Goal: Task Accomplishment & Management: Manage account settings

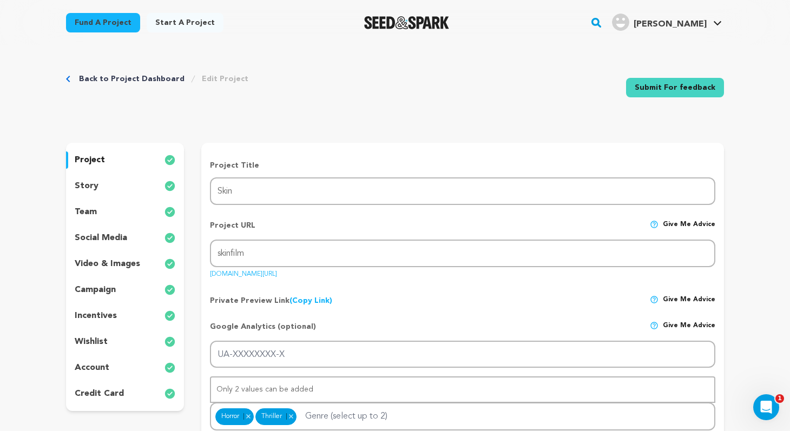
click at [108, 160] on div "project" at bounding box center [125, 160] width 118 height 17
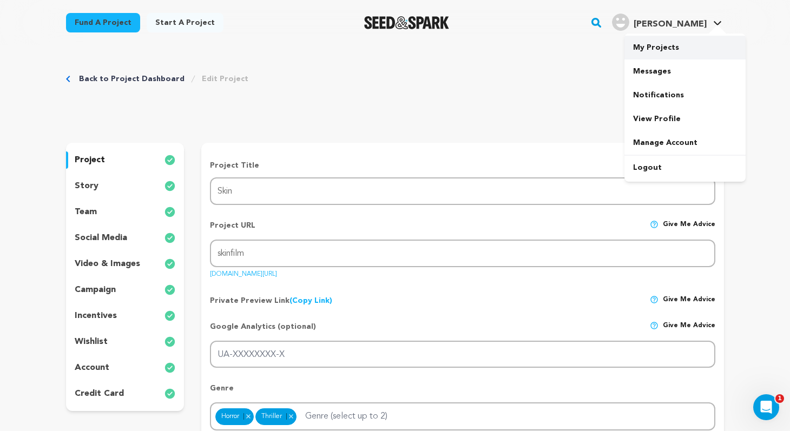
click at [664, 45] on link "My Projects" at bounding box center [685, 48] width 121 height 24
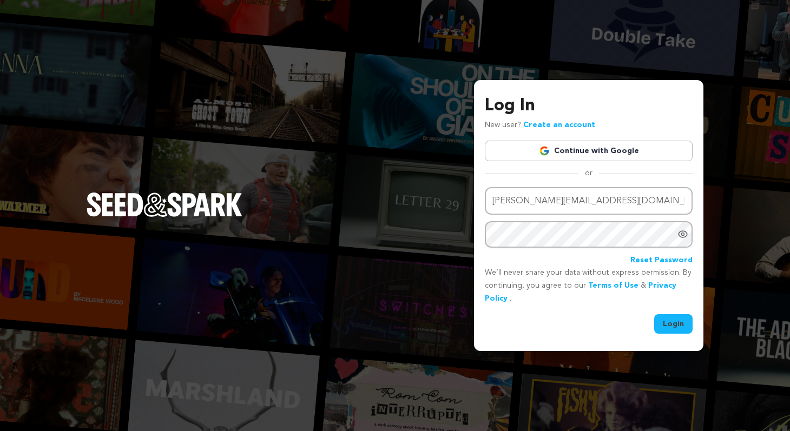
click at [679, 328] on button "Login" at bounding box center [673, 323] width 38 height 19
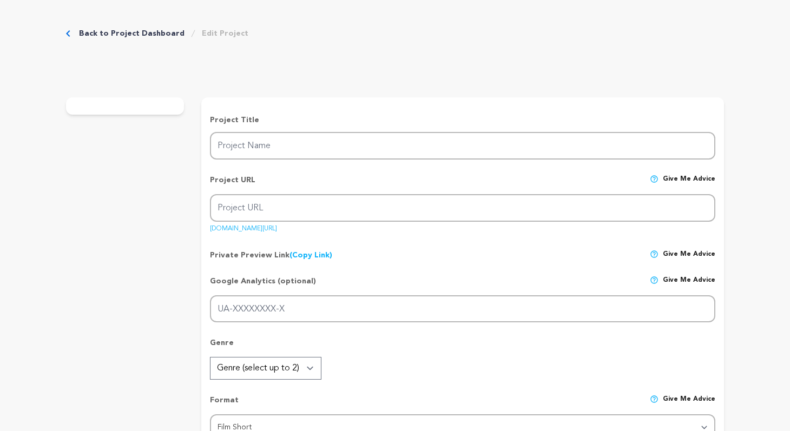
click at [147, 34] on link "Back to Project Dashboard" at bounding box center [132, 33] width 106 height 11
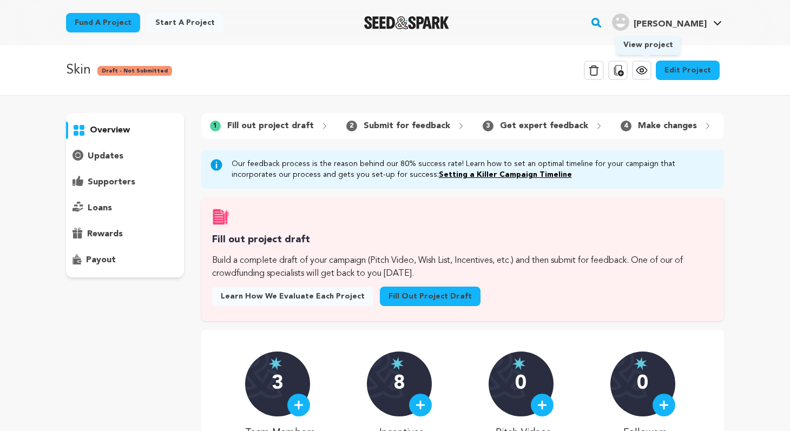
click at [643, 69] on icon at bounding box center [641, 70] width 3 height 3
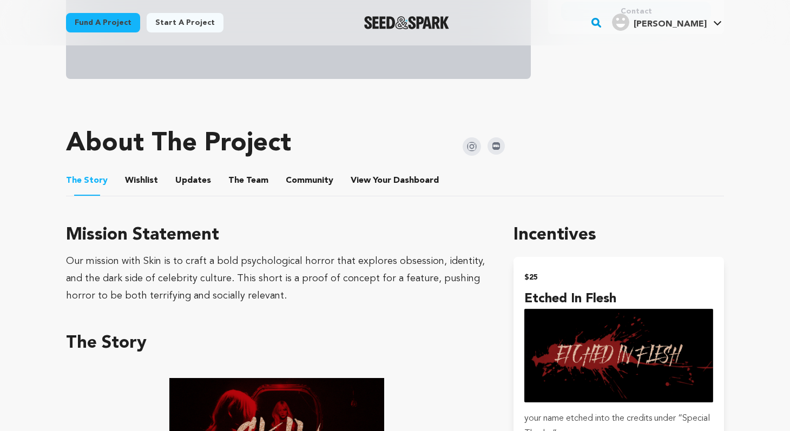
scroll to position [389, 0]
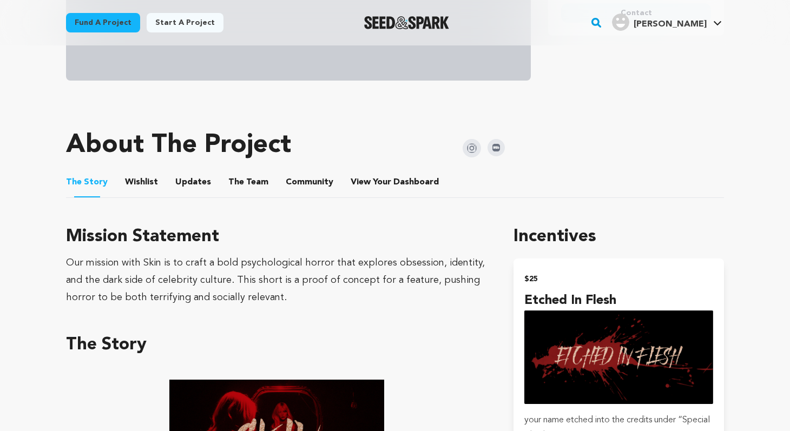
click at [140, 185] on button "Wishlist" at bounding box center [142, 185] width 26 height 26
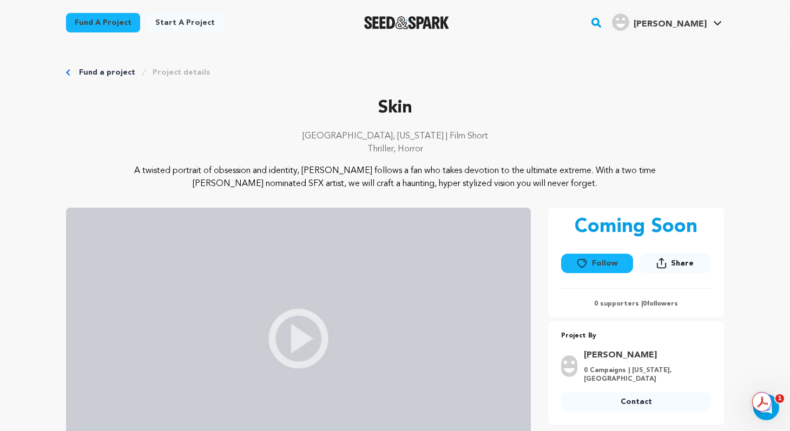
click at [301, 340] on img at bounding box center [298, 339] width 465 height 262
click at [308, 347] on img at bounding box center [298, 339] width 465 height 262
click at [76, 73] on div "Fund a project Project details" at bounding box center [395, 72] width 658 height 11
click at [174, 76] on link "Project details" at bounding box center [181, 72] width 57 height 11
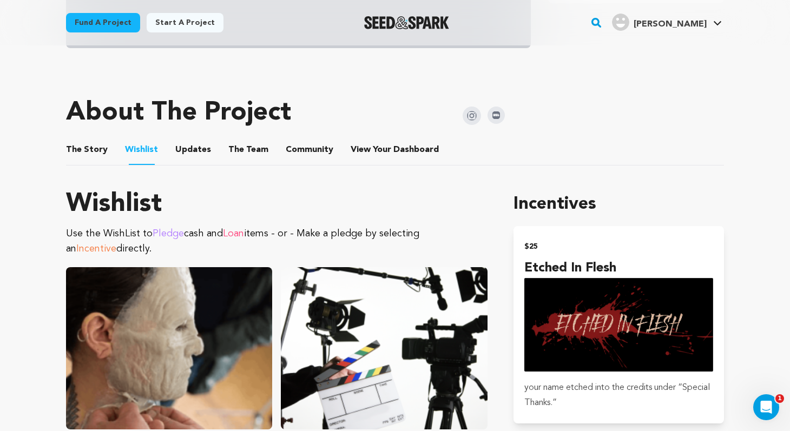
scroll to position [424, 0]
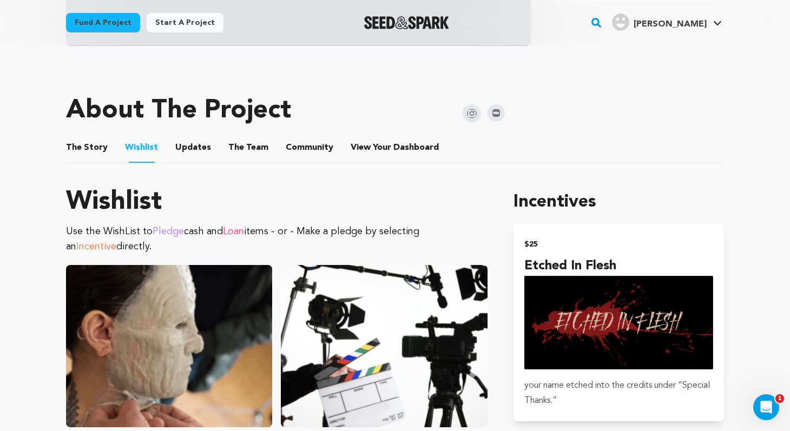
click at [98, 146] on button "The Story" at bounding box center [87, 150] width 26 height 26
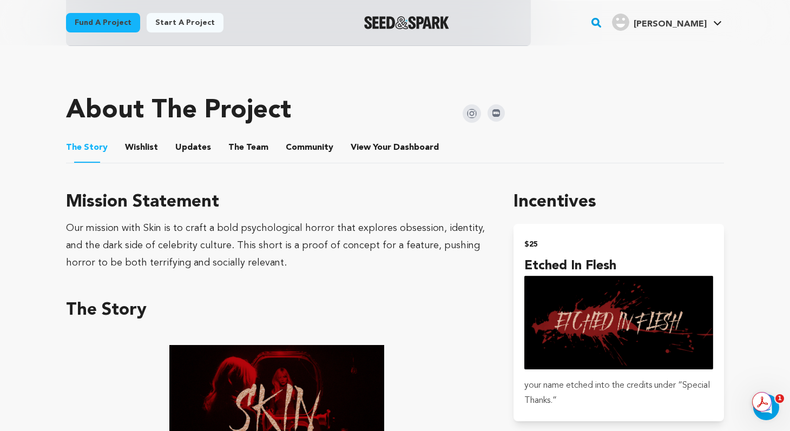
click at [248, 146] on button "The Team" at bounding box center [248, 150] width 26 height 26
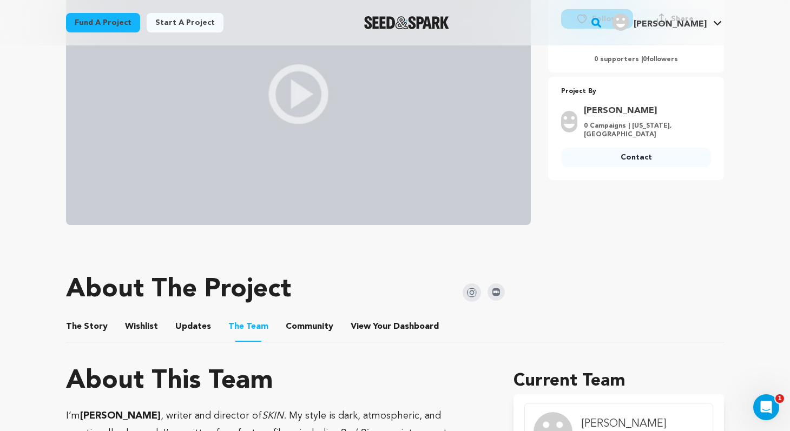
scroll to position [240, 0]
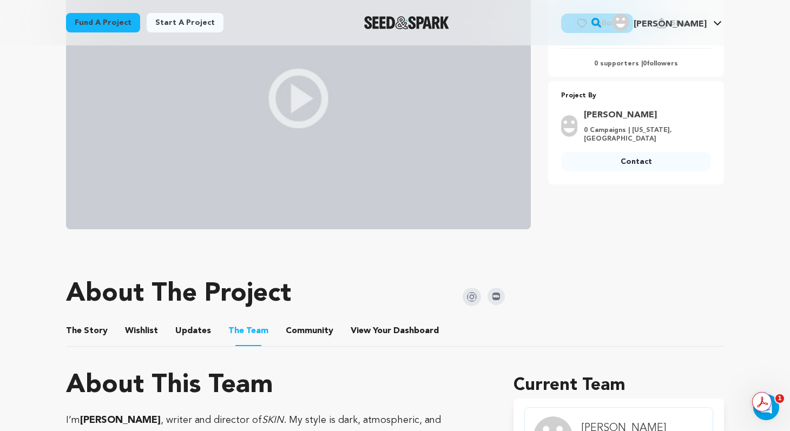
click at [304, 329] on button "Community" at bounding box center [310, 333] width 26 height 26
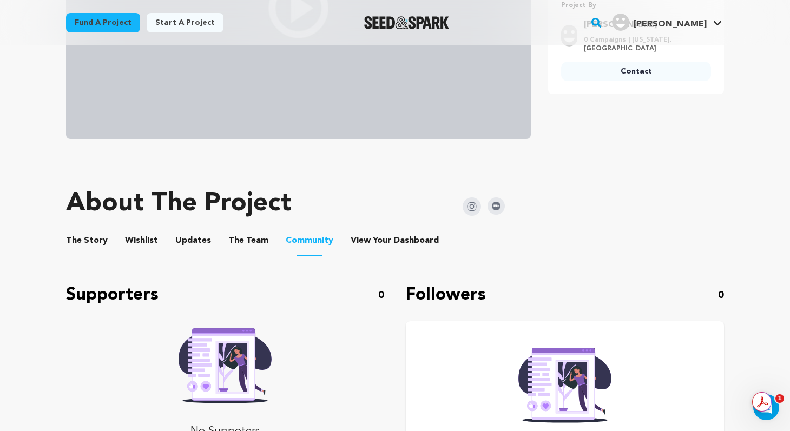
scroll to position [351, 0]
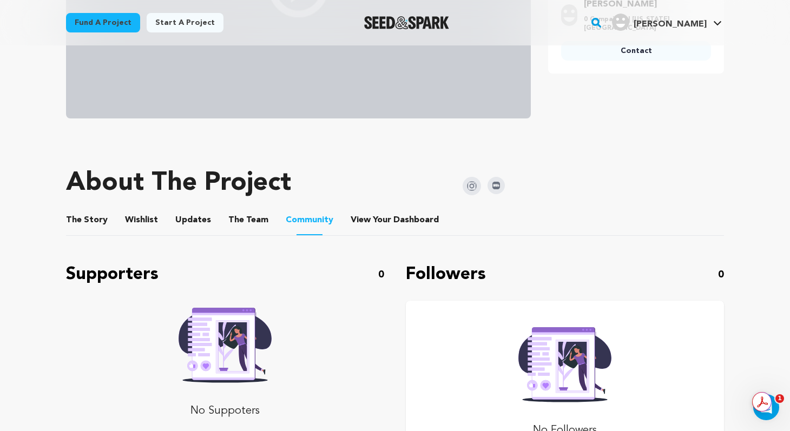
click at [188, 222] on button "Updates" at bounding box center [193, 222] width 26 height 26
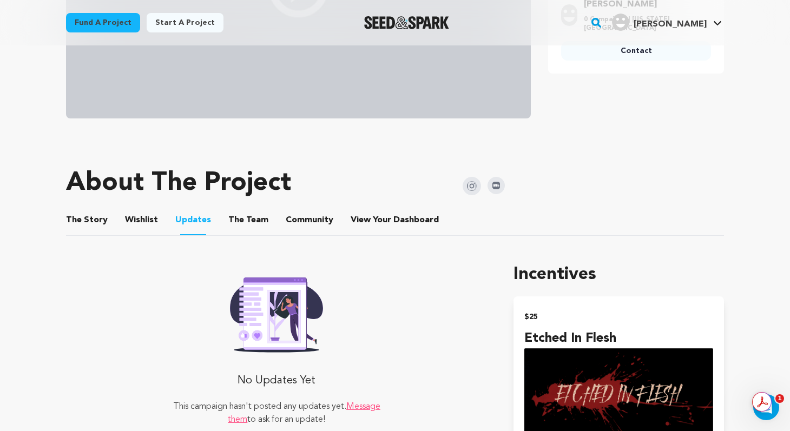
click at [147, 219] on button "Wishlist" at bounding box center [142, 222] width 26 height 26
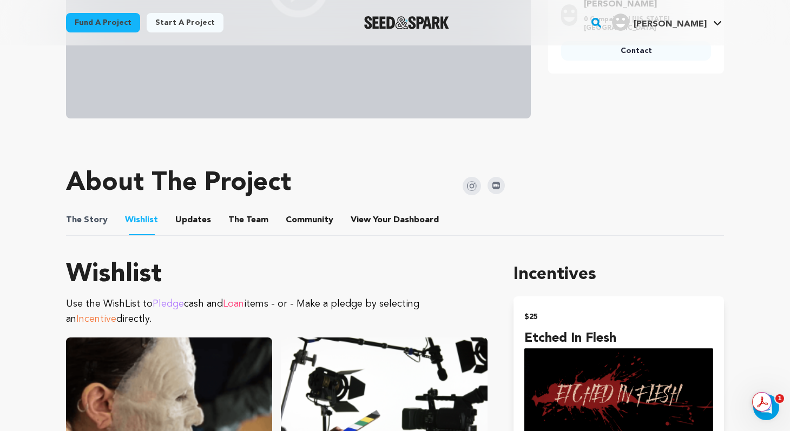
click at [99, 216] on span "The Story" at bounding box center [87, 220] width 42 height 13
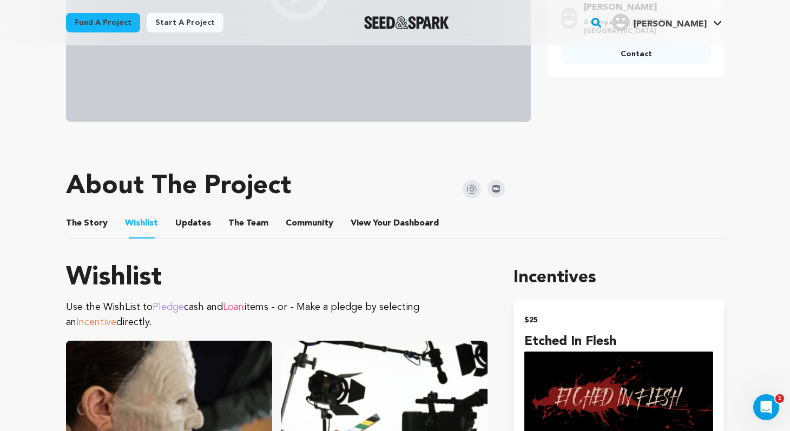
click at [80, 222] on button "The Story" at bounding box center [87, 226] width 26 height 26
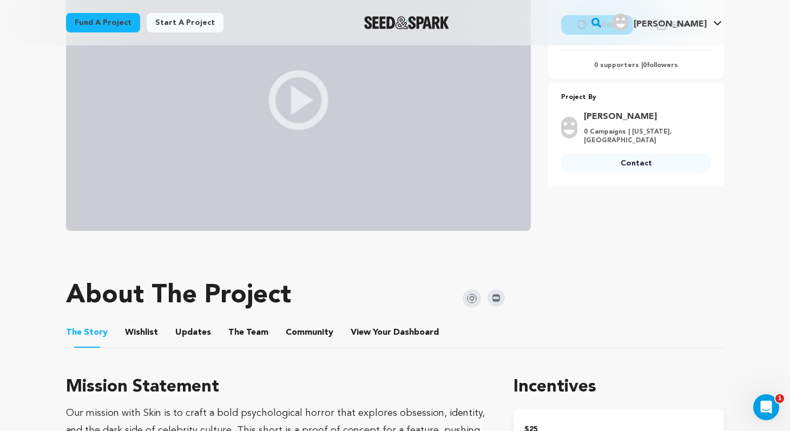
scroll to position [215, 0]
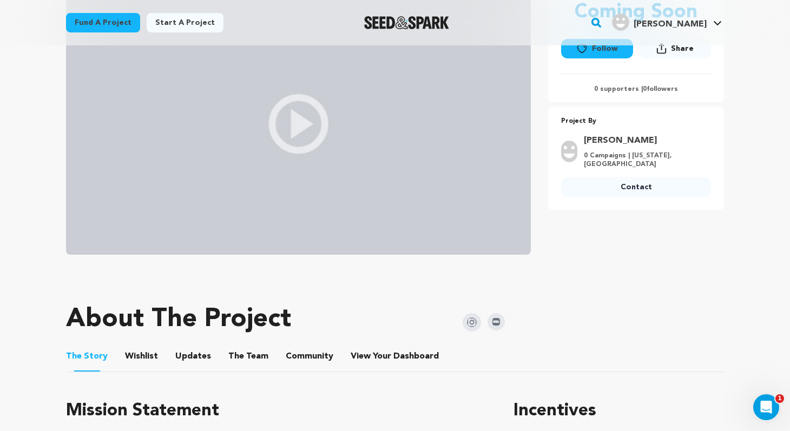
click at [291, 141] on img at bounding box center [298, 124] width 465 height 262
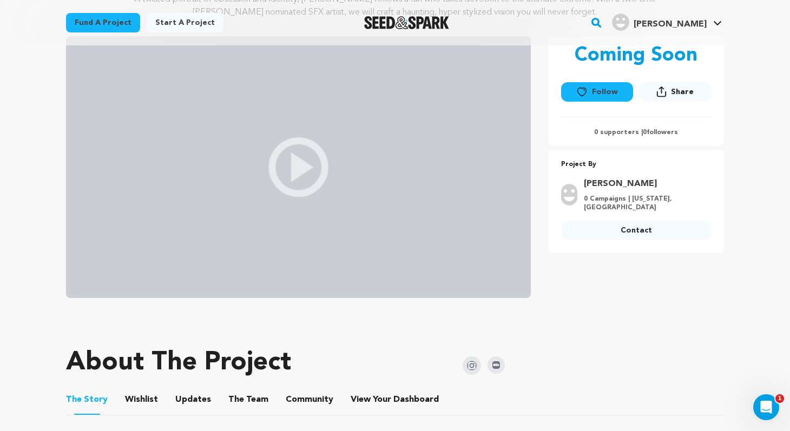
scroll to position [95, 0]
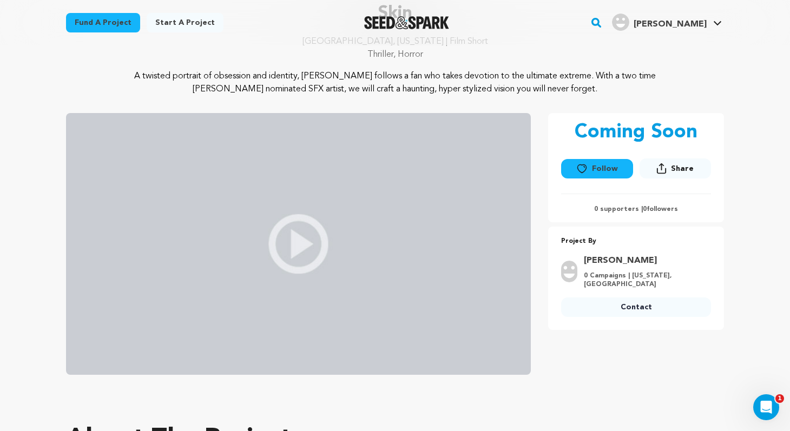
click at [410, 28] on img "Seed&Spark Homepage" at bounding box center [406, 22] width 85 height 13
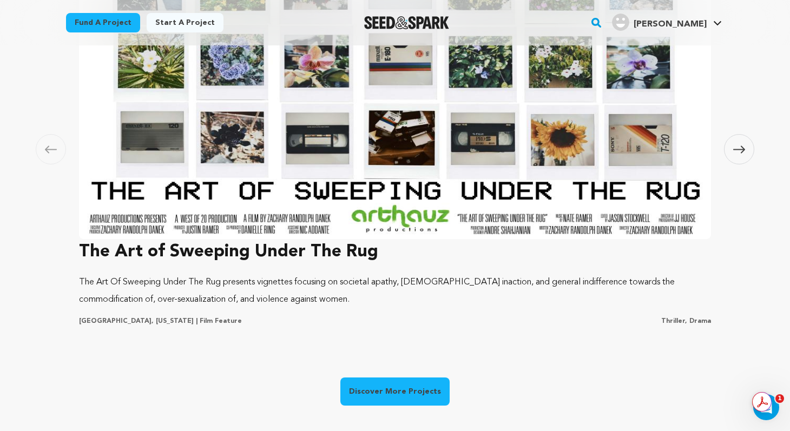
click at [402, 391] on link "Discover More Projects" at bounding box center [394, 392] width 109 height 28
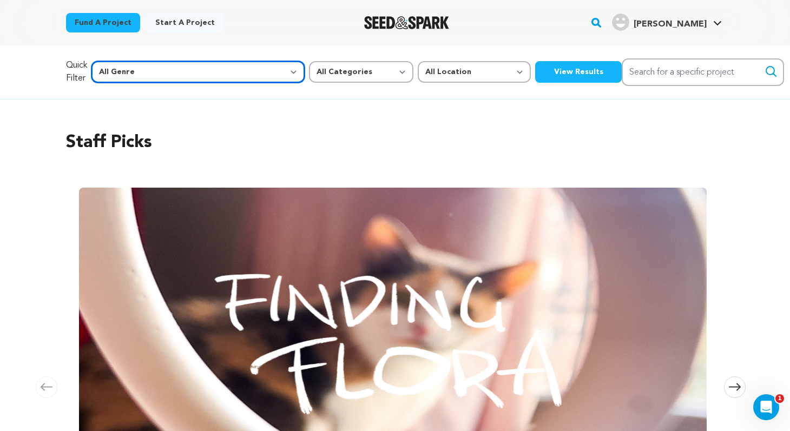
click at [186, 69] on select "All Genre Action Adventure Afrobeat Alternative Ambient Animation Bebop Big Ban…" at bounding box center [197, 72] width 213 height 22
select select "14"
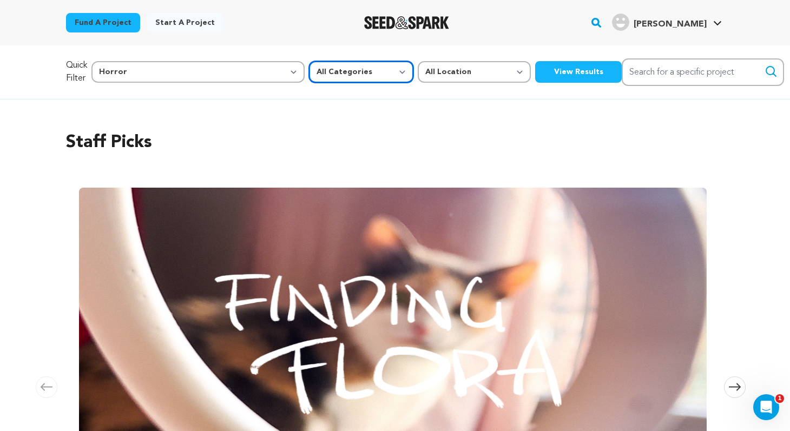
click at [309, 70] on select "All Categories Film Feature Film Short Series Music Video Comics Artist Residen…" at bounding box center [361, 72] width 104 height 22
select select "383"
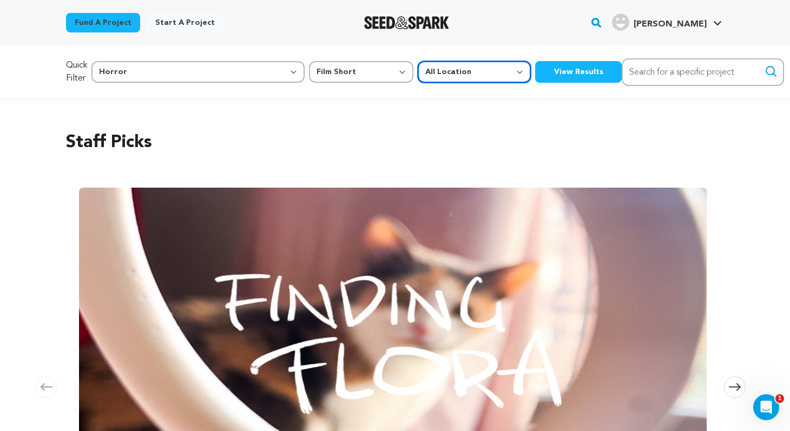
click at [418, 75] on select "All Location Everywhere United States Canada" at bounding box center [474, 72] width 113 height 22
select select "1671"
click at [535, 77] on button "View Results" at bounding box center [578, 72] width 87 height 22
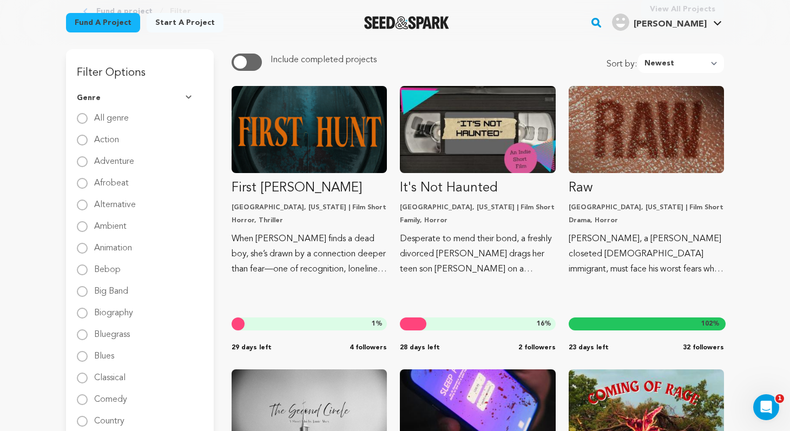
scroll to position [99, 0]
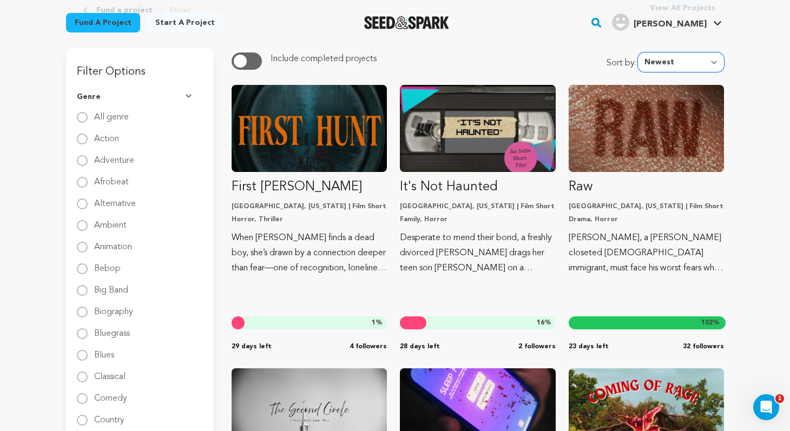
click at [704, 61] on select "Newest Most Popular Most Funded Trending Now Ending Now Amount Raised" at bounding box center [681, 61] width 86 height 19
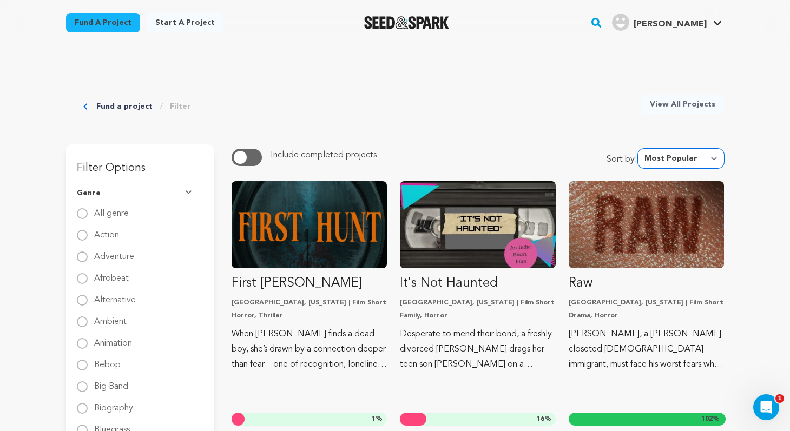
scroll to position [0, 0]
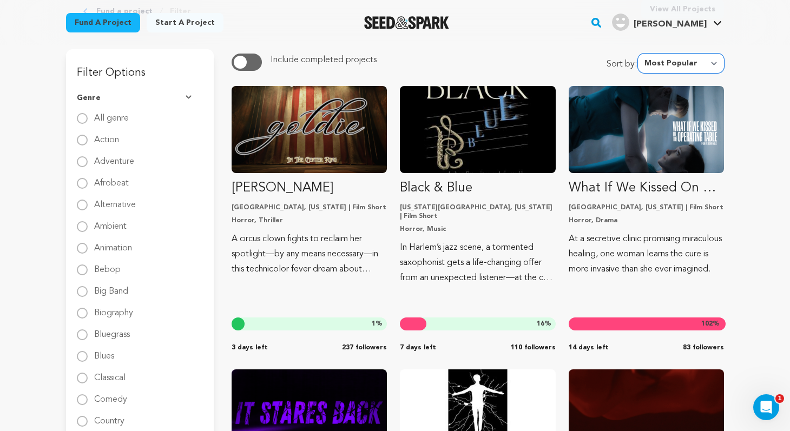
scroll to position [108, 0]
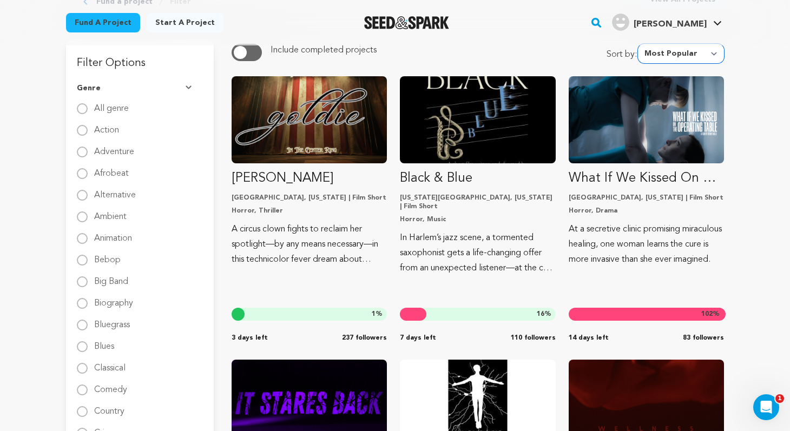
click at [716, 51] on select "Newest Most Popular Most Funded Trending Now Ending Now Amount Raised" at bounding box center [681, 53] width 86 height 19
select select "most_funded"
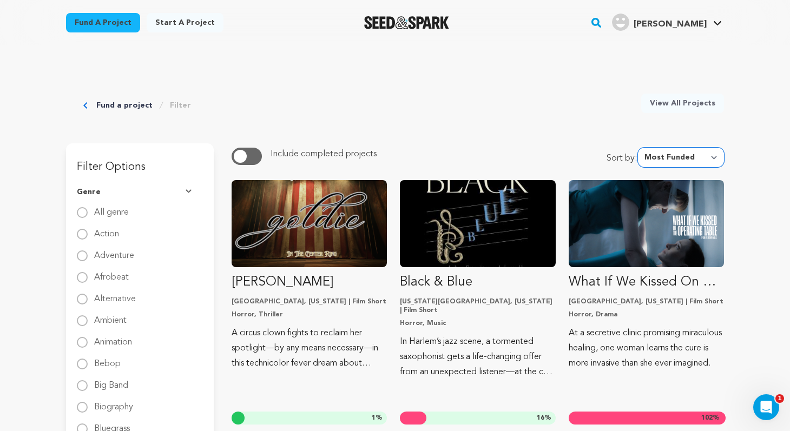
scroll to position [0, 0]
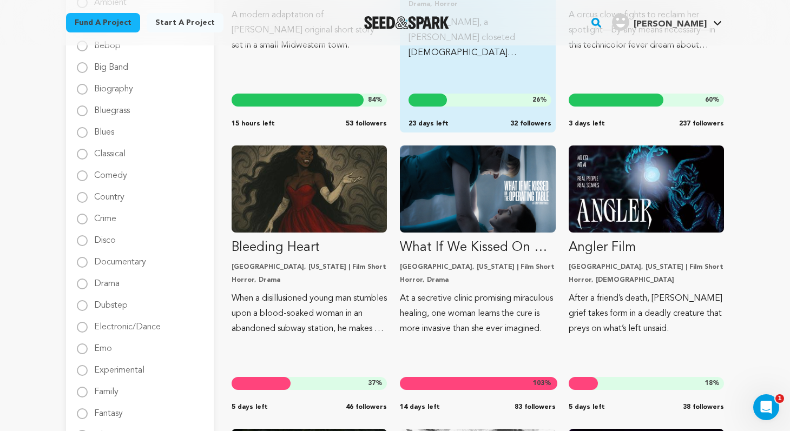
scroll to position [324, 0]
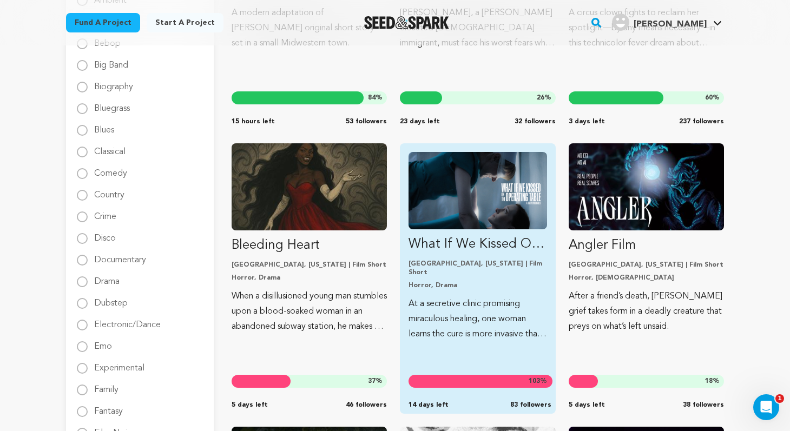
click at [517, 194] on img "Fund What If We Kissed On The Operating Table" at bounding box center [478, 190] width 138 height 77
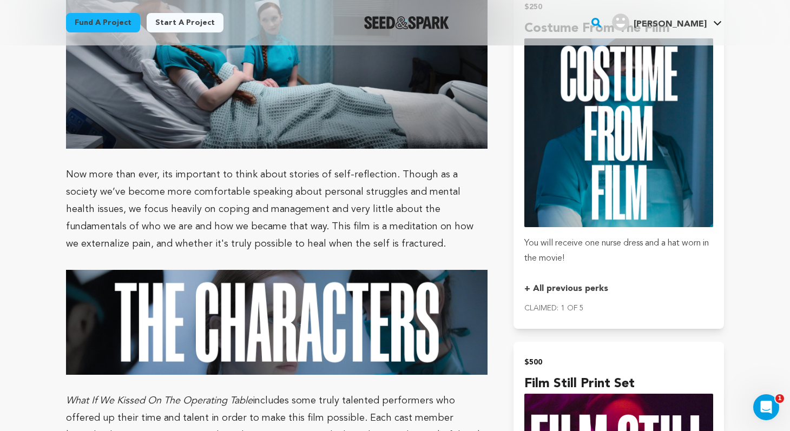
scroll to position [2503, 0]
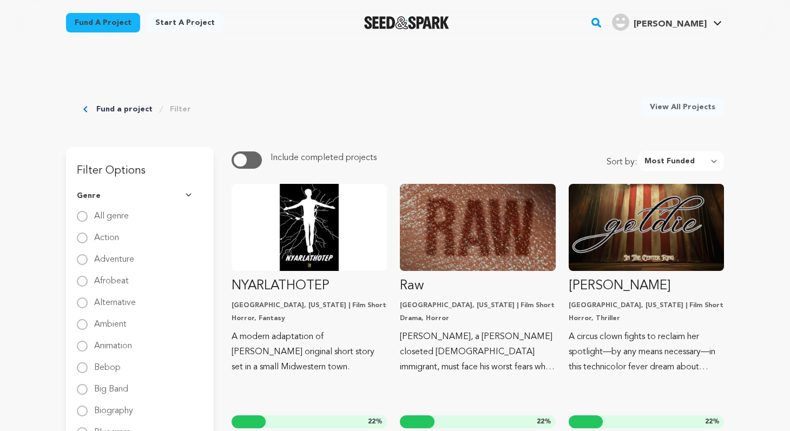
select select "most_funded"
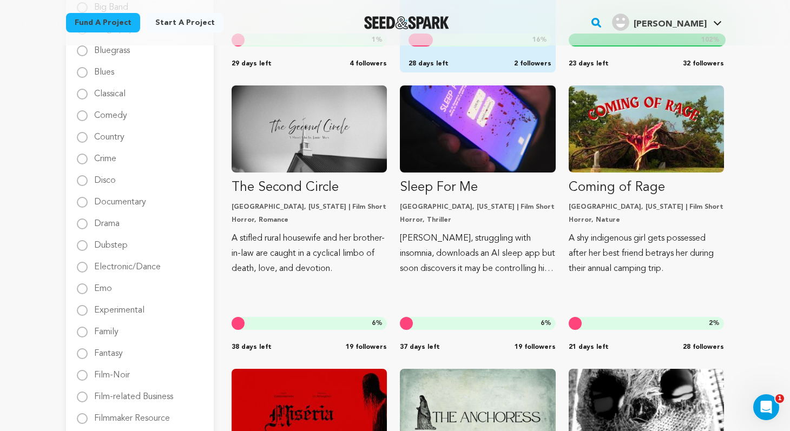
scroll to position [526, 0]
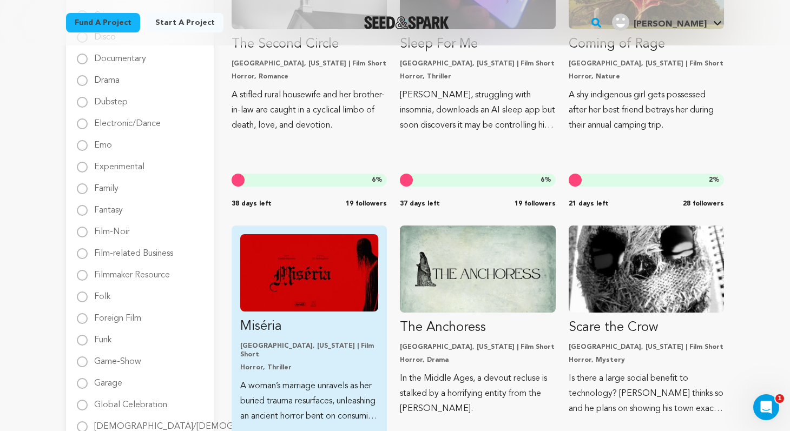
click at [329, 241] on img "Fund Miséria" at bounding box center [309, 272] width 138 height 77
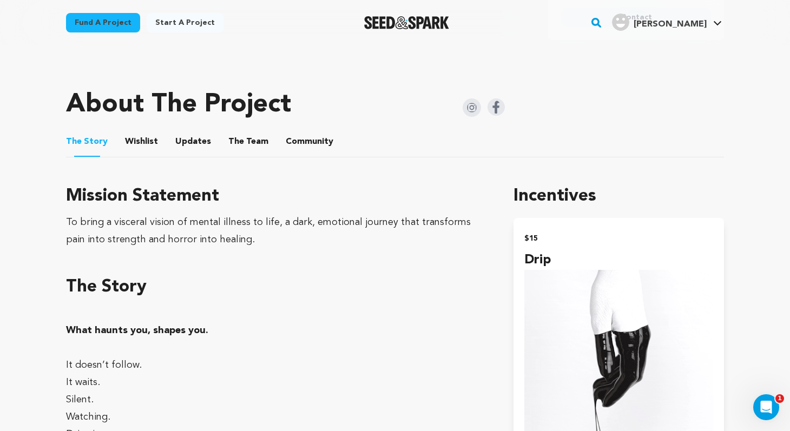
scroll to position [498, 0]
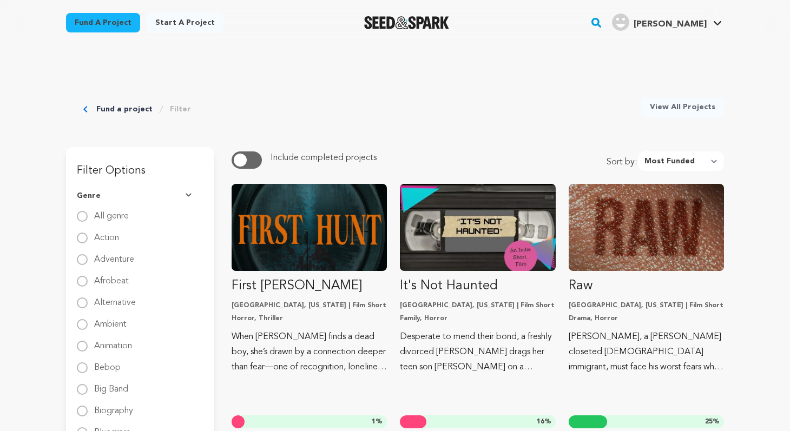
select select "most_funded"
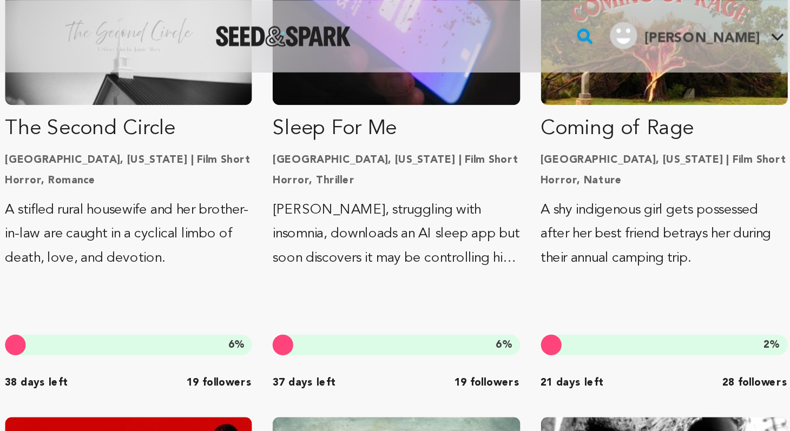
scroll to position [489, 0]
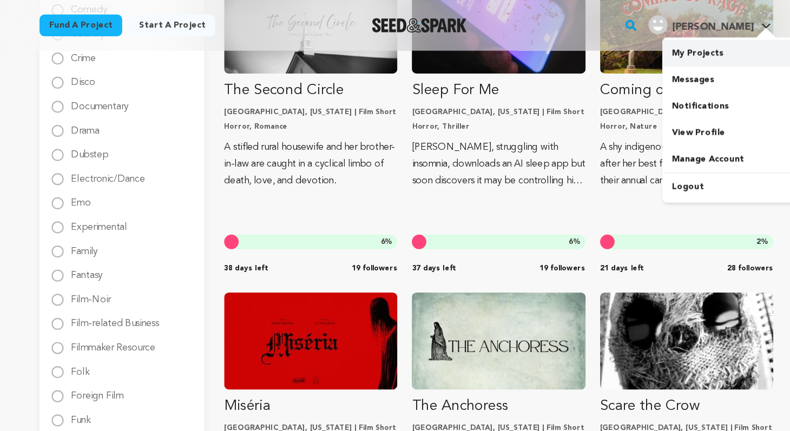
click at [673, 44] on link "My Projects" at bounding box center [685, 48] width 121 height 24
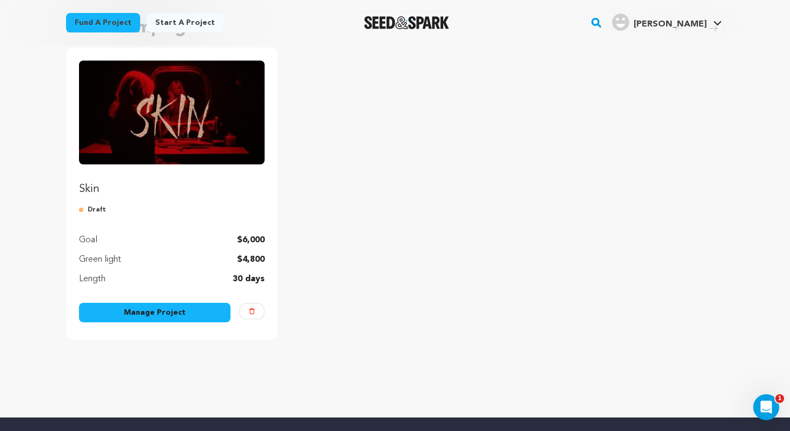
scroll to position [113, 0]
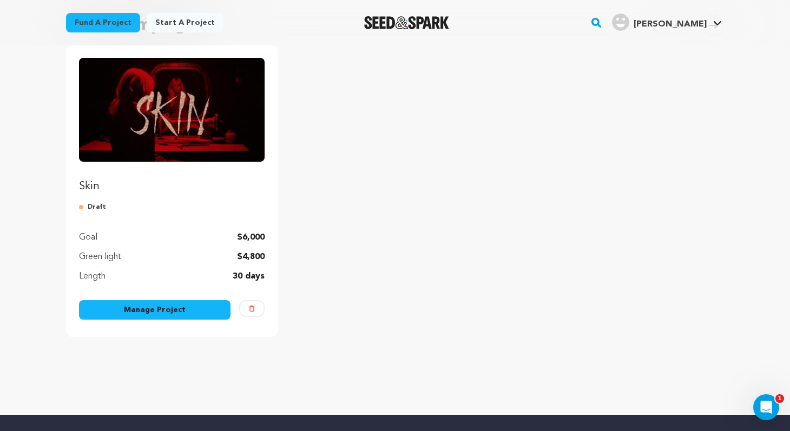
click at [162, 306] on link "Manage Project" at bounding box center [155, 309] width 152 height 19
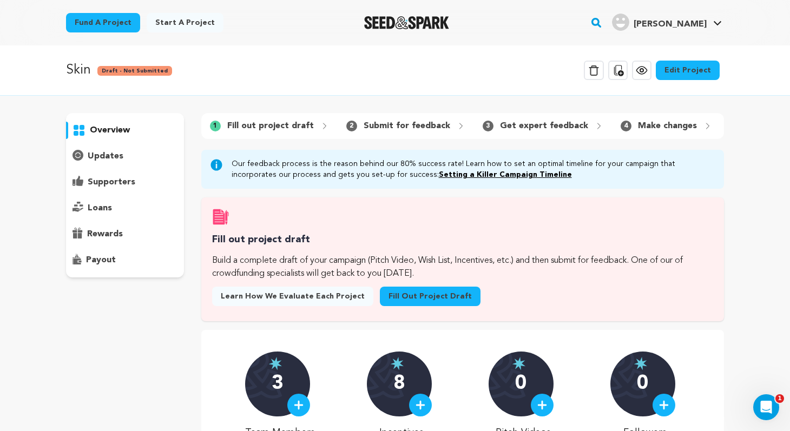
click at [681, 70] on link "Edit Project" at bounding box center [688, 70] width 64 height 19
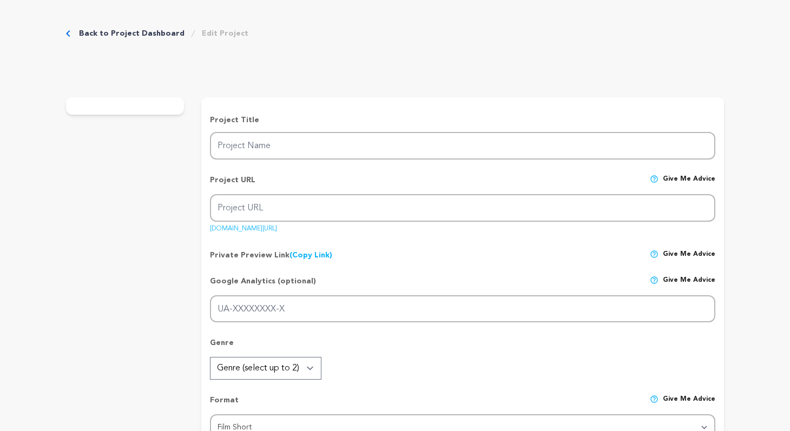
type input "Skin"
type input "skinfilm"
type input "An obsessed fan infiltrates the life of an actress, as admiration curdles into …"
type textarea "A twisted portrait of obsession and identity, [PERSON_NAME] follows a fan who t…"
type textarea "Our mission with Skin is to craft a bold psychological horror that explores obs…"
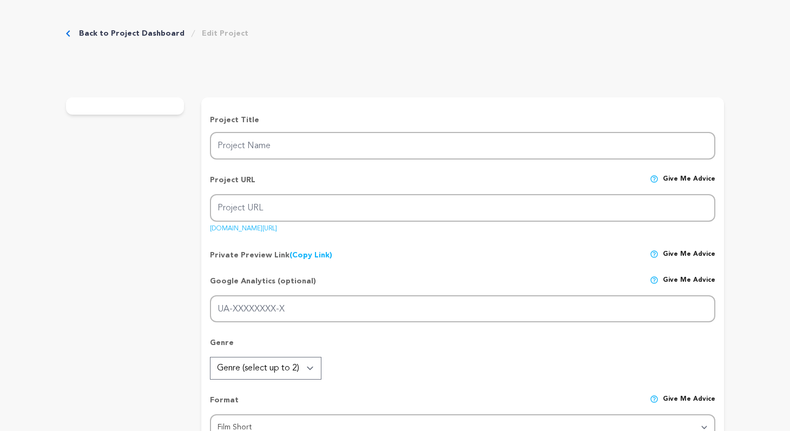
radio input "true"
type textarea "chat gpt"
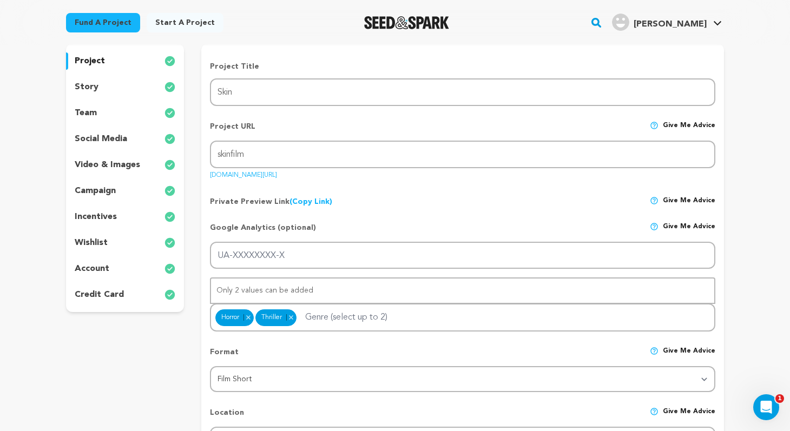
click at [123, 91] on div "story" at bounding box center [125, 86] width 118 height 17
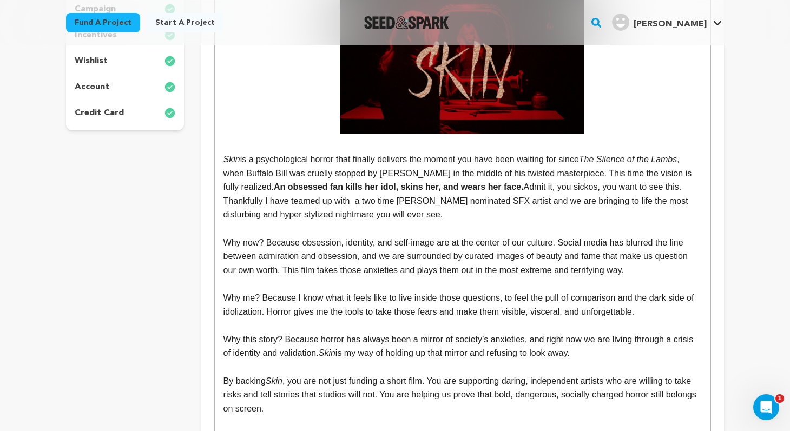
scroll to position [284, 0]
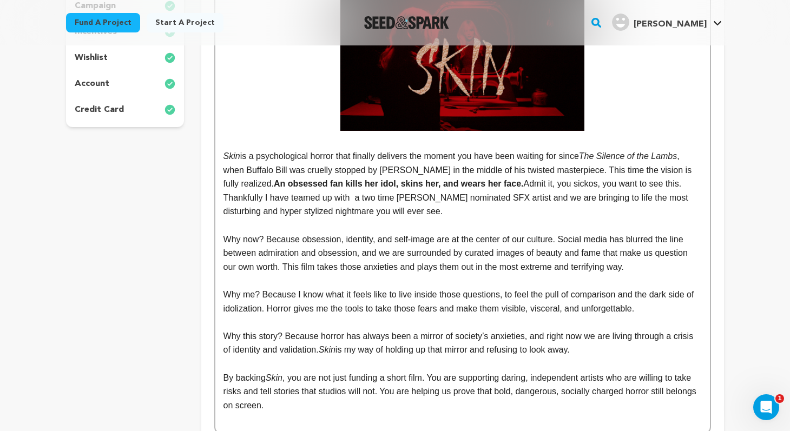
click at [358, 199] on p "Skin is a psychological horror that finally delivers the moment you have been w…" at bounding box center [463, 183] width 478 height 69
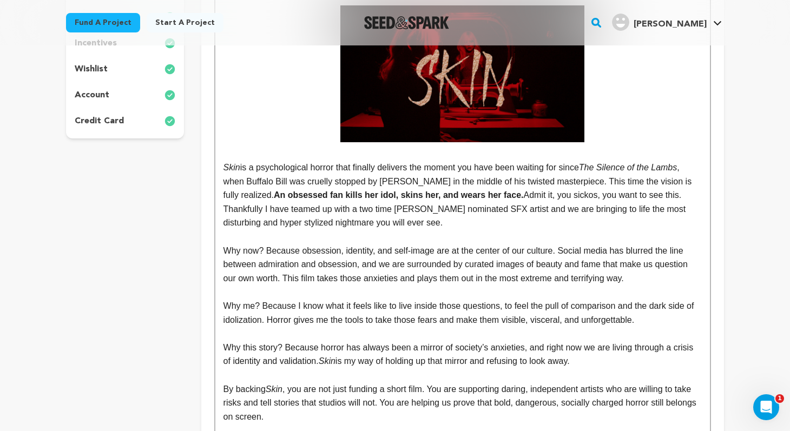
scroll to position [274, 0]
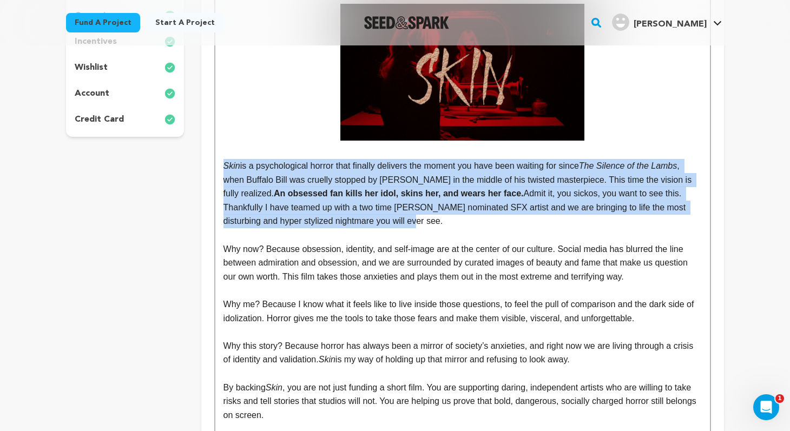
drag, startPoint x: 415, startPoint y: 221, endPoint x: 219, endPoint y: 165, distance: 204.4
click at [219, 165] on div "Skin is a psychological horror that finally delivers the moment you have been w…" at bounding box center [462, 212] width 495 height 459
copy p "Skin is a psychological horror that finally delivers the moment you have been w…"
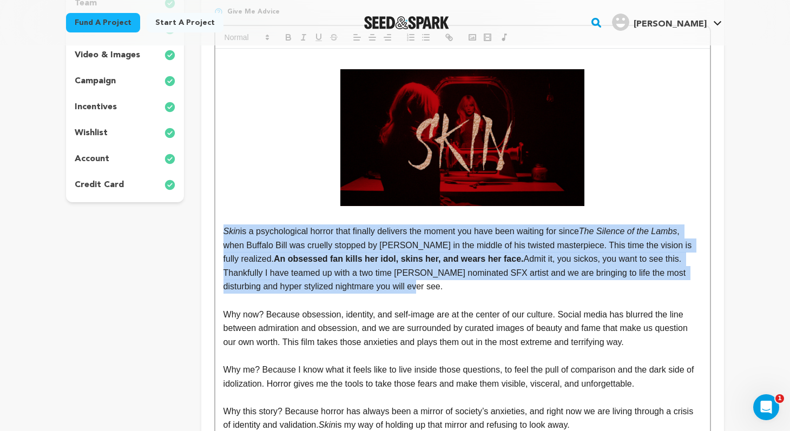
scroll to position [188, 0]
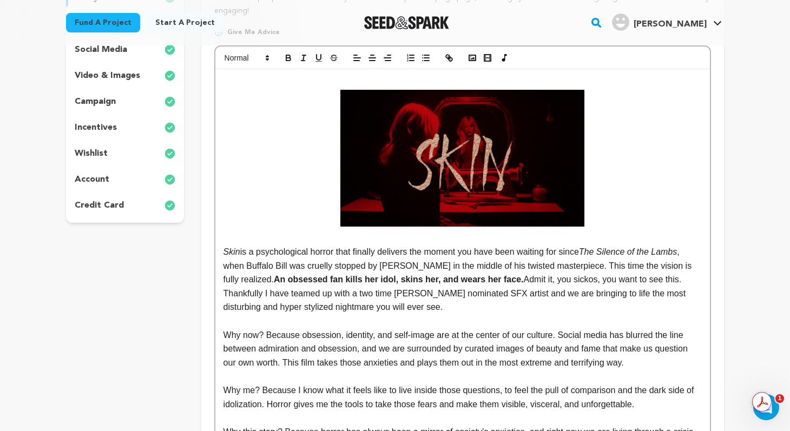
click at [429, 314] on p at bounding box center [463, 321] width 478 height 14
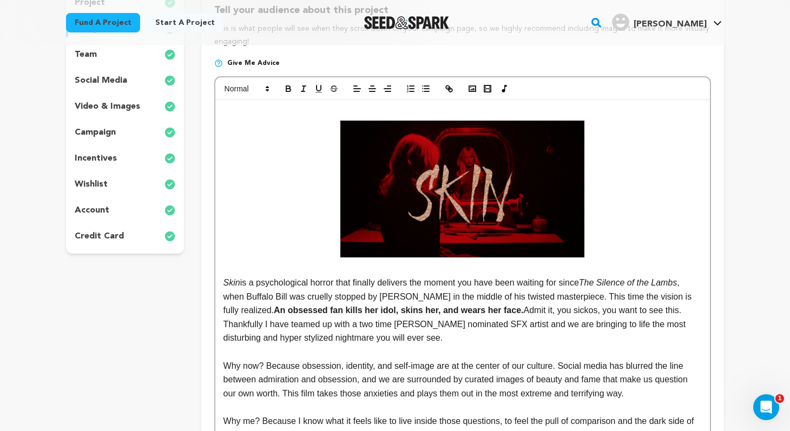
scroll to position [153, 0]
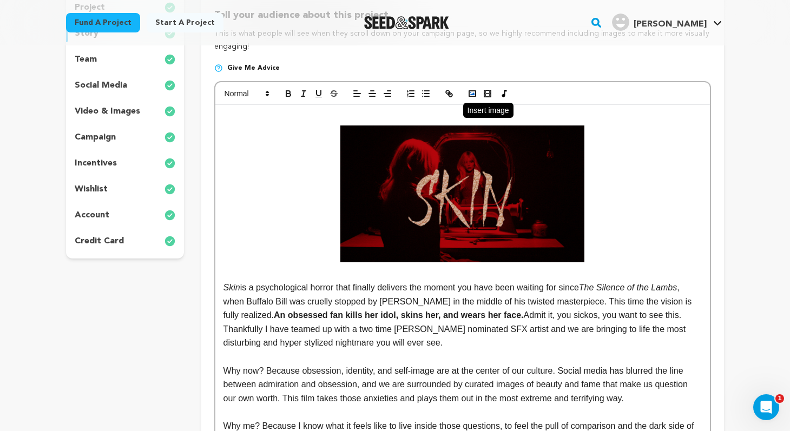
click at [473, 93] on icon "button" at bounding box center [473, 94] width 10 height 10
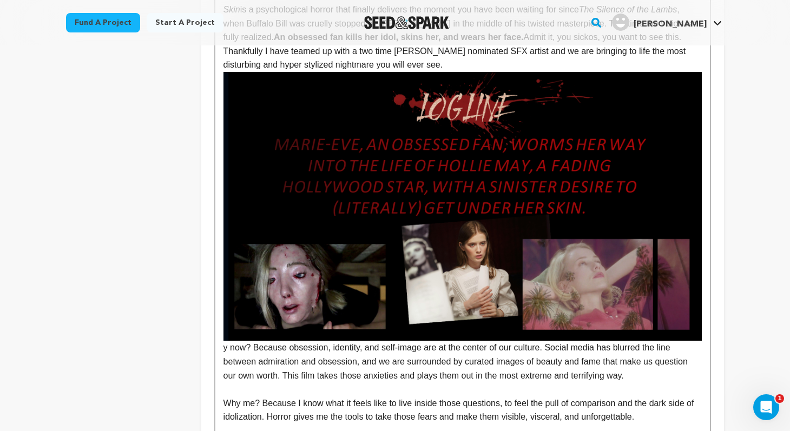
scroll to position [432, 0]
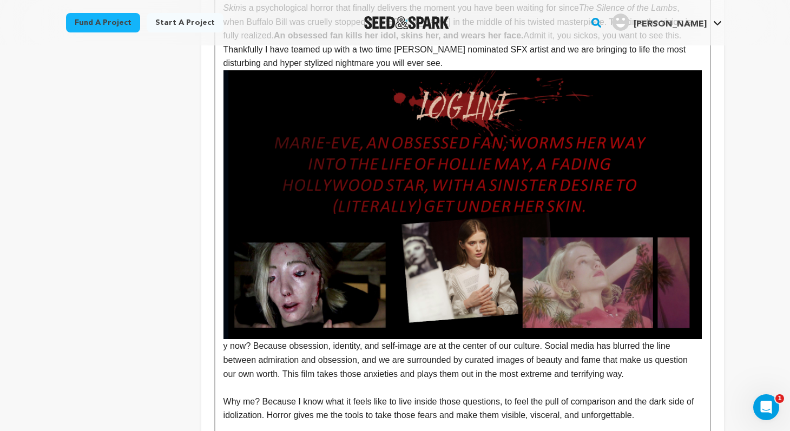
click at [462, 67] on p "Skin is a psychological horror that finally delivers the moment you have been w…" at bounding box center [463, 35] width 478 height 69
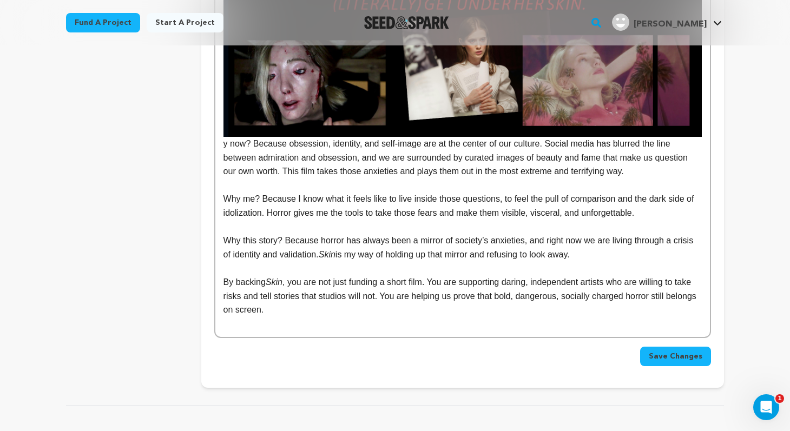
scroll to position [705, 0]
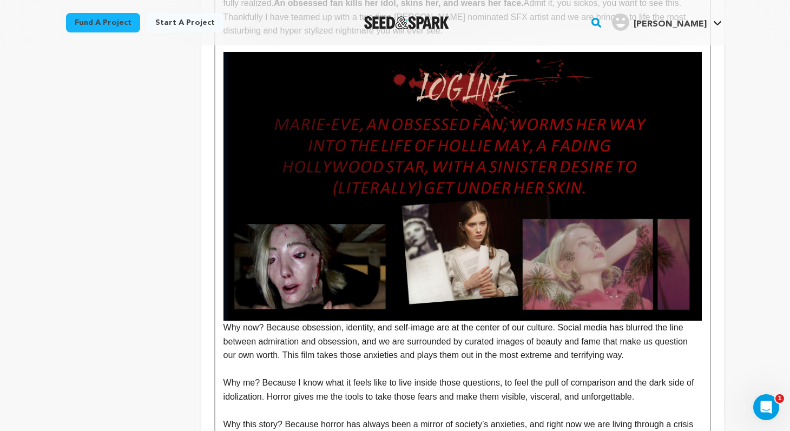
scroll to position [413, 0]
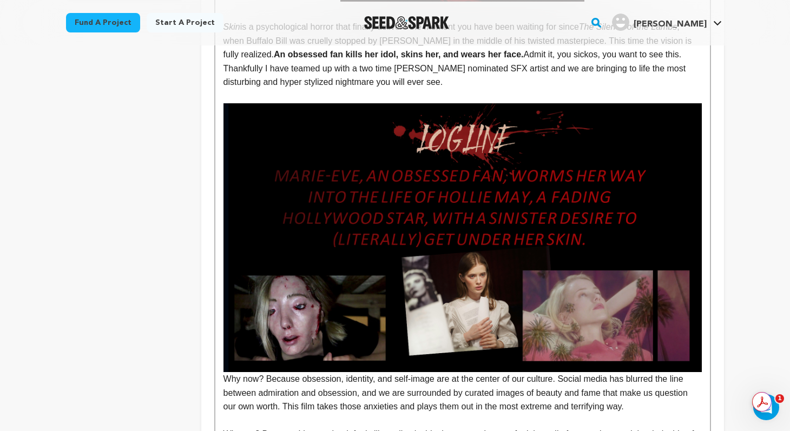
click at [707, 364] on div "Skin is a psychological horror that finally delivers the moment you have been w…" at bounding box center [462, 208] width 495 height 728
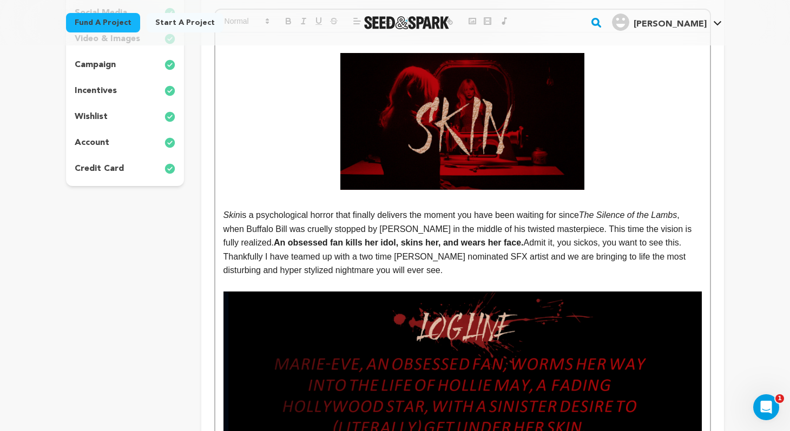
scroll to position [232, 0]
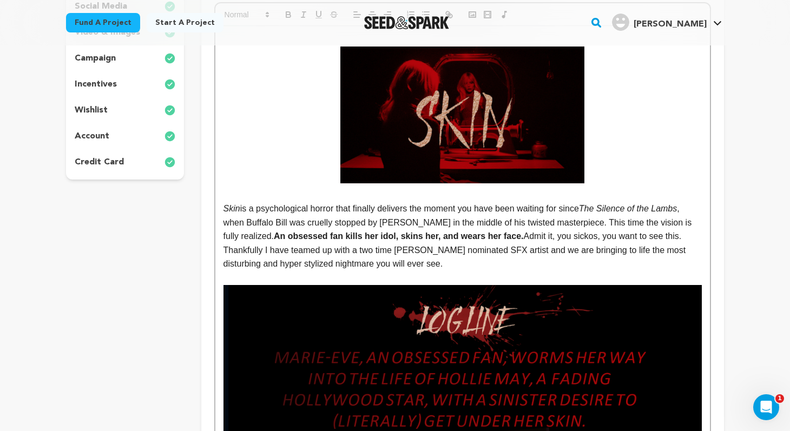
click at [518, 127] on img at bounding box center [462, 115] width 244 height 137
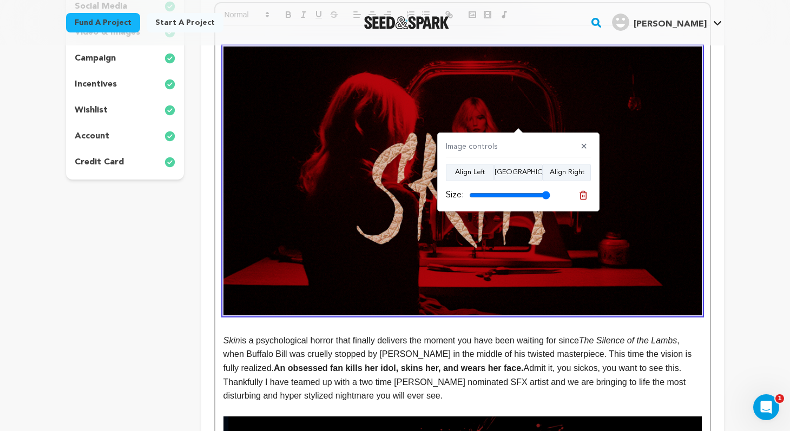
drag, startPoint x: 508, startPoint y: 195, endPoint x: 549, endPoint y: 193, distance: 40.6
type input "100"
click at [549, 193] on input "range" at bounding box center [509, 195] width 81 height 9
click at [611, 339] on em "The Silence of the Lambs" at bounding box center [628, 340] width 98 height 9
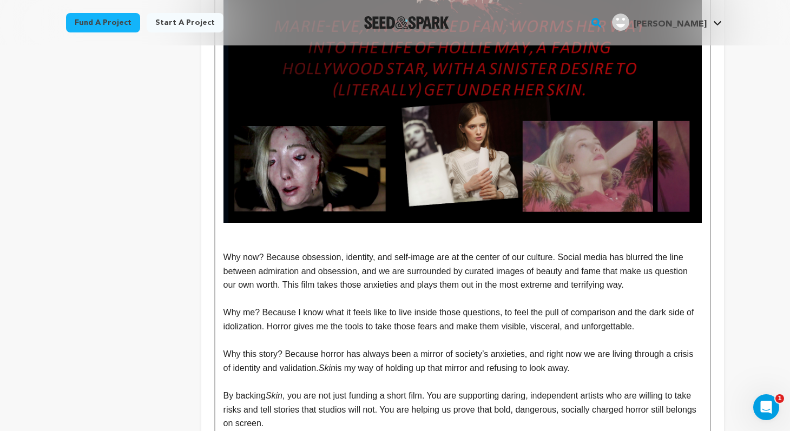
scroll to position [696, 0]
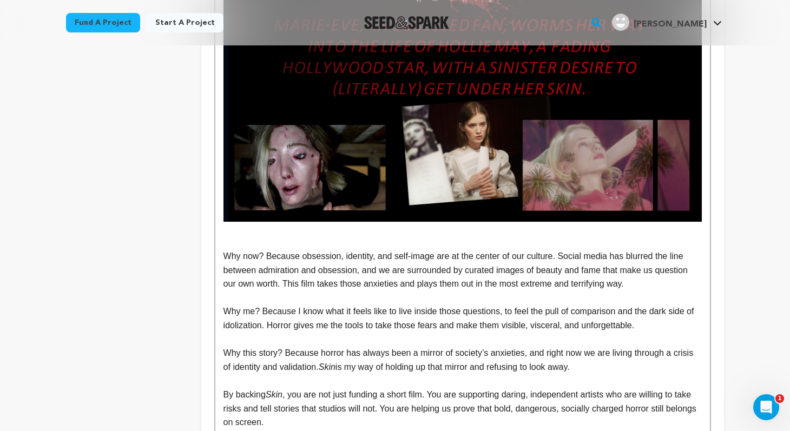
click at [707, 218] on div "Skin is a psychological horror that finally delivers the moment you have been w…" at bounding box center [462, 6] width 495 height 888
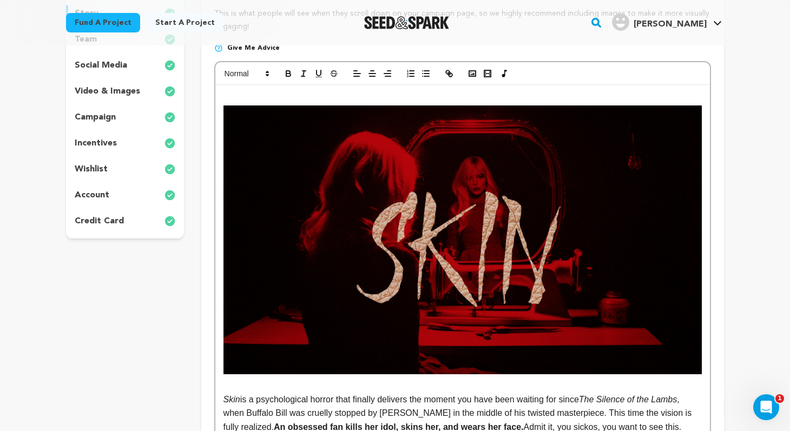
scroll to position [111, 0]
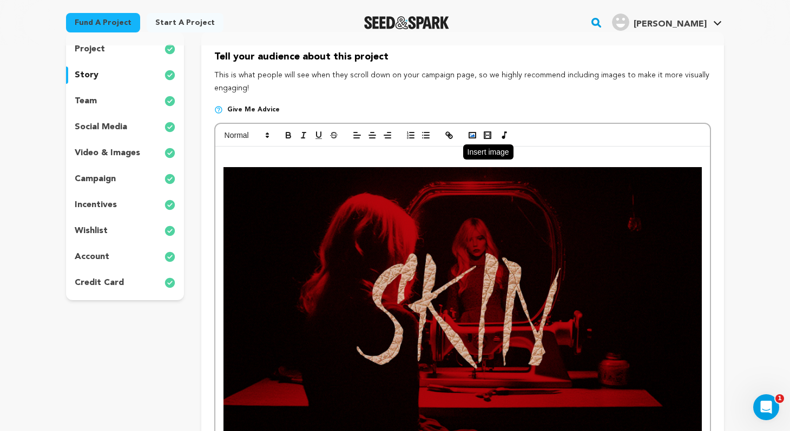
click at [472, 136] on polyline "button" at bounding box center [472, 135] width 4 height 3
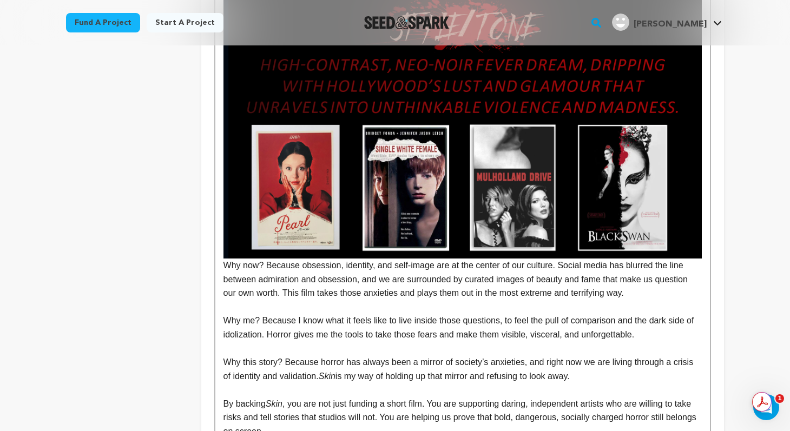
scroll to position [943, 0]
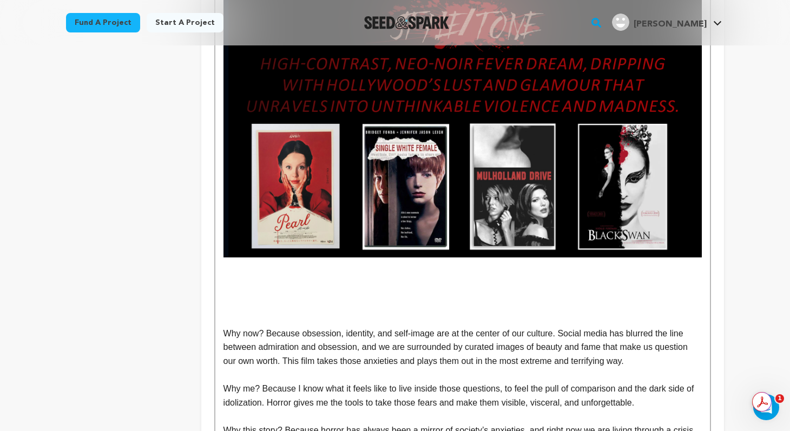
click at [305, 278] on p at bounding box center [463, 279] width 478 height 14
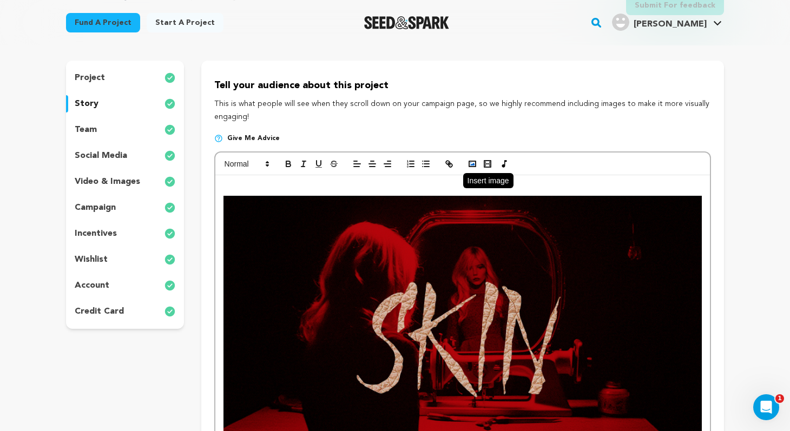
scroll to position [82, 0]
click at [473, 163] on polyline "button" at bounding box center [472, 164] width 4 height 3
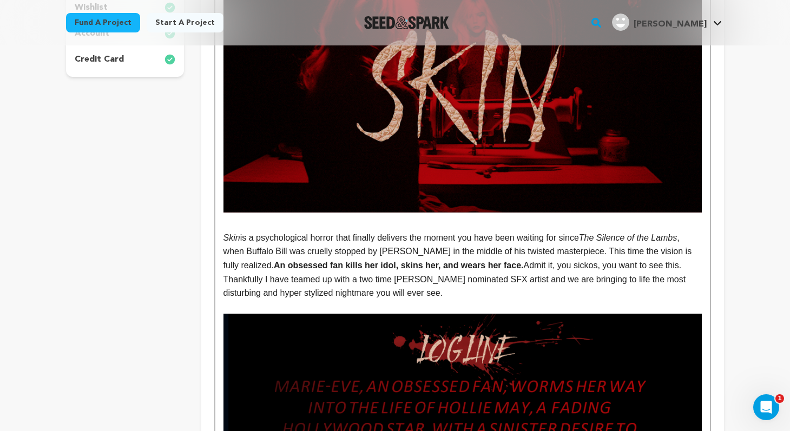
scroll to position [336, 0]
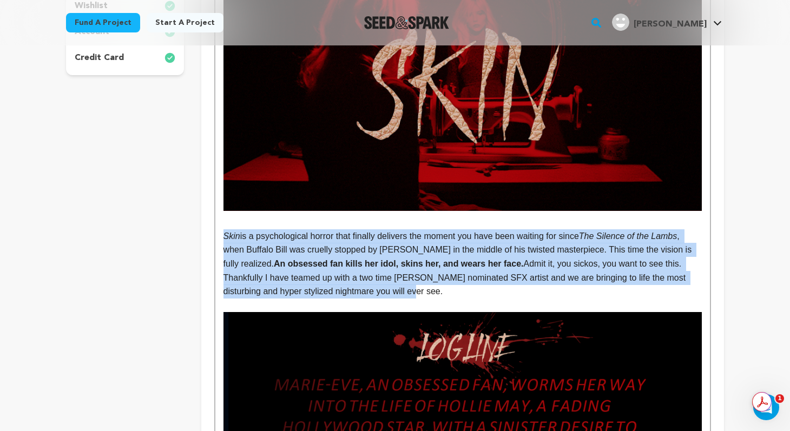
drag, startPoint x: 417, startPoint y: 291, endPoint x: 218, endPoint y: 240, distance: 205.6
copy p "Skin is a psychological horror that finally delivers the moment you have been w…"
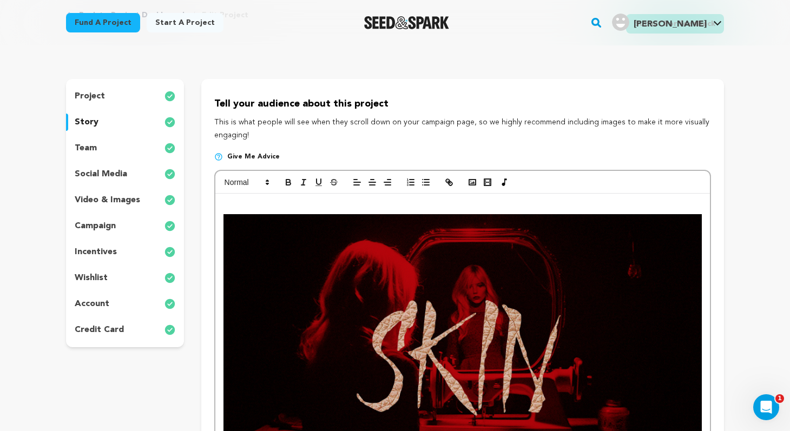
scroll to position [49, 0]
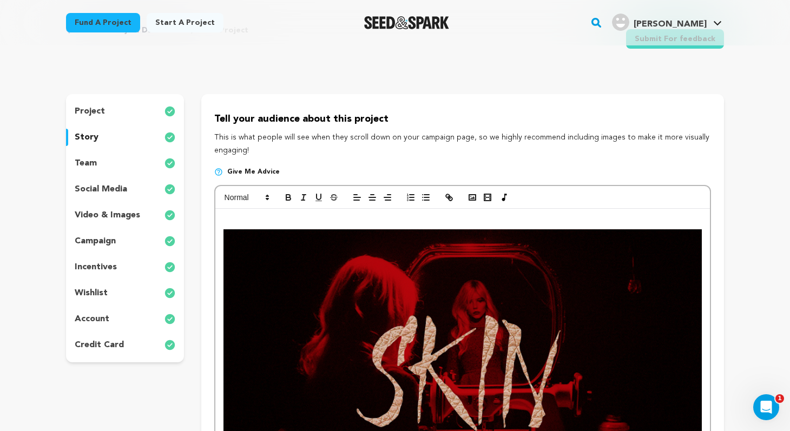
click at [239, 218] on p at bounding box center [463, 222] width 478 height 14
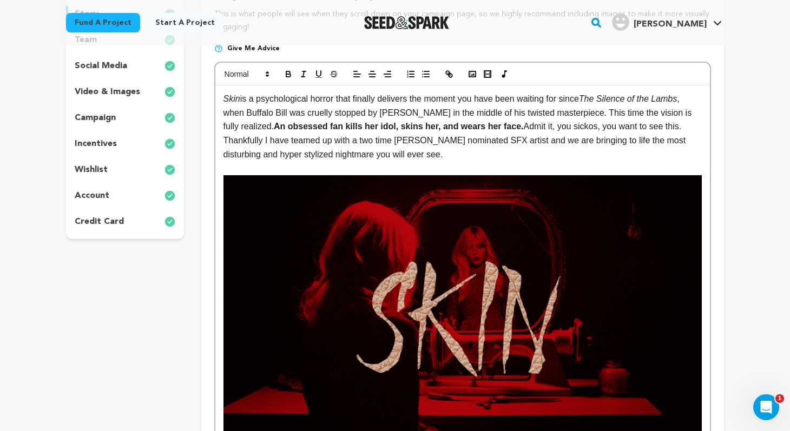
scroll to position [163, 0]
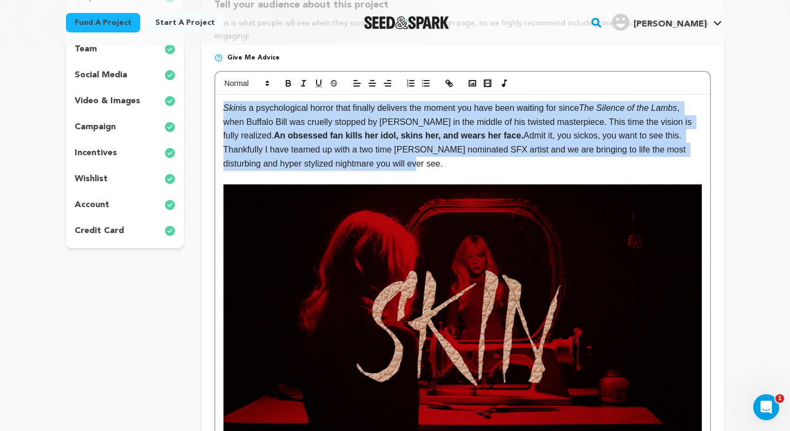
drag, startPoint x: 225, startPoint y: 108, endPoint x: 435, endPoint y: 168, distance: 217.7
click at [435, 168] on p "Skin is a psychological horror that finally delivers the moment you have been w…" at bounding box center [463, 135] width 478 height 69
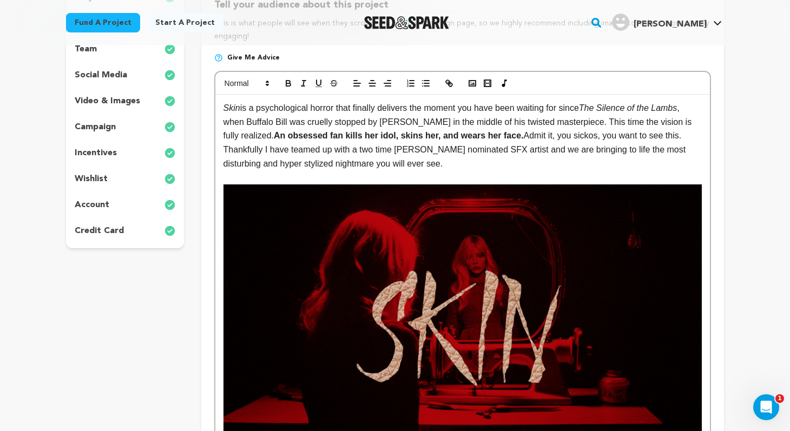
click at [464, 170] on p at bounding box center [463, 177] width 478 height 14
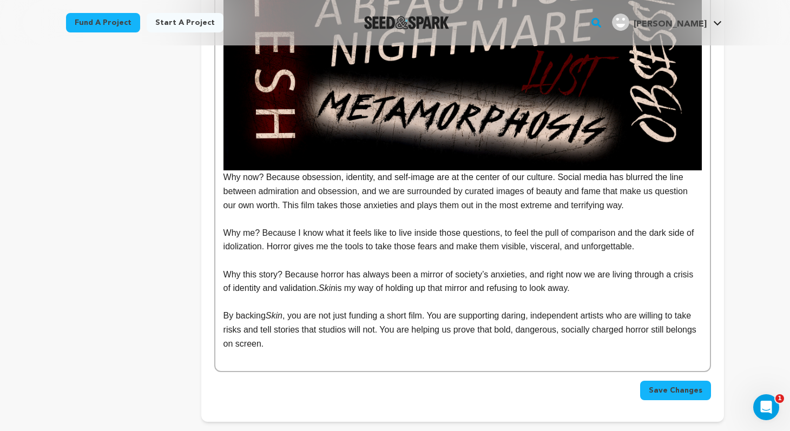
scroll to position [1316, 0]
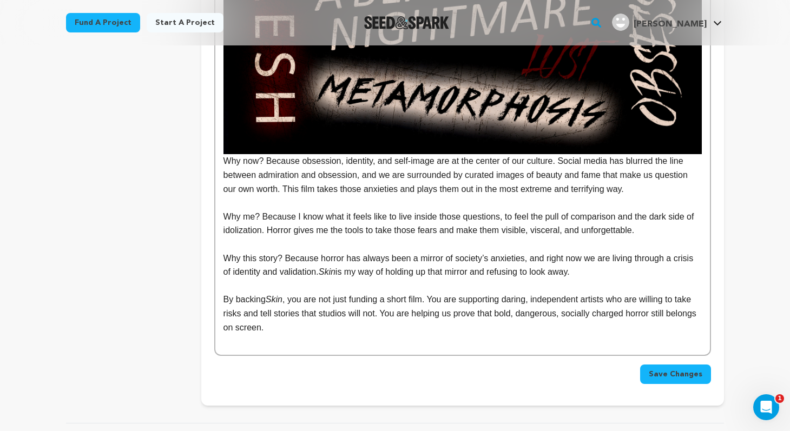
click at [224, 164] on p "Why now? Because obsession, identity, and self-image are at the center of our c…" at bounding box center [463, 175] width 478 height 42
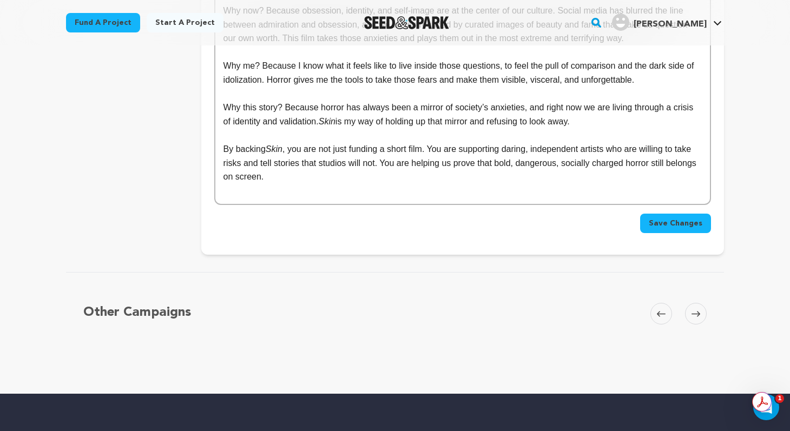
scroll to position [1486, 0]
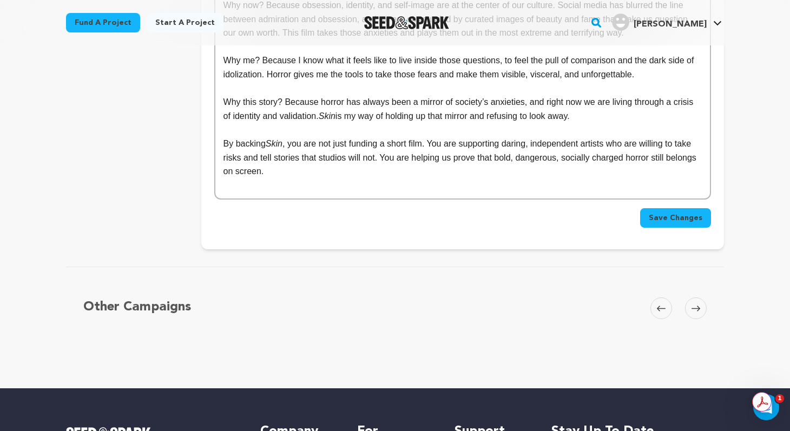
click at [662, 216] on span "Save Changes" at bounding box center [676, 218] width 54 height 11
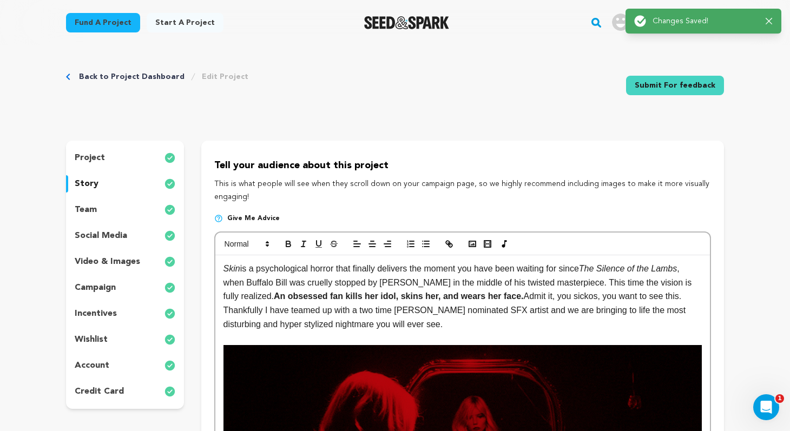
scroll to position [0, 0]
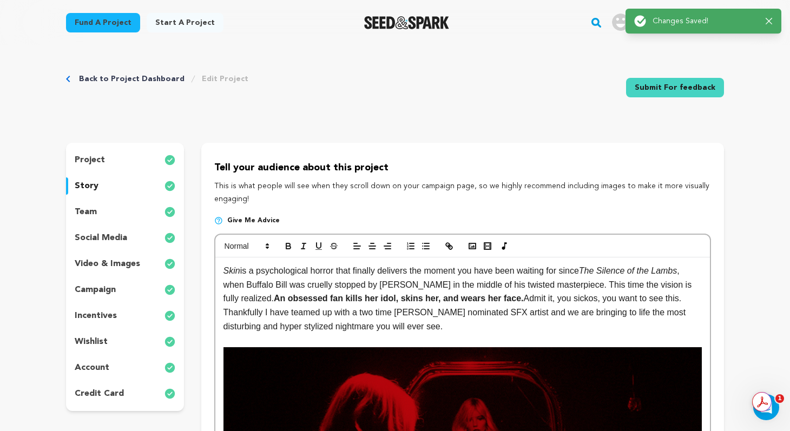
click at [98, 313] on p "incentives" at bounding box center [96, 316] width 42 height 13
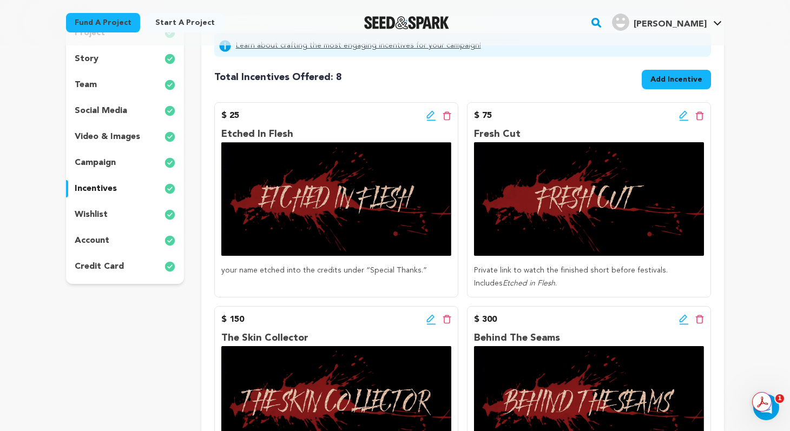
scroll to position [129, 0]
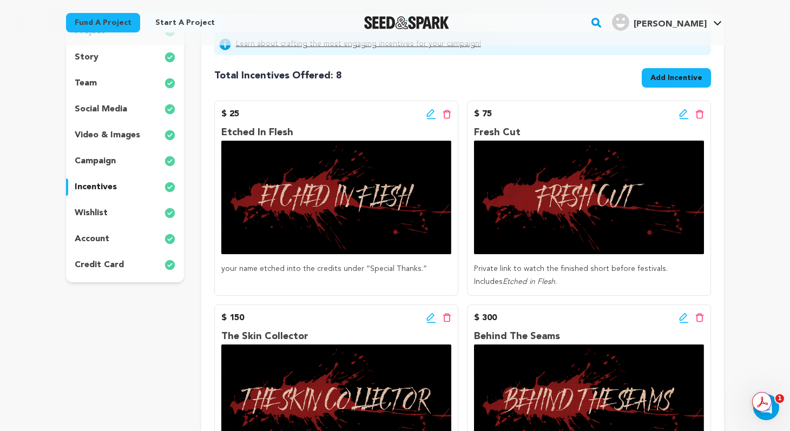
click at [429, 115] on icon at bounding box center [431, 114] width 10 height 11
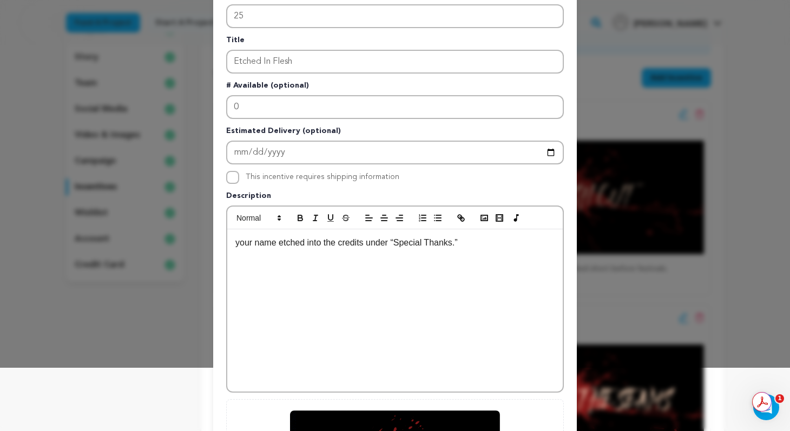
scroll to position [105, 0]
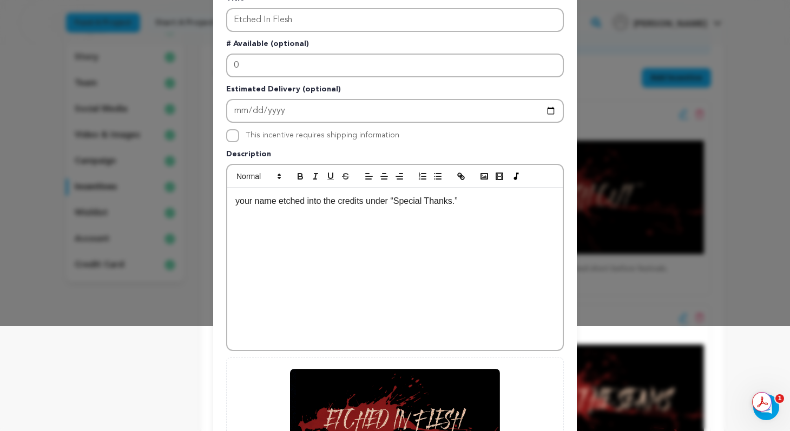
click at [290, 202] on p "your name etched into the credits under “Special Thanks.”" at bounding box center [394, 201] width 319 height 14
drag, startPoint x: 239, startPoint y: 203, endPoint x: 231, endPoint y: 203, distance: 8.7
click at [231, 203] on div "your name into the credits under “Special Thanks.”" at bounding box center [395, 269] width 336 height 162
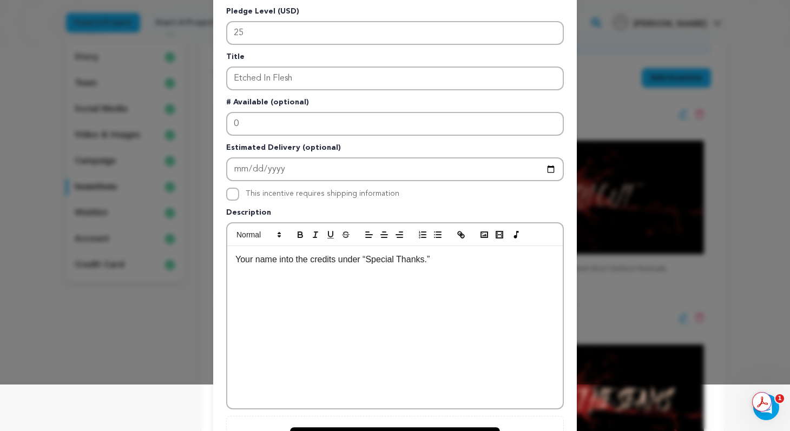
scroll to position [0, 0]
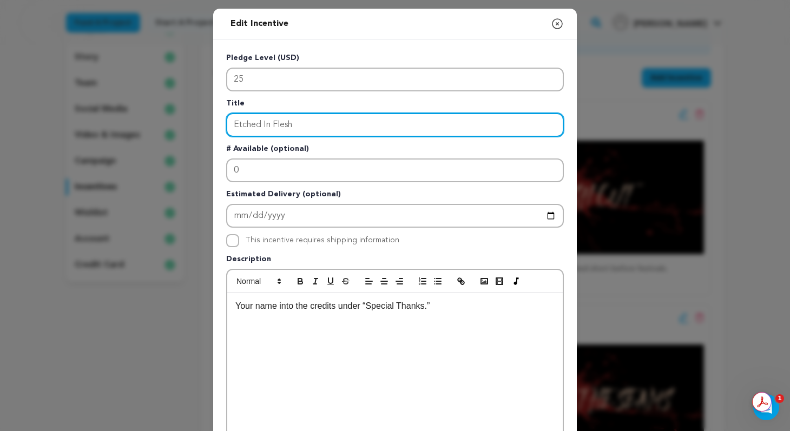
drag, startPoint x: 303, startPoint y: 125, endPoint x: 203, endPoint y: 124, distance: 99.6
click at [203, 124] on div "Edit Incentive Close modal Pledge Level (USD) 25 Title Etched In Flesh # Availa…" at bounding box center [395, 345] width 790 height 691
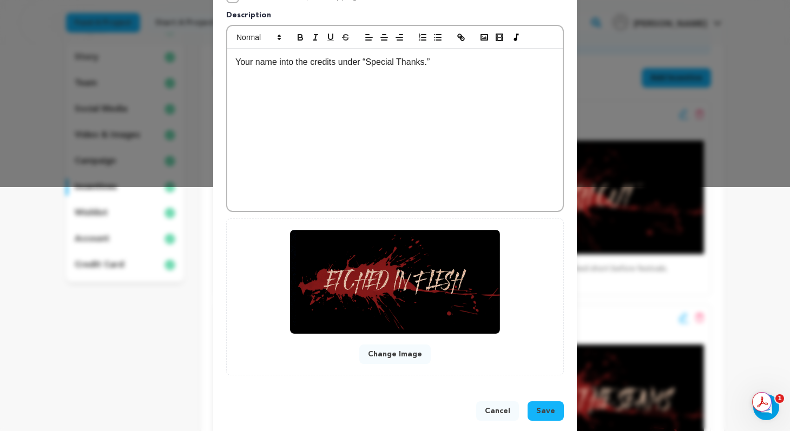
scroll to position [250, 0]
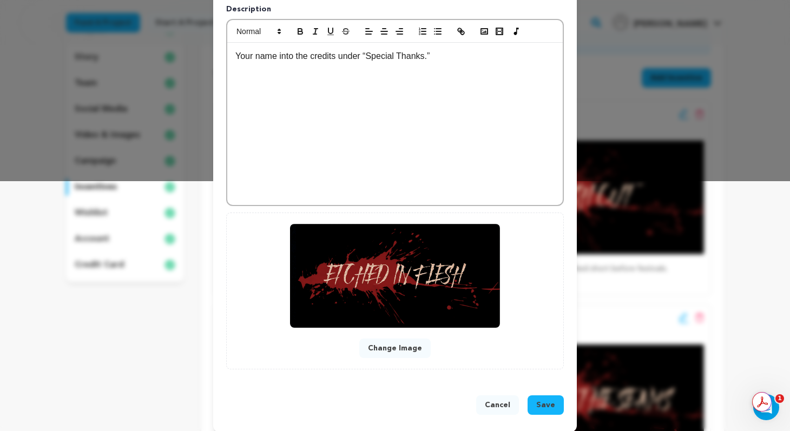
click at [403, 349] on button "Change Image" at bounding box center [394, 348] width 71 height 19
click at [400, 355] on button "Change Image" at bounding box center [394, 348] width 71 height 19
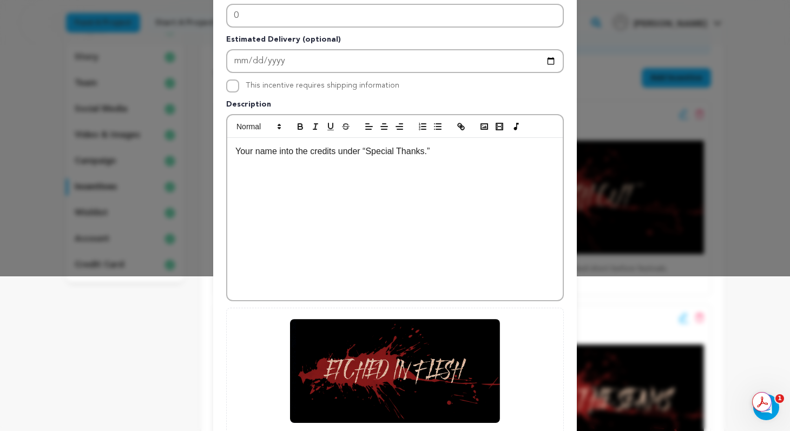
scroll to position [260, 0]
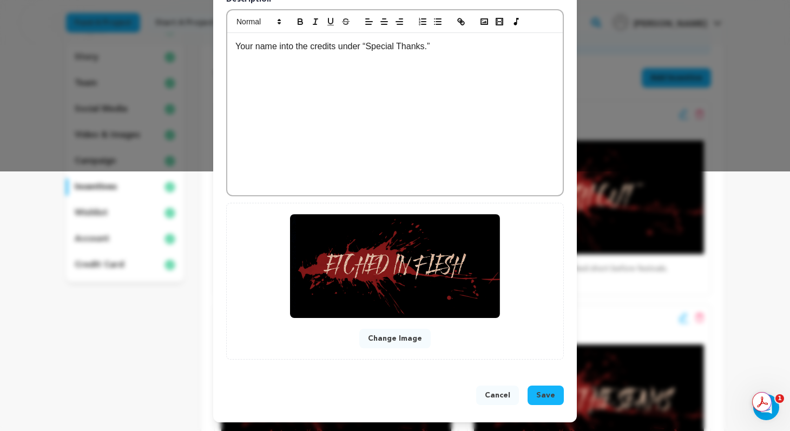
click at [396, 336] on button "Change Image" at bounding box center [394, 338] width 71 height 19
click at [548, 395] on span "Save" at bounding box center [545, 395] width 19 height 11
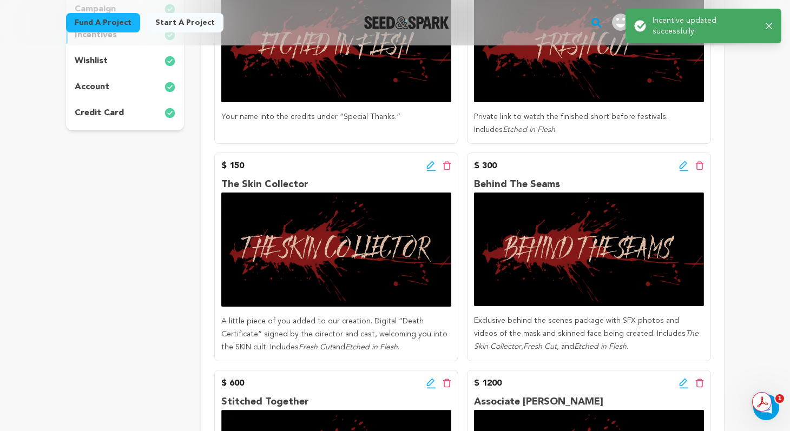
scroll to position [167, 0]
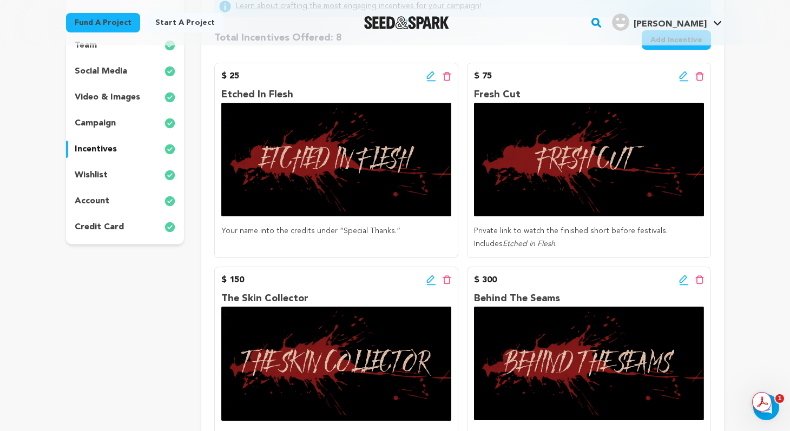
click at [429, 77] on icon at bounding box center [430, 75] width 8 height 8
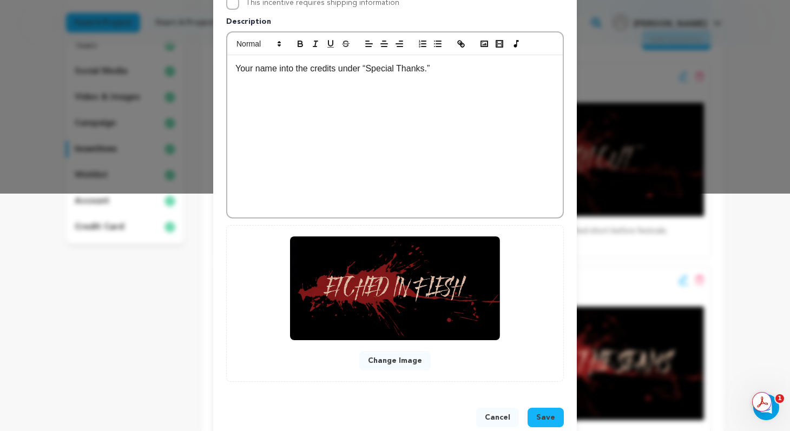
scroll to position [260, 0]
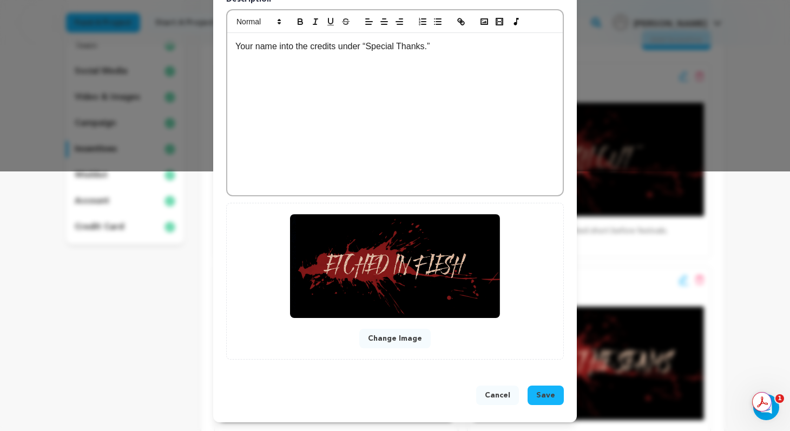
click at [408, 344] on button "Change Image" at bounding box center [394, 338] width 71 height 19
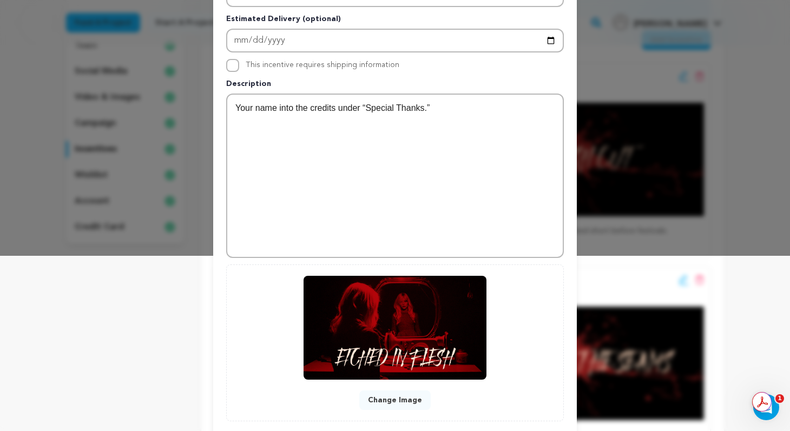
scroll to position [237, 0]
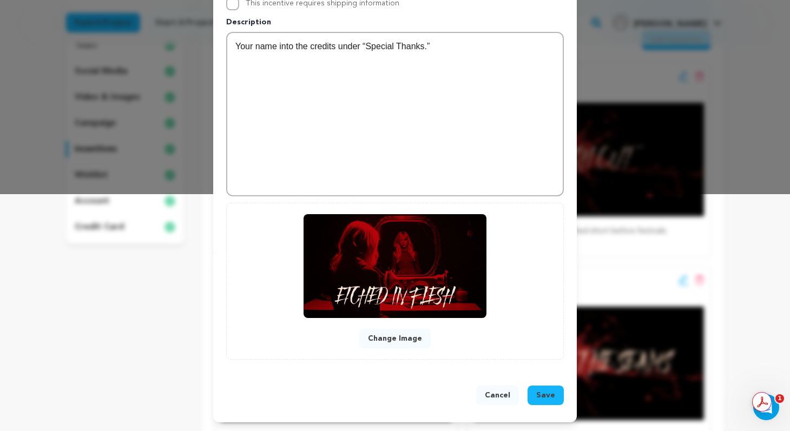
click at [550, 395] on span "Save" at bounding box center [545, 395] width 19 height 11
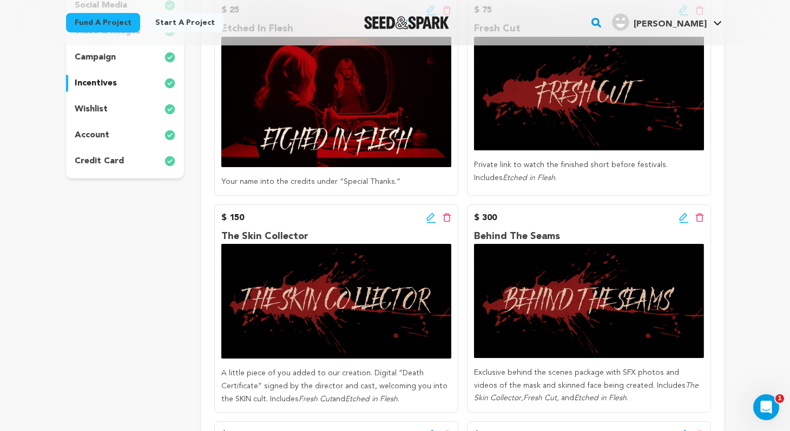
scroll to position [176, 0]
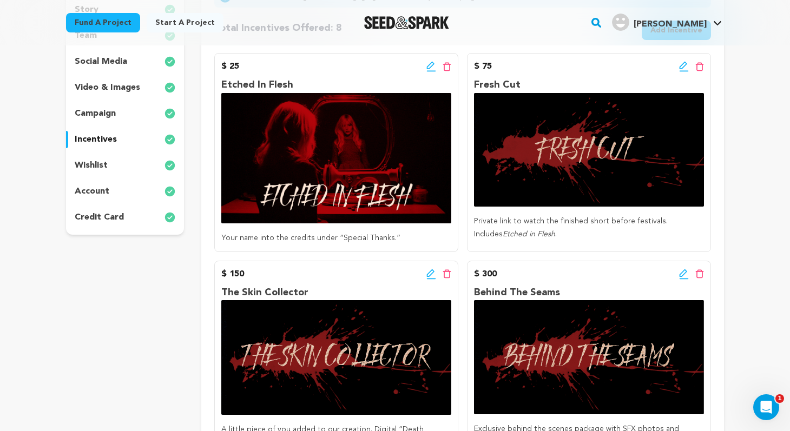
click at [380, 131] on img at bounding box center [336, 158] width 230 height 130
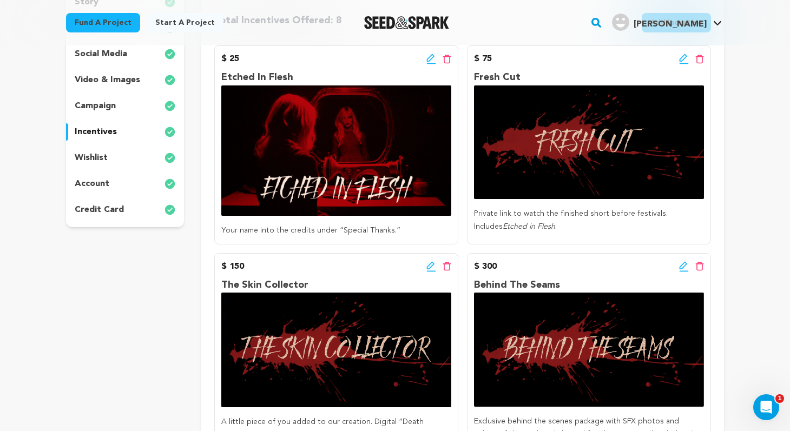
scroll to position [167, 0]
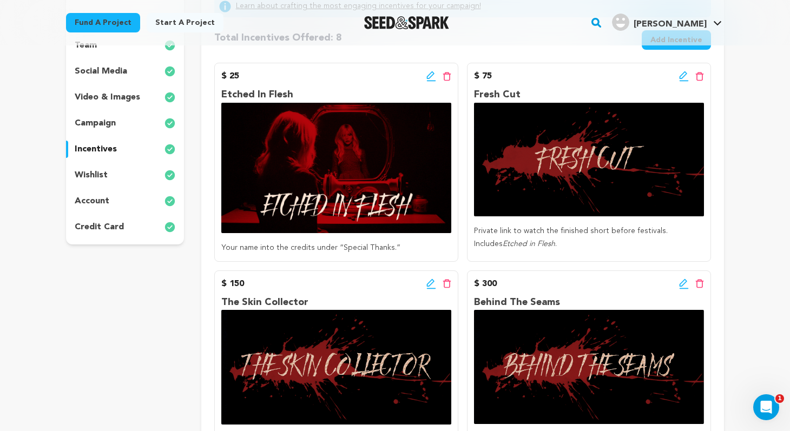
click at [572, 168] on img at bounding box center [589, 160] width 230 height 114
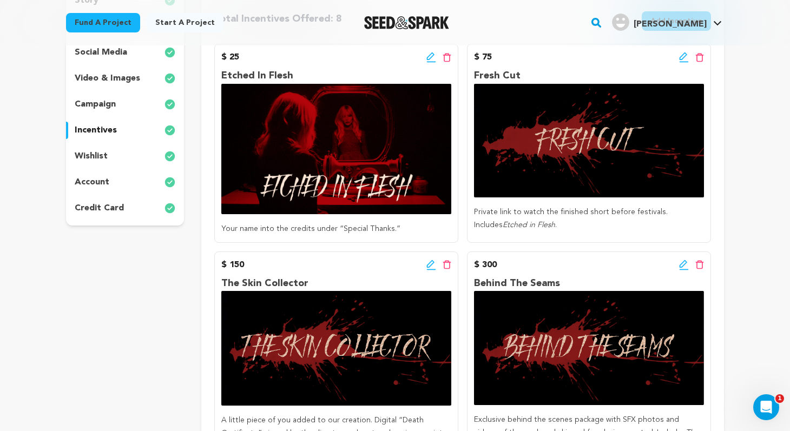
scroll to position [144, 0]
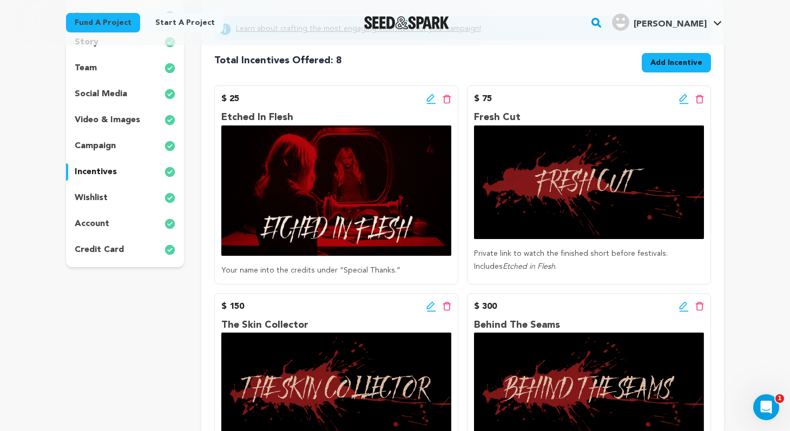
click at [568, 192] on img at bounding box center [589, 183] width 230 height 114
click at [575, 221] on img at bounding box center [589, 183] width 230 height 114
click at [684, 100] on icon at bounding box center [684, 99] width 10 height 11
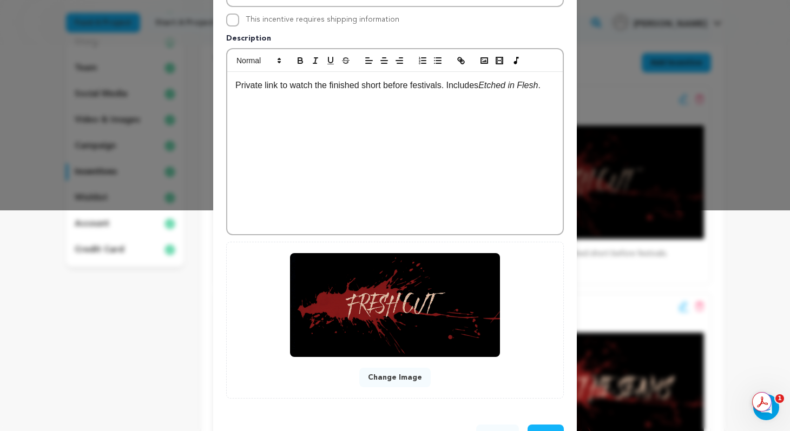
scroll to position [222, 0]
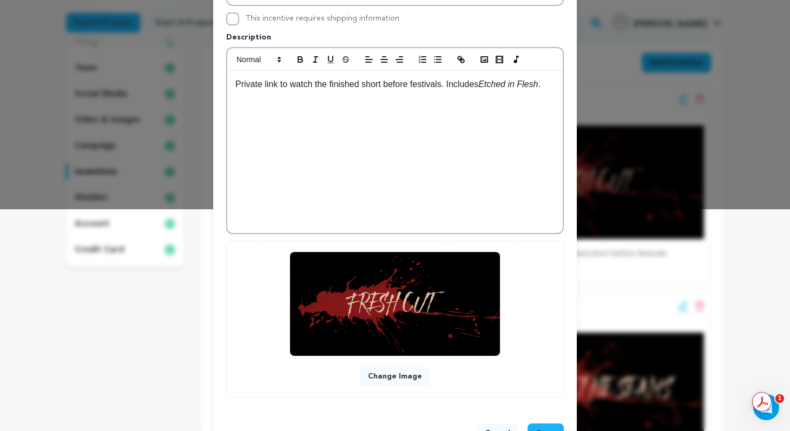
click at [403, 375] on button "Change Image" at bounding box center [394, 376] width 71 height 19
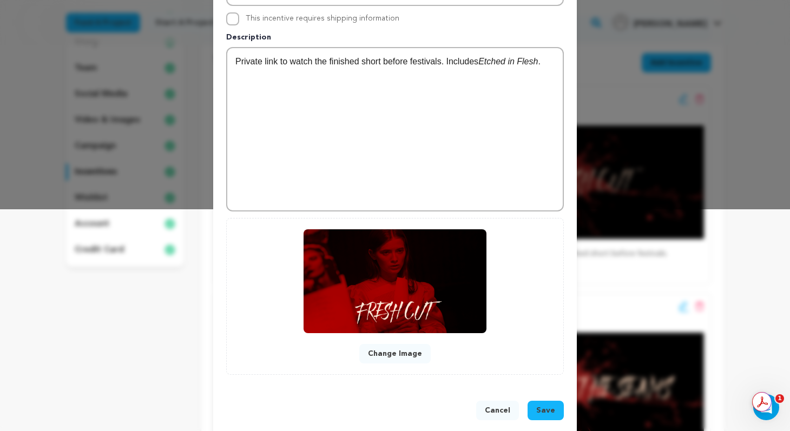
click at [555, 413] on button "Save" at bounding box center [546, 410] width 36 height 19
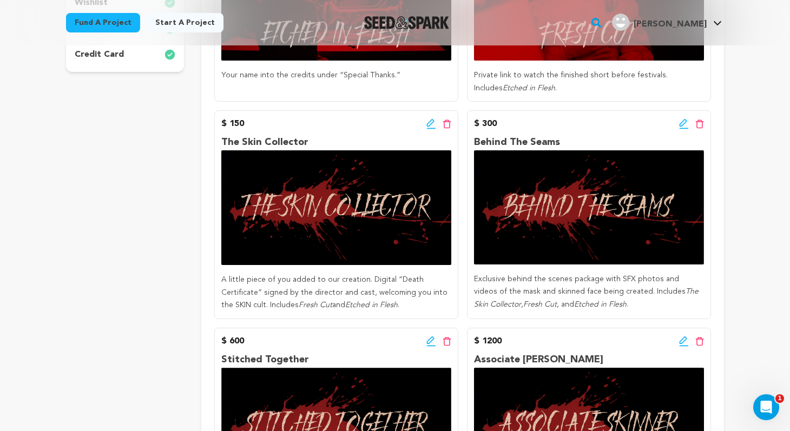
scroll to position [361, 0]
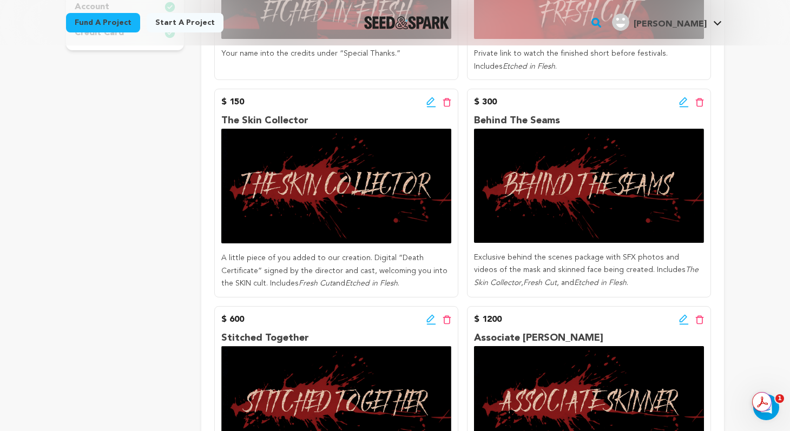
click at [358, 214] on img at bounding box center [336, 186] width 230 height 115
click at [429, 102] on icon at bounding box center [431, 102] width 10 height 11
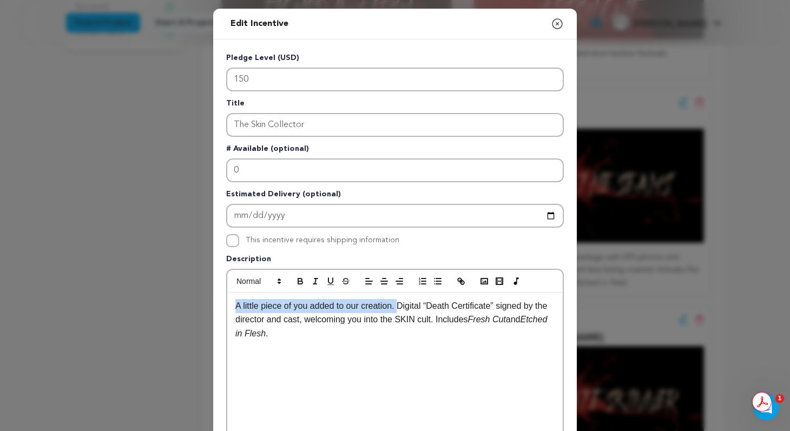
drag, startPoint x: 403, startPoint y: 306, endPoint x: 220, endPoint y: 308, distance: 182.4
click at [220, 308] on div "Pledge Level (USD) 150 Title The Skin Collector # Available (optional) 0 Estima…" at bounding box center [395, 336] width 364 height 593
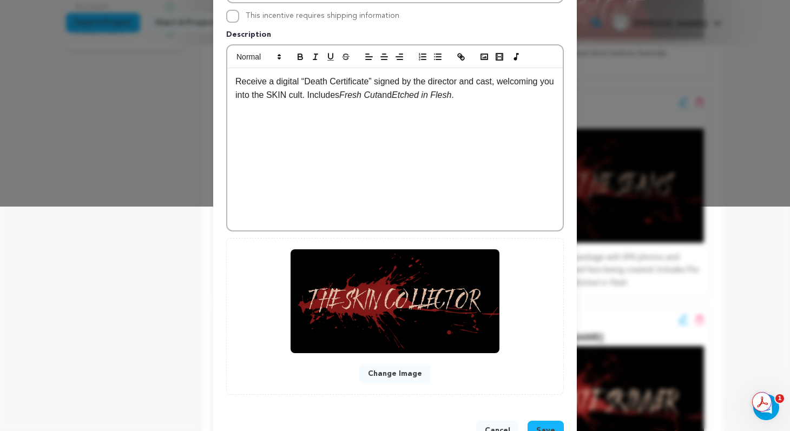
scroll to position [244, 0]
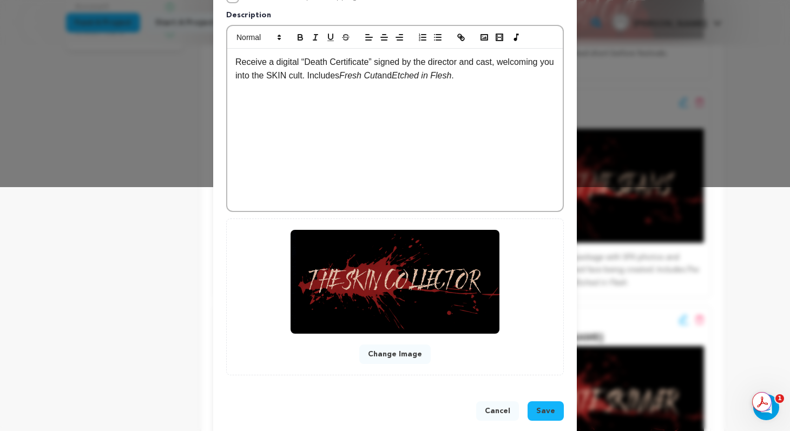
click at [392, 356] on button "Change Image" at bounding box center [394, 354] width 71 height 19
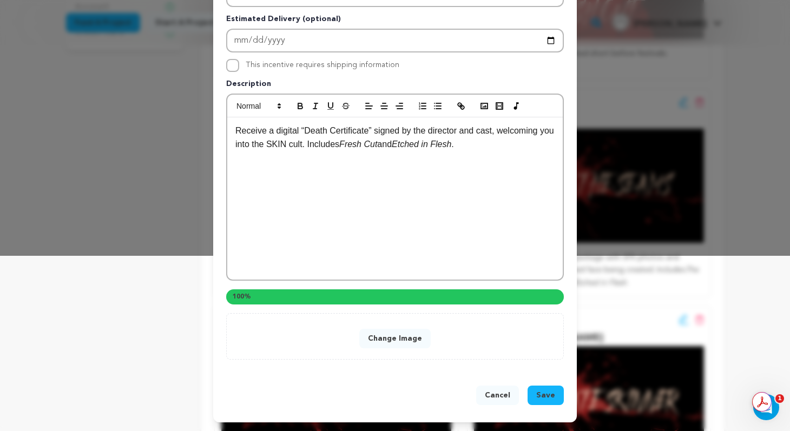
scroll to position [237, 0]
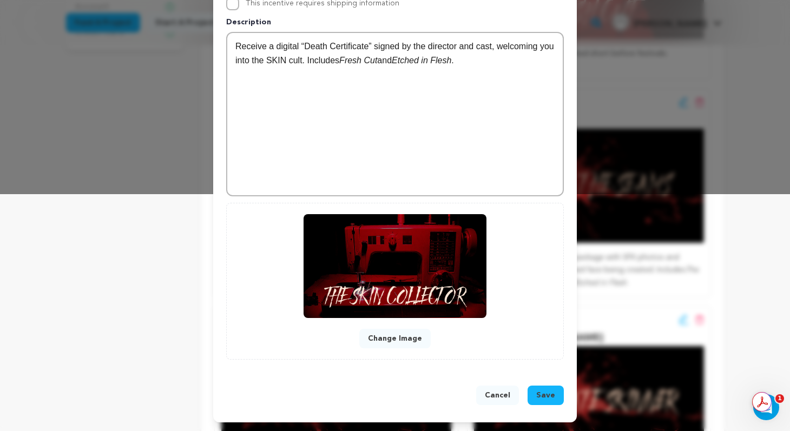
click at [550, 395] on span "Save" at bounding box center [545, 395] width 19 height 11
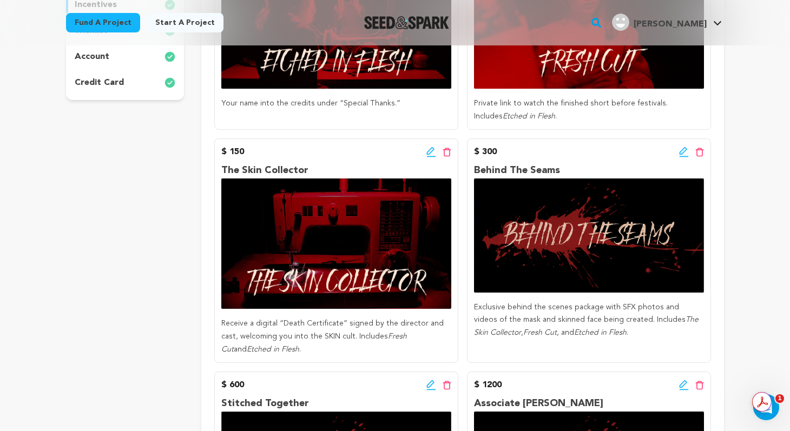
scroll to position [317, 0]
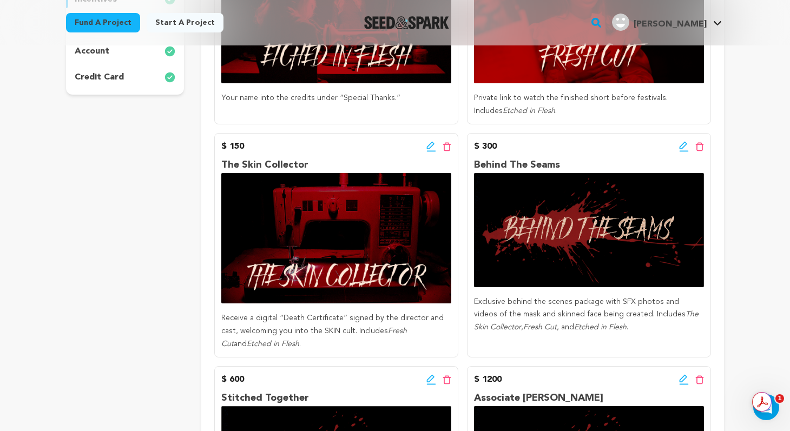
click at [680, 147] on icon at bounding box center [684, 146] width 8 height 8
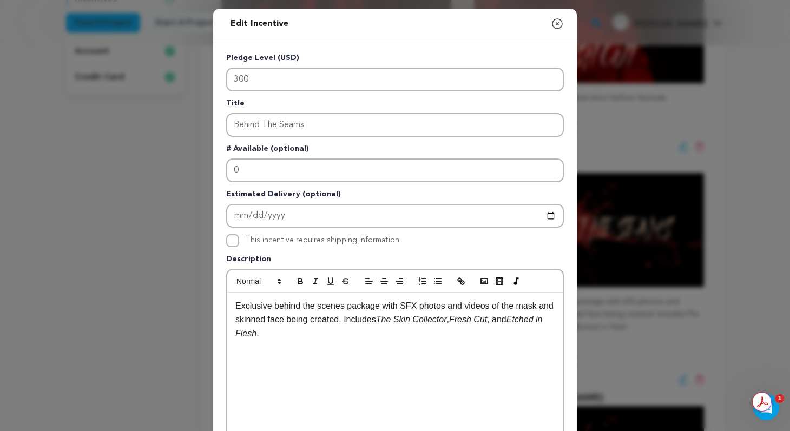
click at [359, 307] on p "Exclusive behind the scenes package with SFX photos and videos of the mask and …" at bounding box center [394, 320] width 319 height 42
click at [362, 307] on p "Exclusive behind the scenes vidseo with SFX photos and videos of the mask and s…" at bounding box center [394, 320] width 319 height 42
click at [390, 363] on div "Exclusive behind the scenes package with SFX photos and videos of the mask and …" at bounding box center [395, 374] width 336 height 162
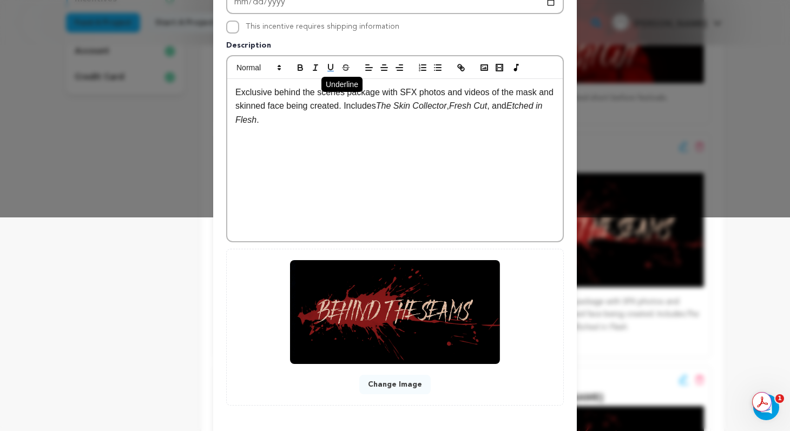
scroll to position [259, 0]
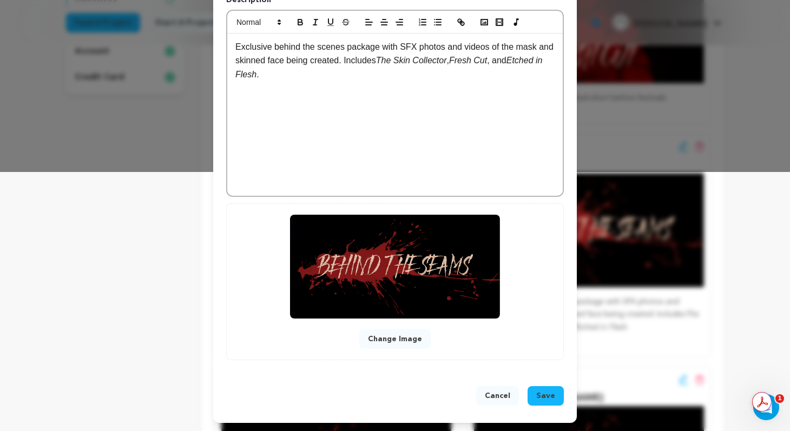
click at [399, 336] on button "Change Image" at bounding box center [394, 339] width 71 height 19
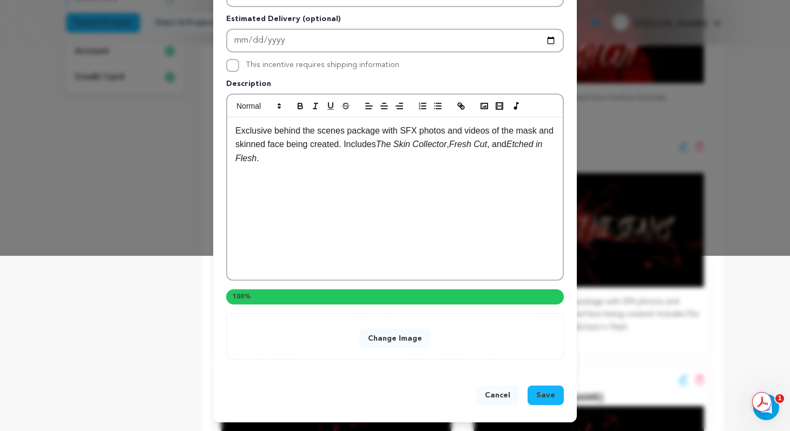
scroll to position [237, 0]
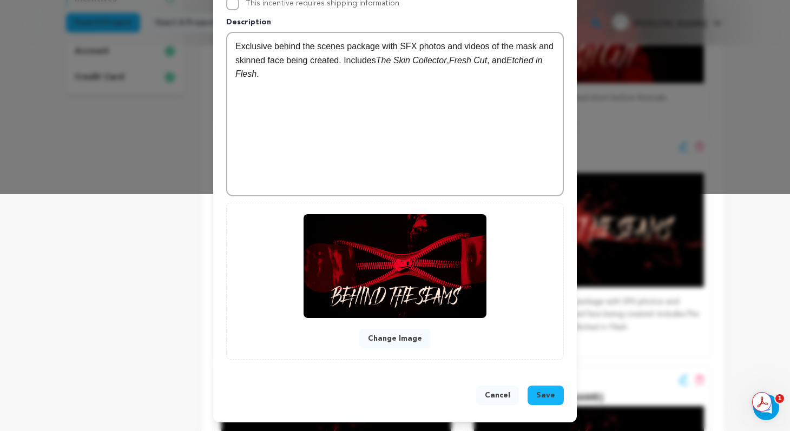
click at [549, 396] on span "Save" at bounding box center [545, 395] width 19 height 11
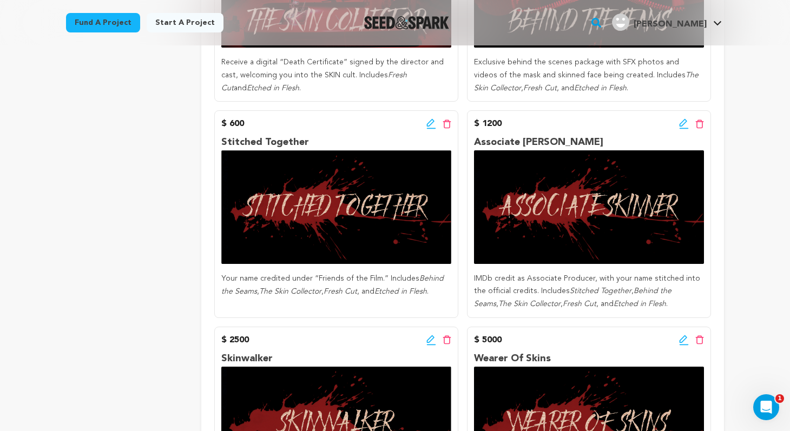
scroll to position [577, 0]
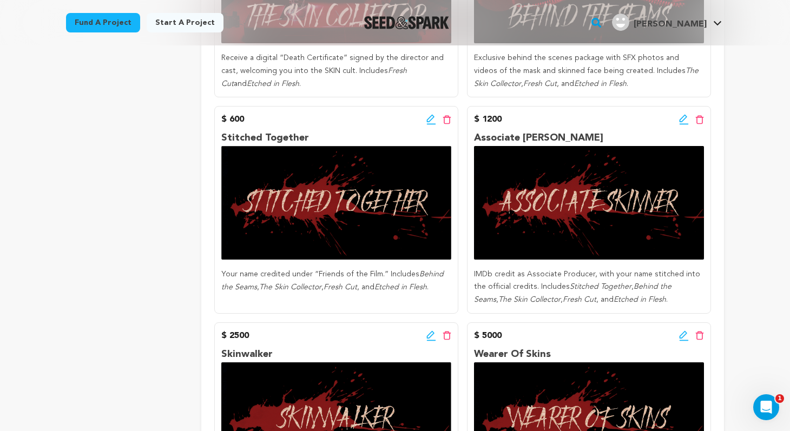
click at [386, 195] on img at bounding box center [336, 203] width 230 height 114
click at [378, 203] on img at bounding box center [336, 203] width 230 height 114
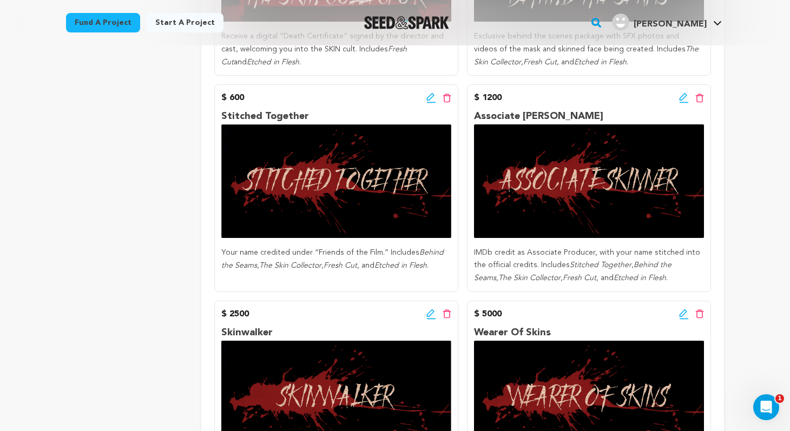
scroll to position [600, 0]
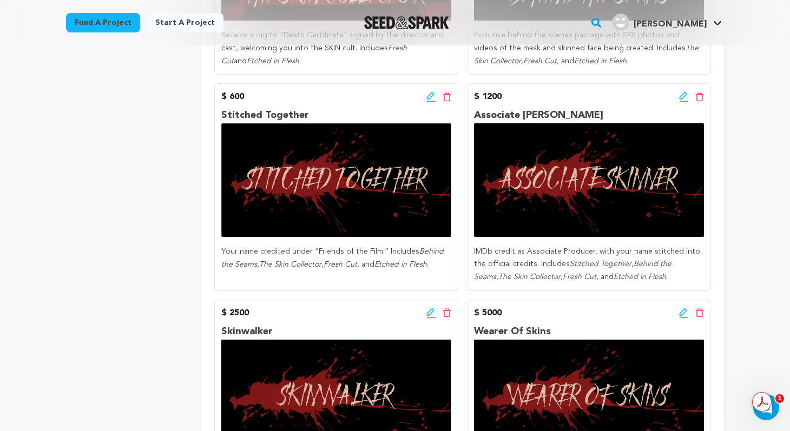
click at [564, 255] on p "IMDb credit as Associate Producer, with your name stitched into the official cr…" at bounding box center [589, 265] width 230 height 38
click at [446, 97] on icon at bounding box center [447, 97] width 9 height 9
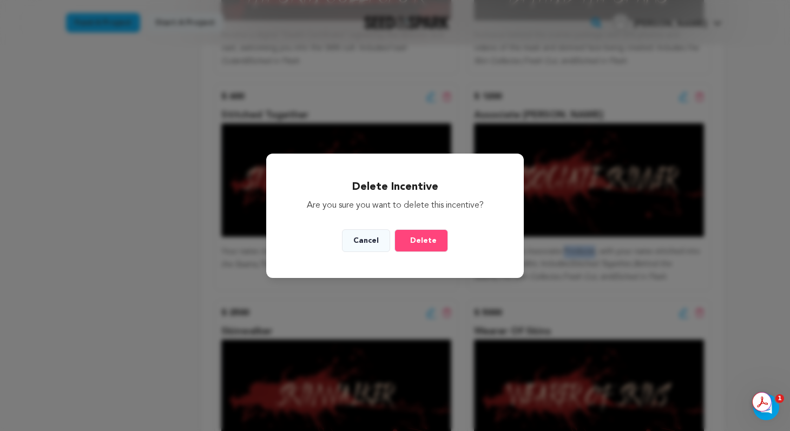
click at [428, 239] on span "Delete" at bounding box center [423, 240] width 27 height 11
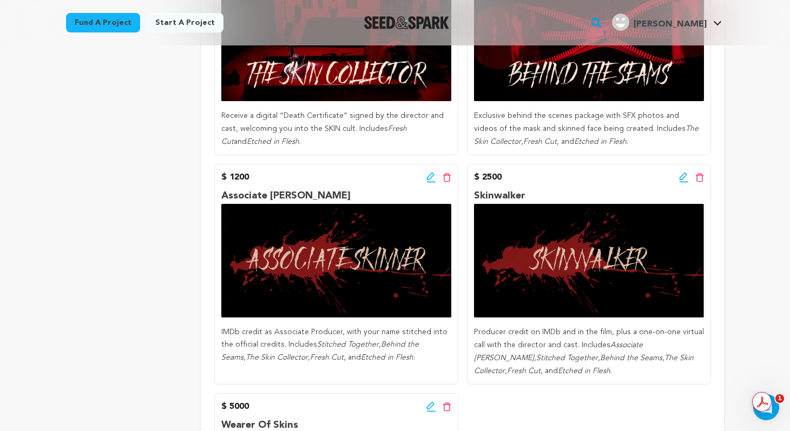
scroll to position [560, 0]
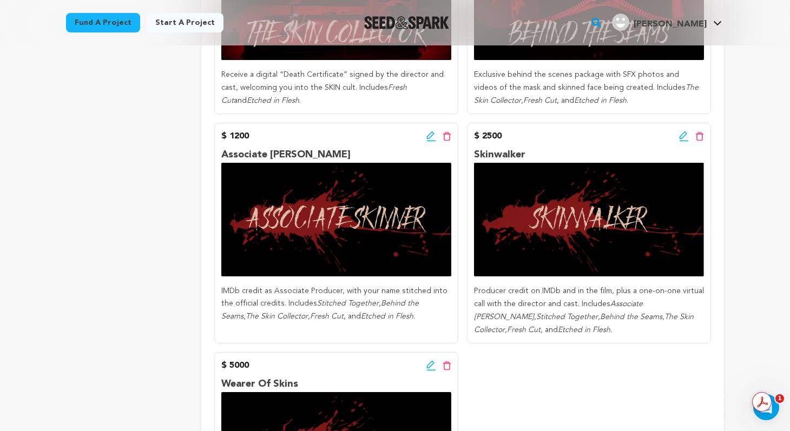
click at [430, 136] on icon at bounding box center [431, 136] width 10 height 11
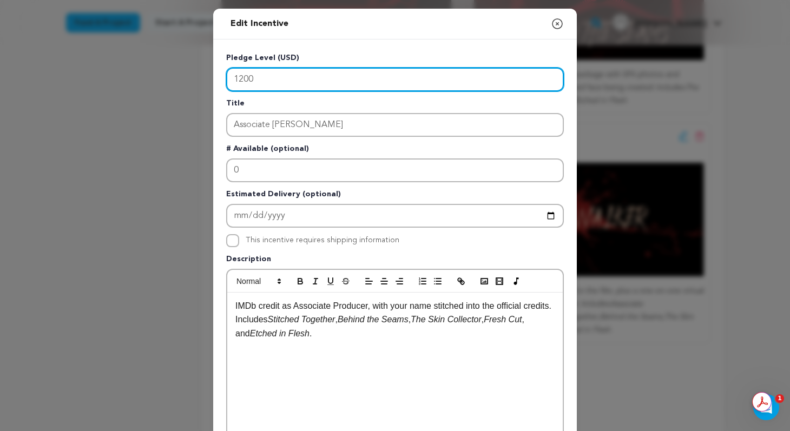
drag, startPoint x: 262, startPoint y: 77, endPoint x: 228, endPoint y: 77, distance: 34.6
click at [228, 77] on input "1200" at bounding box center [395, 80] width 338 height 24
type input "600"
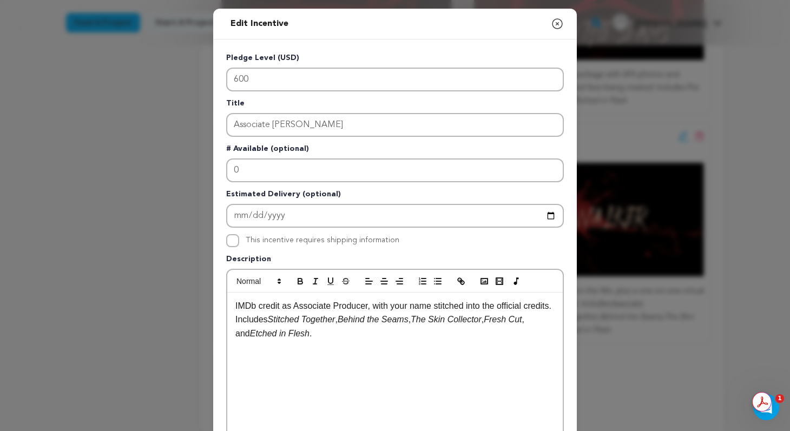
click at [319, 345] on div "IMDb credit as Associate Producer, with your name stitched into the official cr…" at bounding box center [395, 374] width 336 height 162
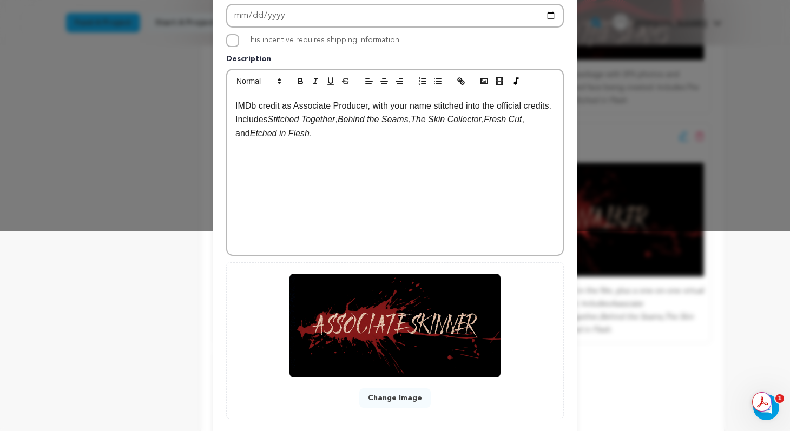
scroll to position [260, 0]
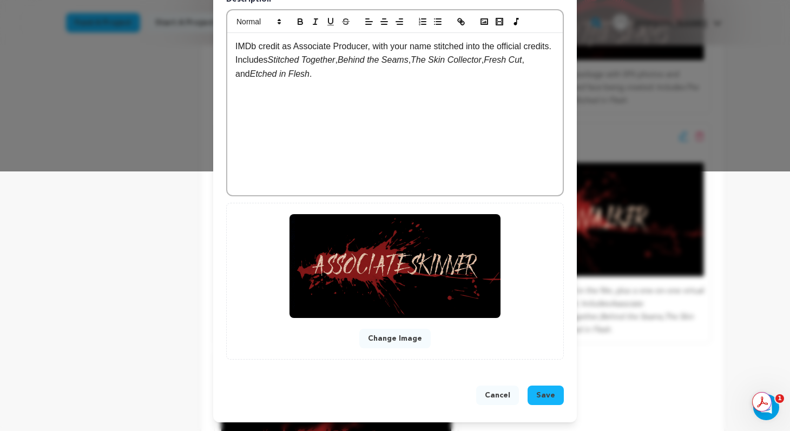
click at [411, 340] on button "Change Image" at bounding box center [394, 338] width 71 height 19
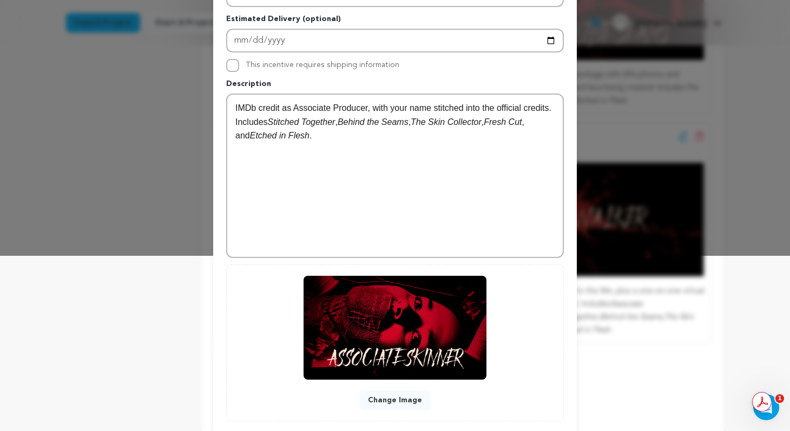
scroll to position [237, 0]
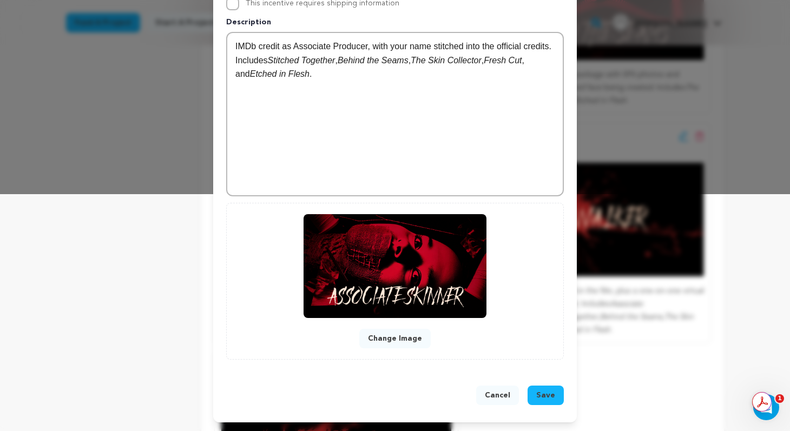
click at [547, 392] on span "Save" at bounding box center [545, 395] width 19 height 11
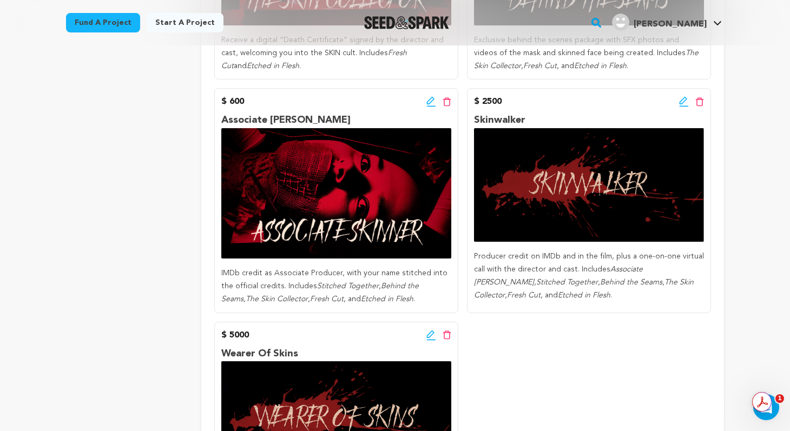
scroll to position [571, 0]
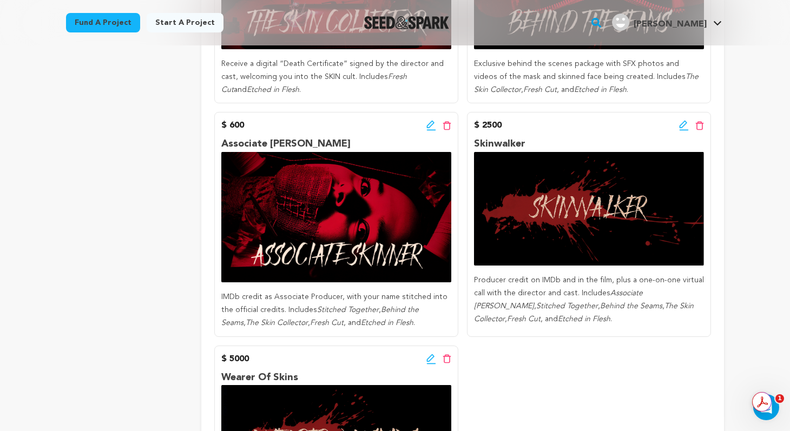
click at [684, 124] on icon at bounding box center [684, 125] width 10 height 11
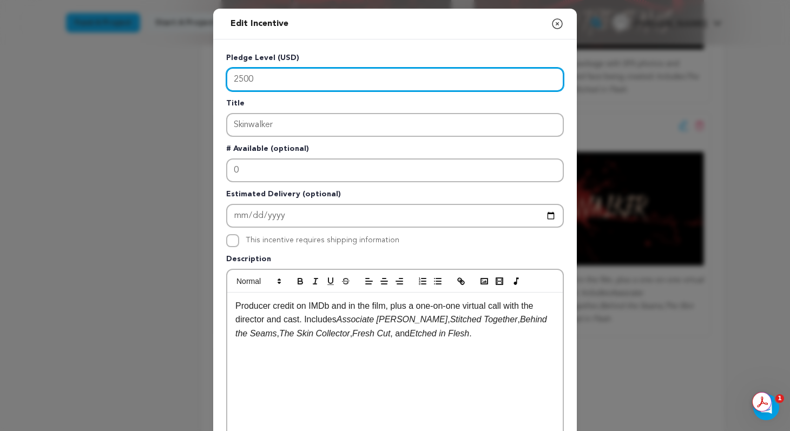
click at [248, 76] on input "2500" at bounding box center [395, 80] width 338 height 24
type input "1200"
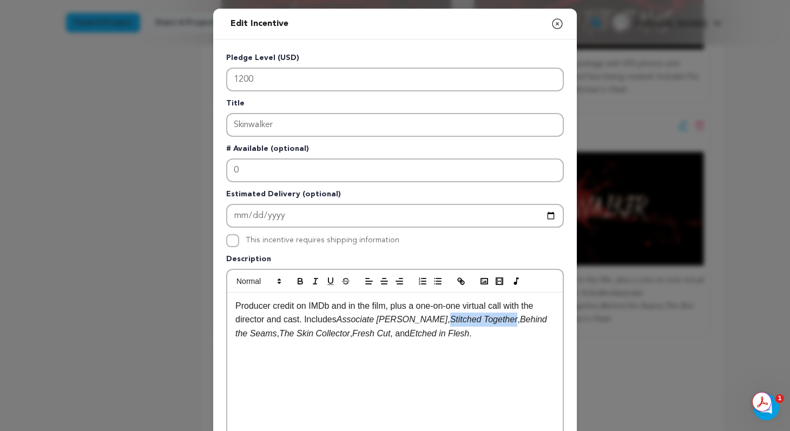
drag, startPoint x: 485, startPoint y: 321, endPoint x: 417, endPoint y: 319, distance: 68.2
click at [450, 319] on em "Stitched Together" at bounding box center [484, 319] width 68 height 9
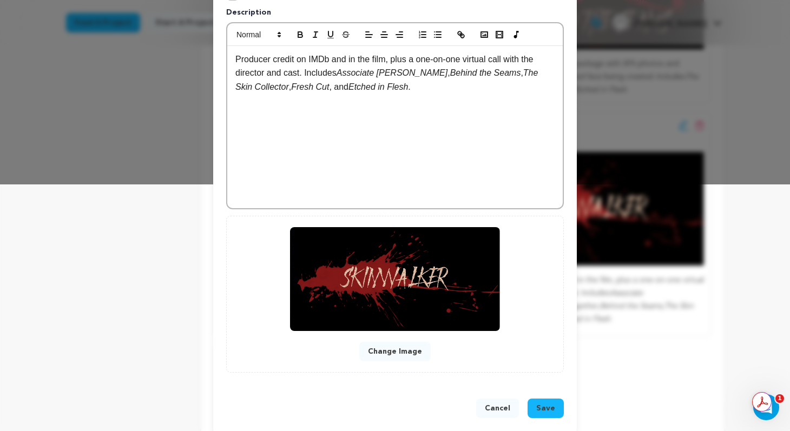
scroll to position [260, 0]
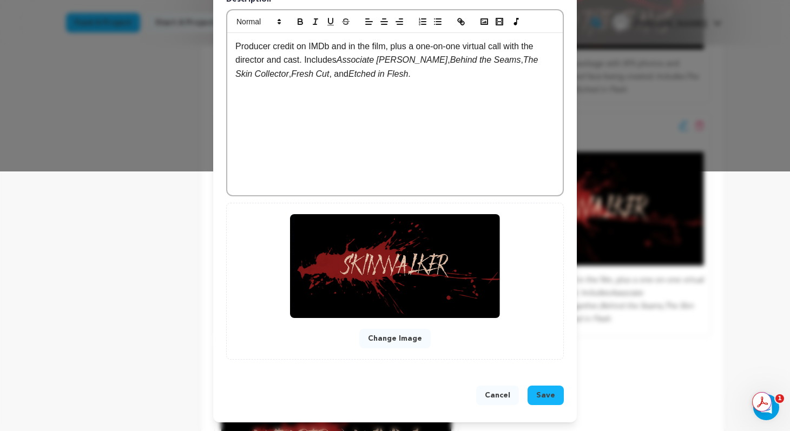
click at [396, 338] on button "Change Image" at bounding box center [394, 338] width 71 height 19
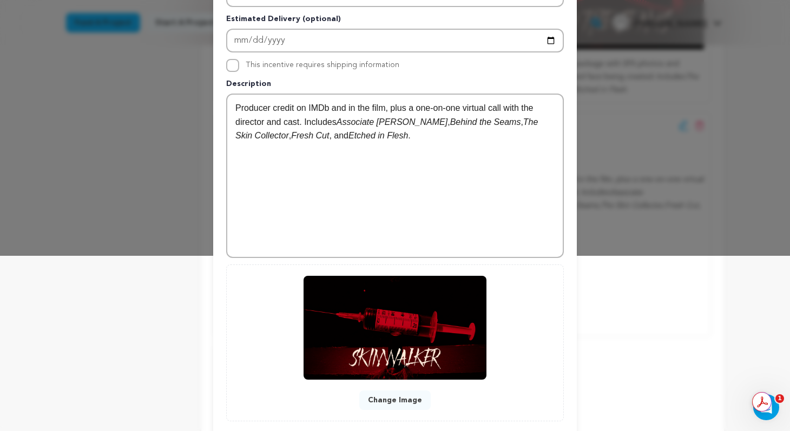
scroll to position [237, 0]
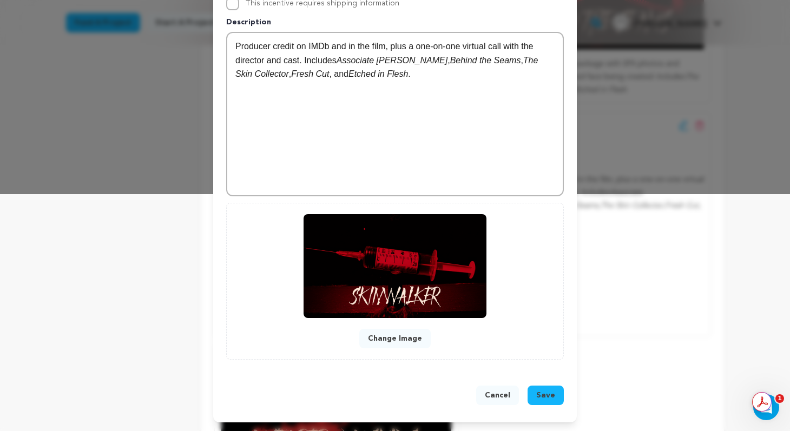
click at [550, 397] on span "Save" at bounding box center [545, 395] width 19 height 11
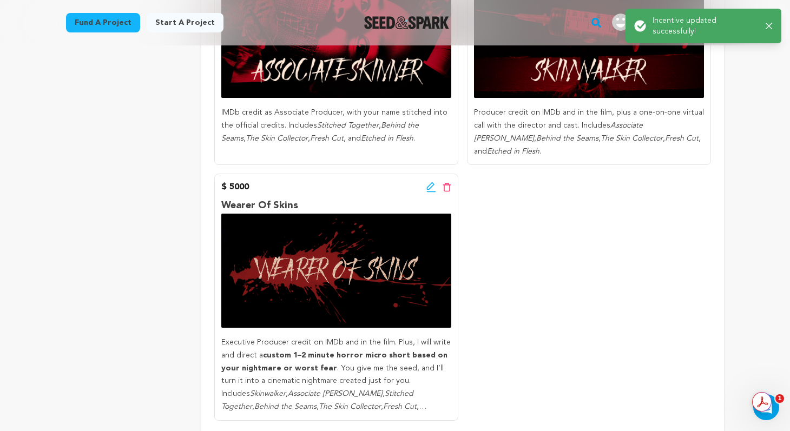
scroll to position [790, 0]
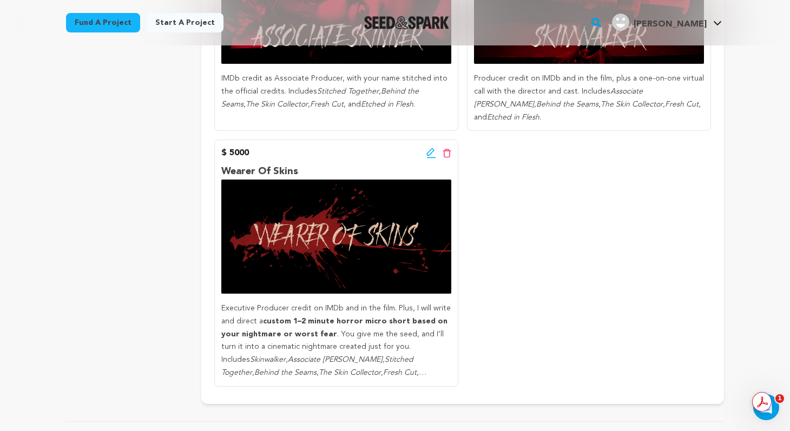
click at [430, 148] on icon at bounding box center [431, 153] width 10 height 11
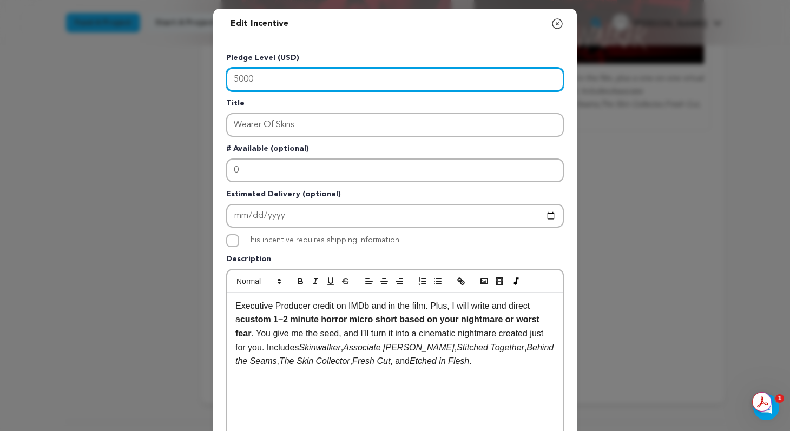
drag, startPoint x: 265, startPoint y: 77, endPoint x: 214, endPoint y: 76, distance: 51.4
click at [214, 76] on div "Pledge Level (USD) 5000 Title Wearer Of Skins # Available (optional) 0 Estimate…" at bounding box center [395, 336] width 364 height 593
type input "2500"
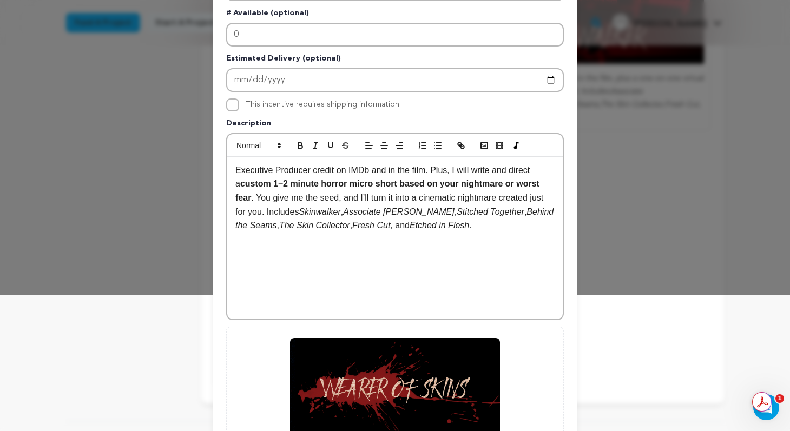
scroll to position [139, 0]
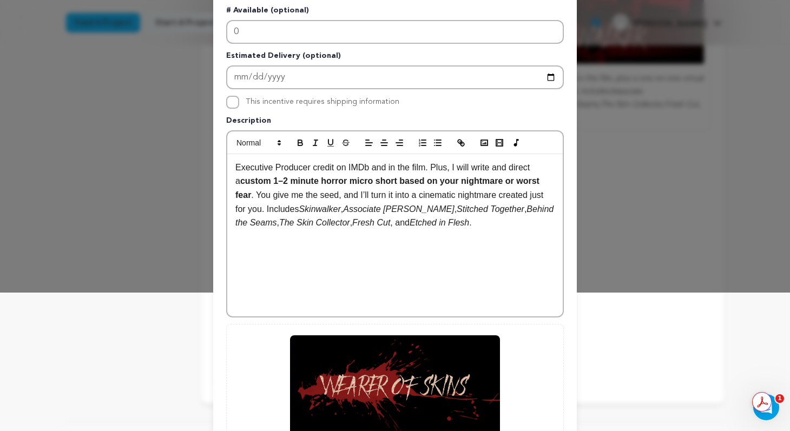
click at [493, 212] on p "Executive Producer credit on IMDb and in the film. Plus, I will write and direc…" at bounding box center [394, 195] width 319 height 69
drag, startPoint x: 494, startPoint y: 211, endPoint x: 424, endPoint y: 211, distance: 69.8
click at [424, 211] on p "Executive Producer credit on IMDb and in the film. Plus, I will write and direc…" at bounding box center [394, 195] width 319 height 69
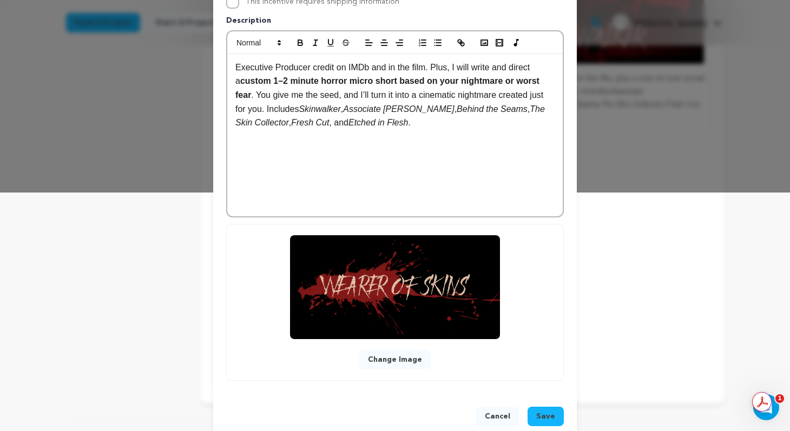
scroll to position [260, 0]
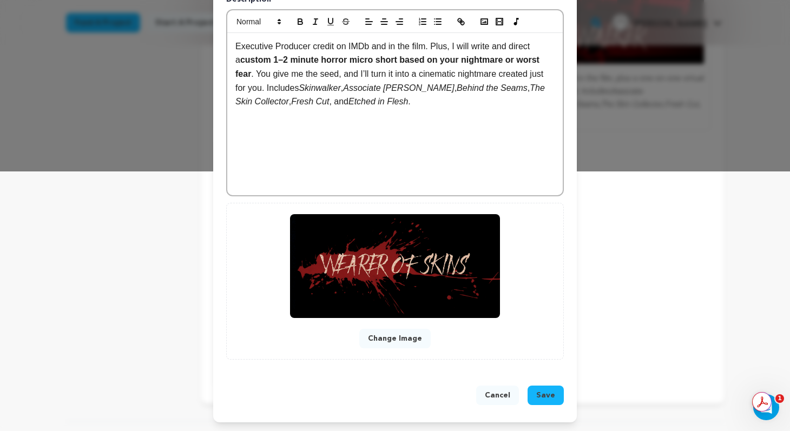
click at [411, 340] on button "Change Image" at bounding box center [394, 338] width 71 height 19
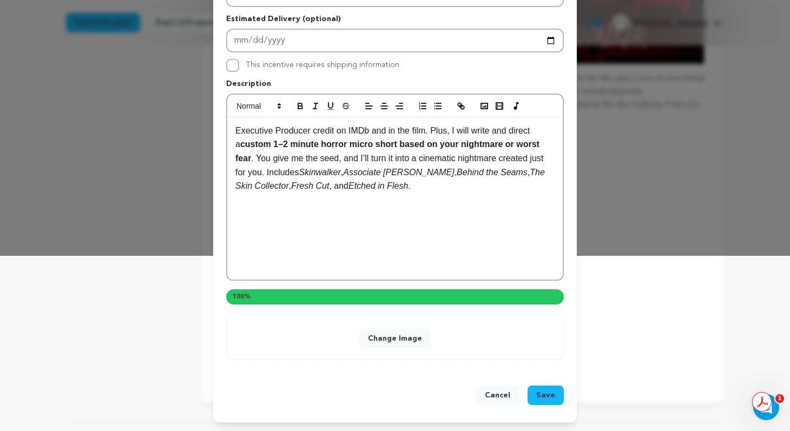
scroll to position [237, 0]
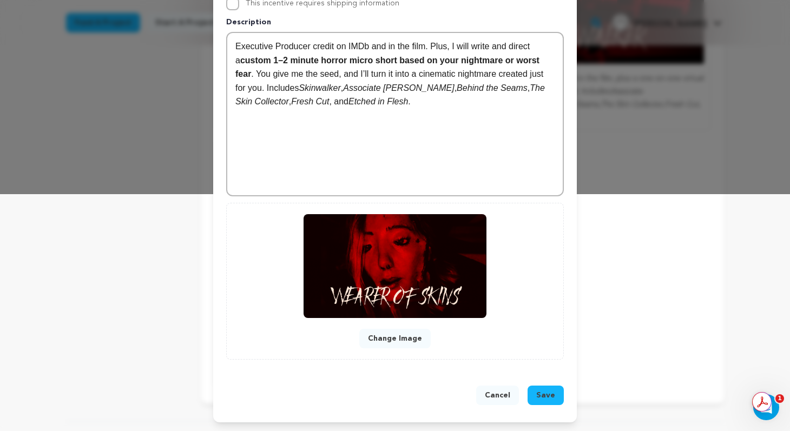
click at [554, 396] on span "Save" at bounding box center [545, 395] width 19 height 11
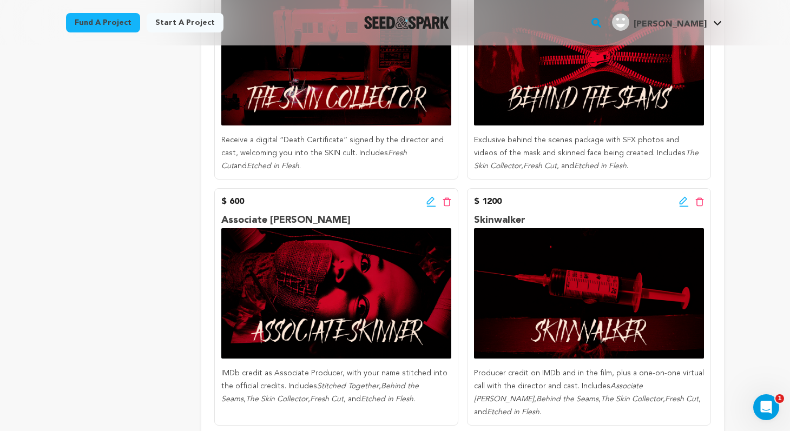
scroll to position [534, 0]
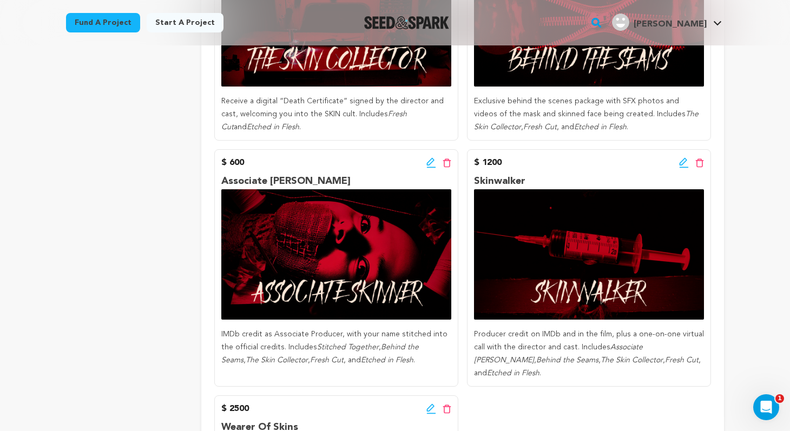
click at [431, 164] on icon at bounding box center [431, 162] width 10 height 11
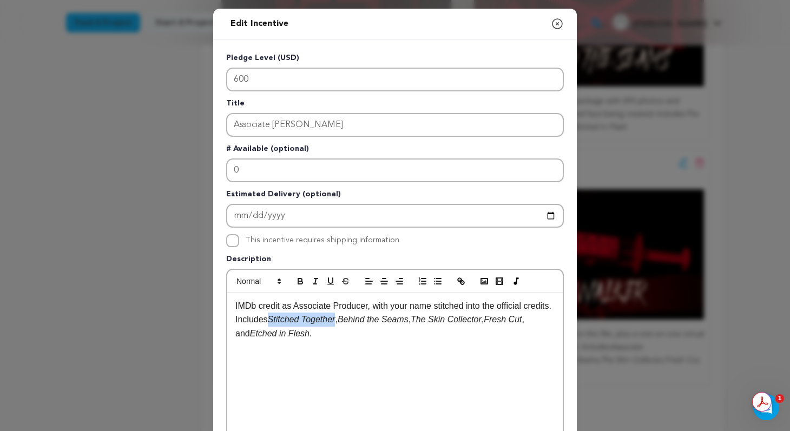
drag, startPoint x: 372, startPoint y: 320, endPoint x: 301, endPoint y: 321, distance: 70.4
click at [301, 321] on p "IMDb credit as Associate Producer, with your name stitched into the official cr…" at bounding box center [394, 320] width 319 height 42
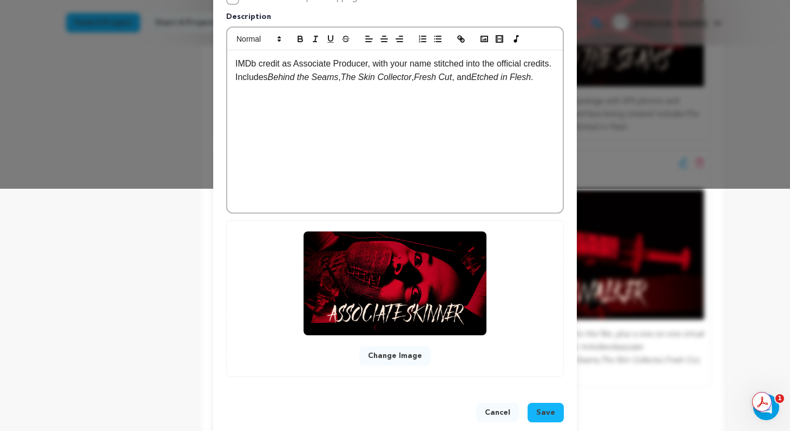
scroll to position [260, 0]
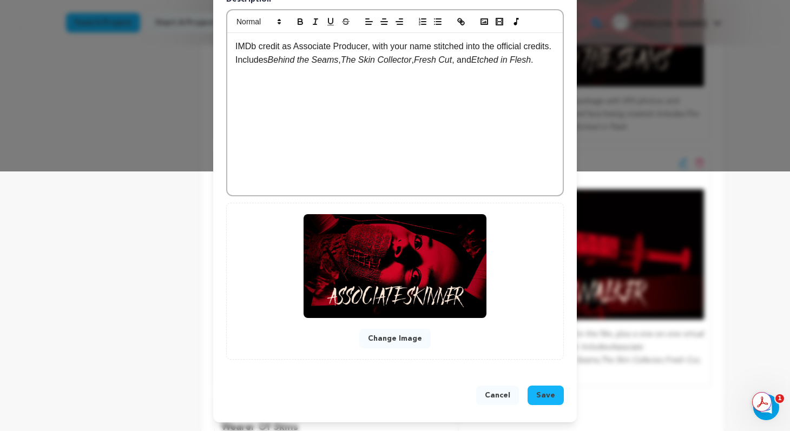
click at [549, 391] on span "Save" at bounding box center [545, 395] width 19 height 11
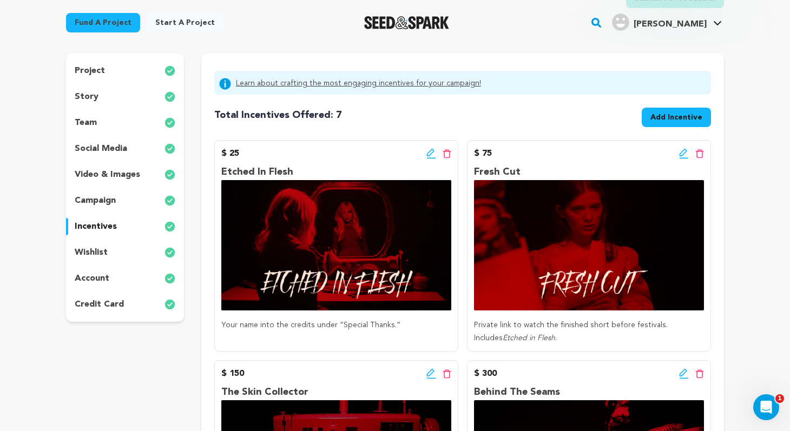
scroll to position [0, 0]
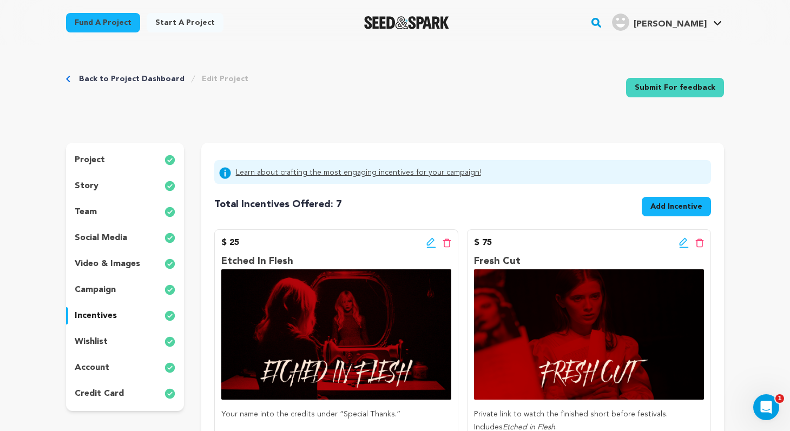
click at [107, 211] on div "team" at bounding box center [125, 211] width 118 height 17
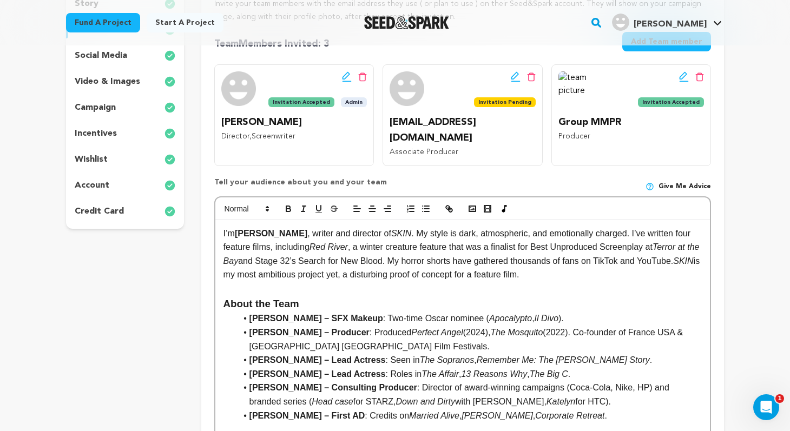
scroll to position [180, 0]
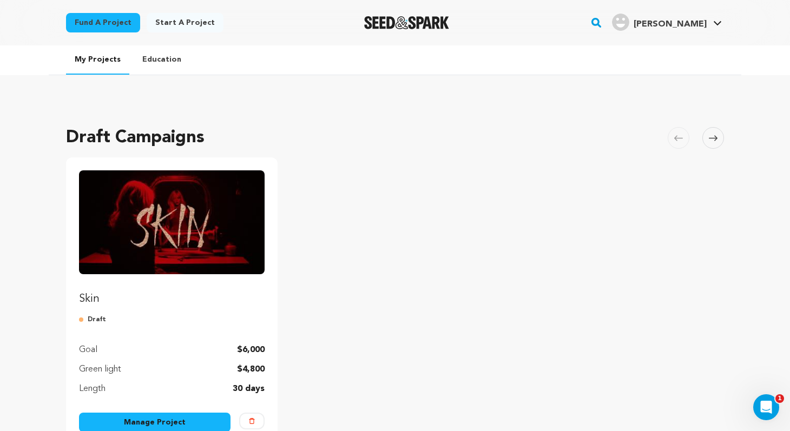
click at [93, 16] on link "Fund a project" at bounding box center [103, 22] width 74 height 19
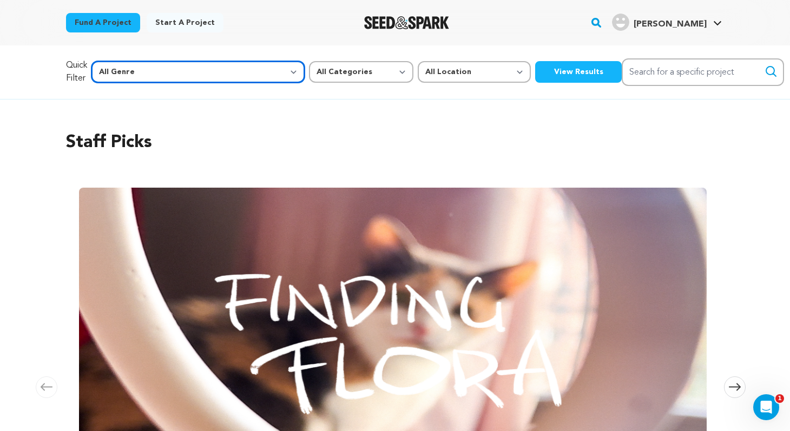
click at [207, 75] on select "All Genre Action Adventure Afrobeat Alternative Ambient Animation Bebop Big Ban…" at bounding box center [197, 72] width 213 height 22
select select "14"
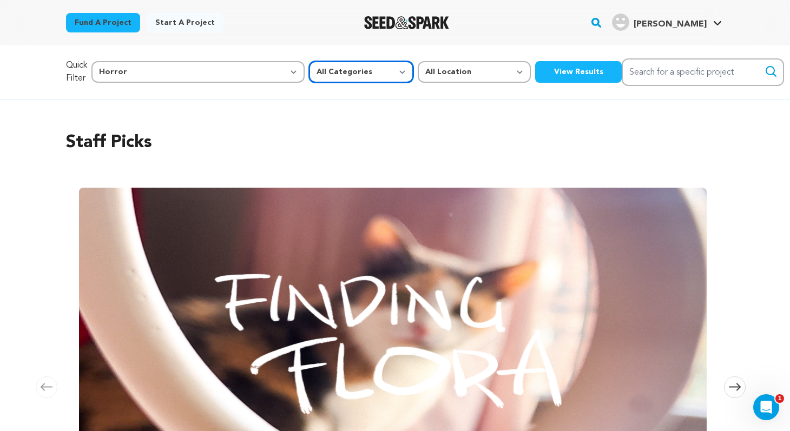
click at [311, 71] on select "All Categories Film Feature Film Short Series Music Video Comics Artist Residen…" at bounding box center [361, 72] width 104 height 22
select select "383"
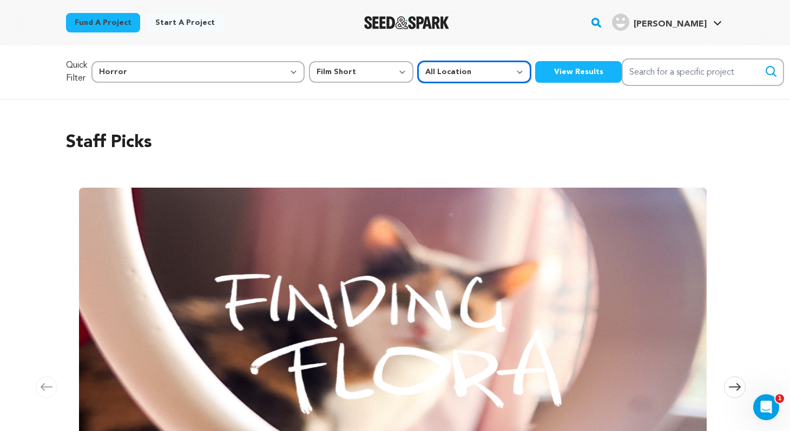
click at [418, 71] on select "All Location Everywhere United States Canada" at bounding box center [474, 72] width 113 height 22
select select "1671"
click at [535, 73] on button "View Results" at bounding box center [578, 72] width 87 height 22
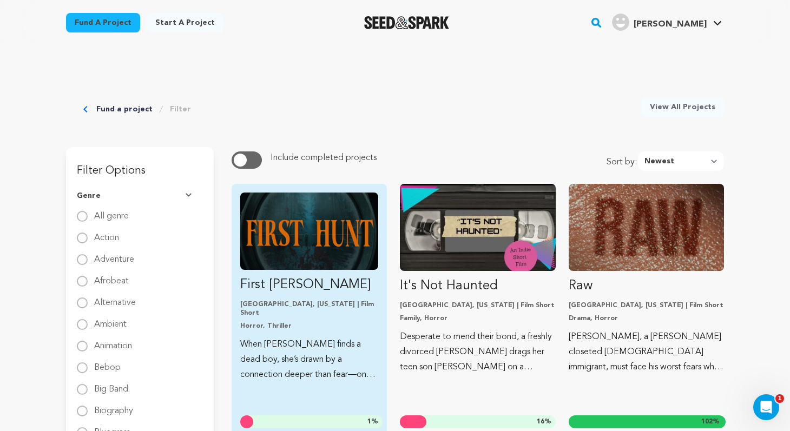
scroll to position [23, 0]
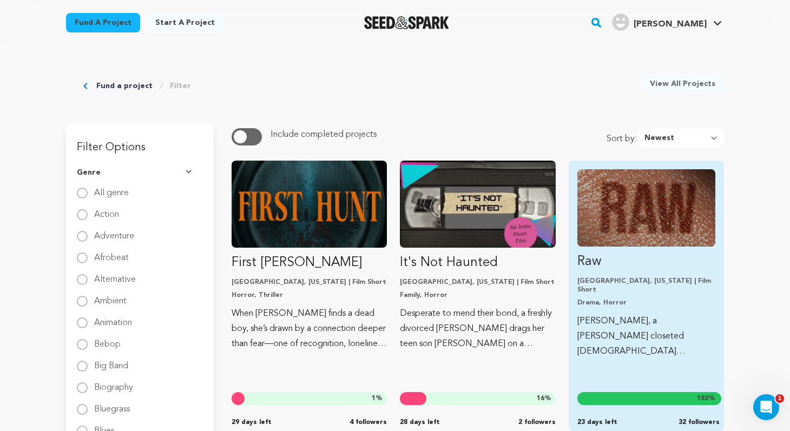
click at [663, 221] on img "Fund Raw" at bounding box center [646, 207] width 138 height 77
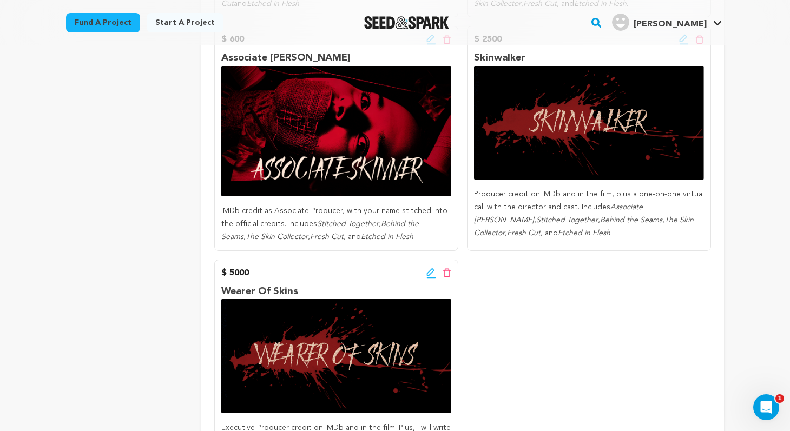
scroll to position [642, 0]
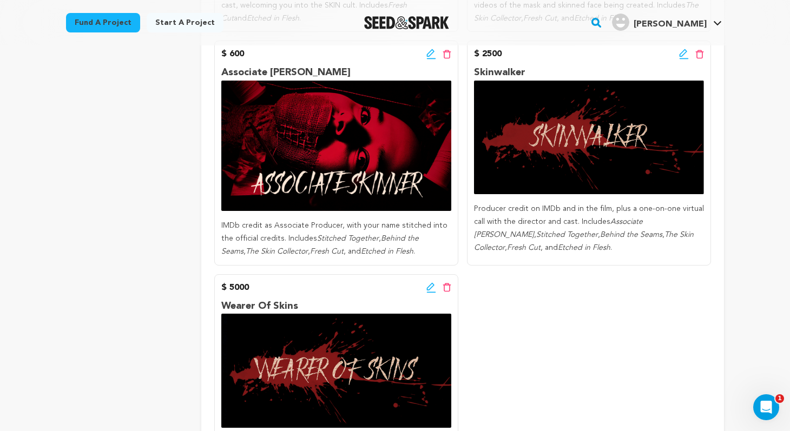
click at [681, 55] on icon at bounding box center [684, 54] width 10 height 11
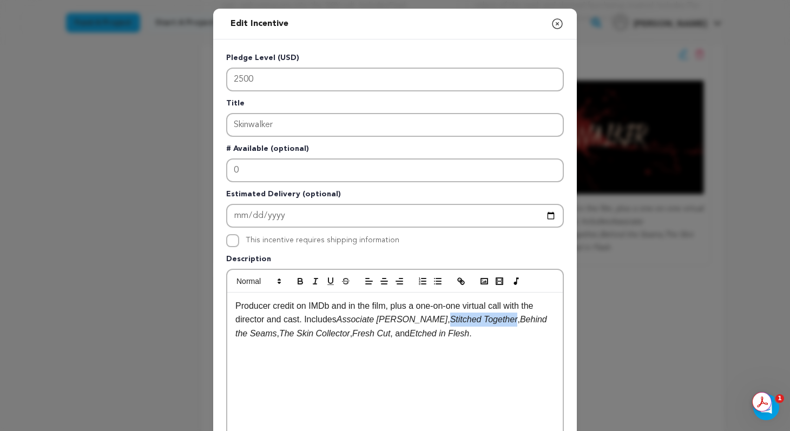
drag, startPoint x: 486, startPoint y: 319, endPoint x: 415, endPoint y: 319, distance: 71.4
click at [415, 319] on p "Producer credit on IMDb and in the film, plus a one-on-one virtual call with th…" at bounding box center [394, 320] width 319 height 42
click at [444, 341] on div "Producer credit on IMDb and in the film, plus a one-on-one virtual call with th…" at bounding box center [395, 374] width 336 height 162
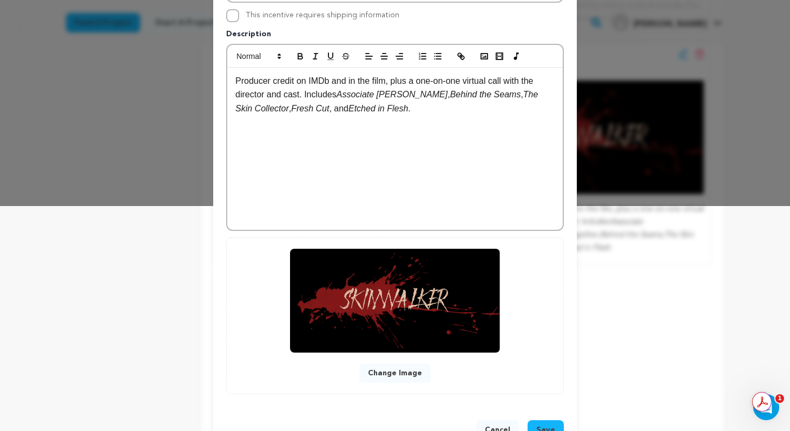
scroll to position [241, 0]
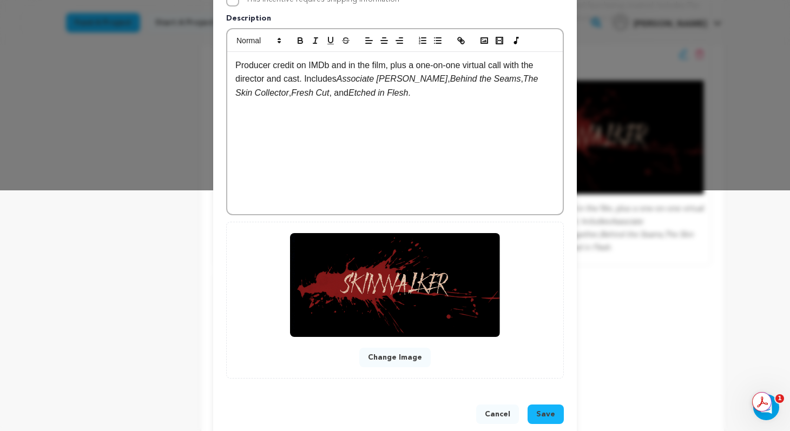
click at [411, 359] on button "Change Image" at bounding box center [394, 357] width 71 height 19
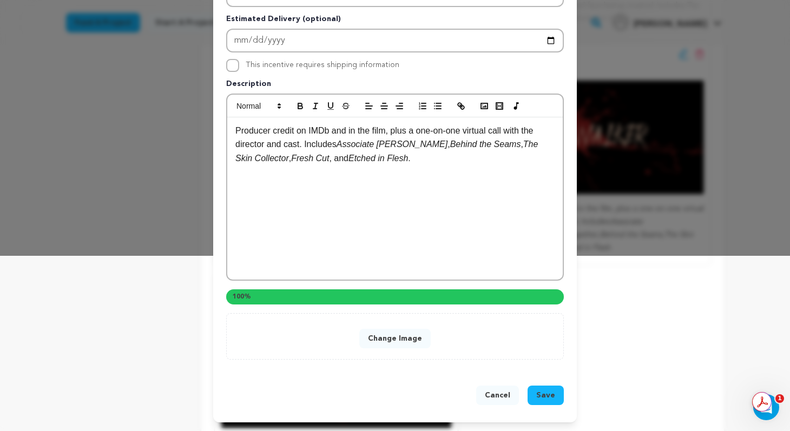
scroll to position [237, 0]
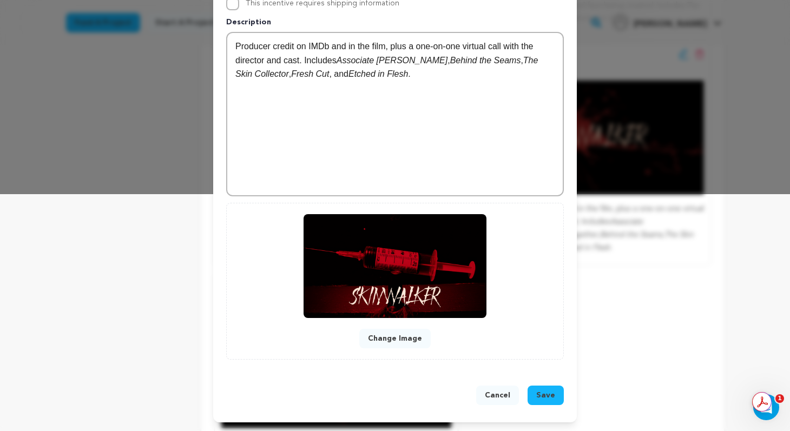
click at [546, 393] on span "Save" at bounding box center [545, 395] width 19 height 11
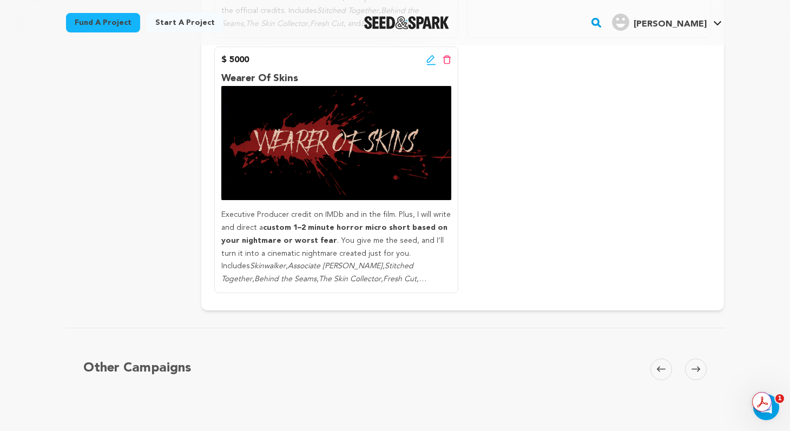
scroll to position [872, 0]
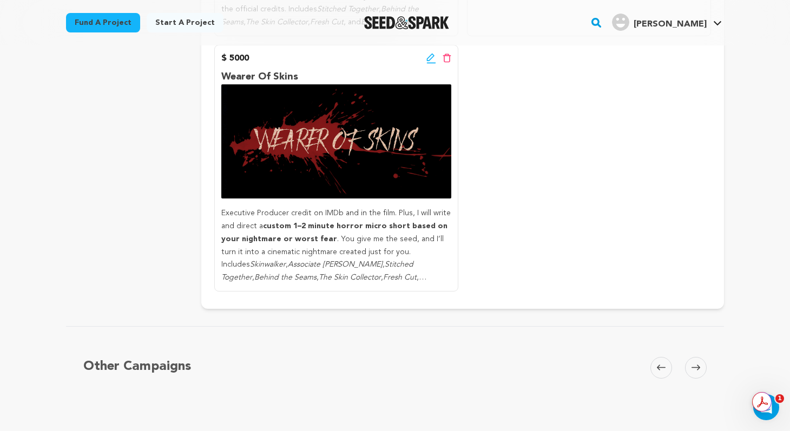
click at [431, 59] on icon at bounding box center [430, 57] width 8 height 8
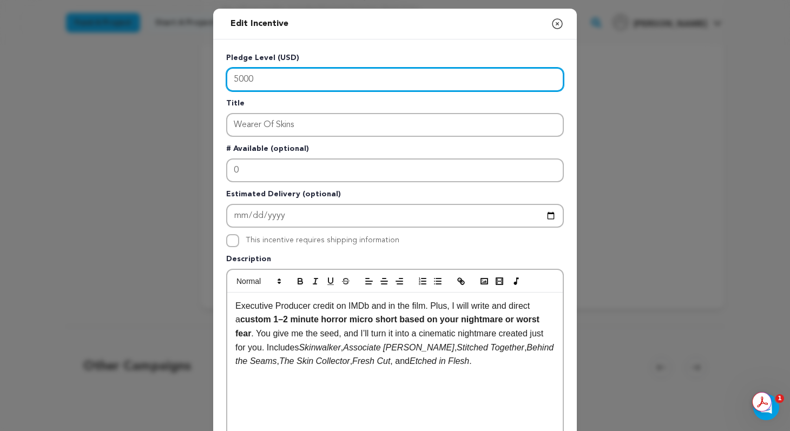
drag, startPoint x: 257, startPoint y: 73, endPoint x: 206, endPoint y: 76, distance: 51.0
click at [206, 76] on div "Edit Incentive Close modal Pledge Level (USD) 5000 Title Wearer Of Skins # Avai…" at bounding box center [395, 345] width 790 height 691
type input "2500"
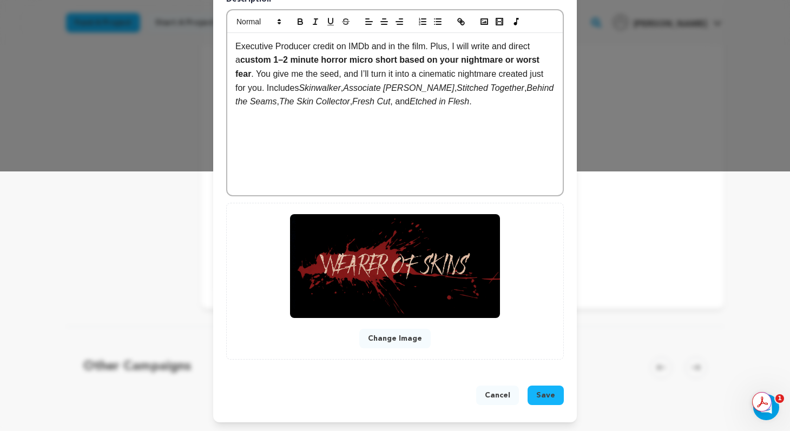
scroll to position [0, 0]
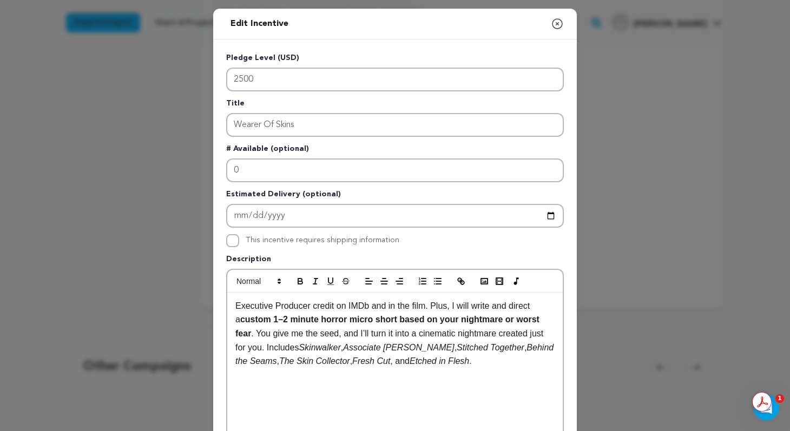
click at [557, 25] on icon "button" at bounding box center [557, 23] width 13 height 13
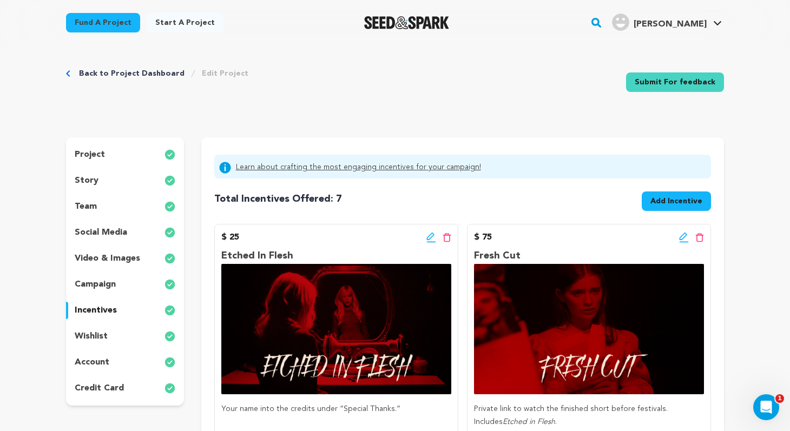
scroll to position [3, 0]
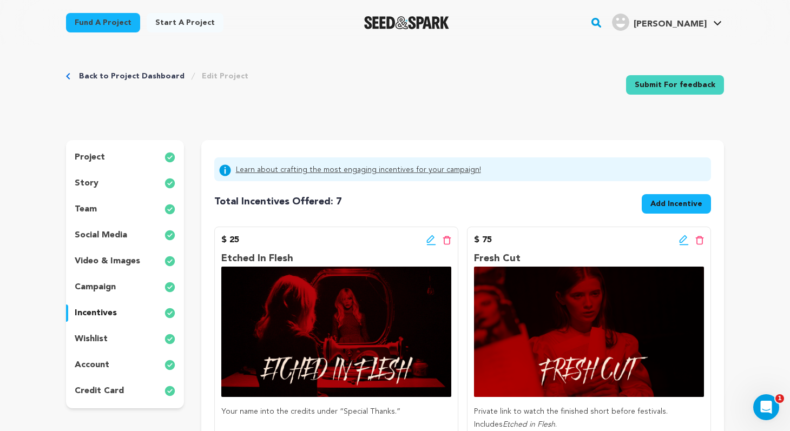
click at [94, 209] on p "team" at bounding box center [86, 209] width 22 height 13
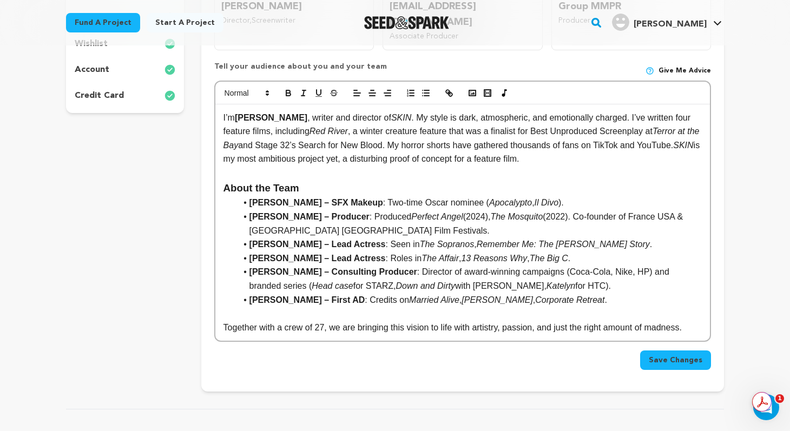
scroll to position [300, 0]
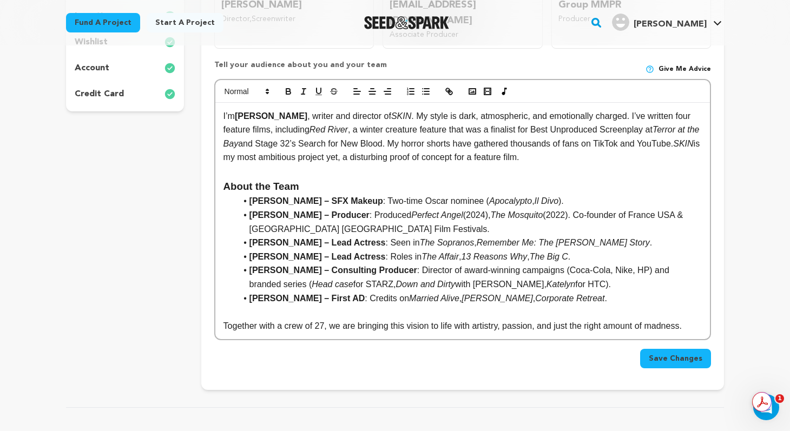
click at [566, 194] on li "Vittorio Sodano – SFX Makeup : Two-time Oscar nominee ( Apocalypto , Il Divo )." at bounding box center [469, 201] width 465 height 14
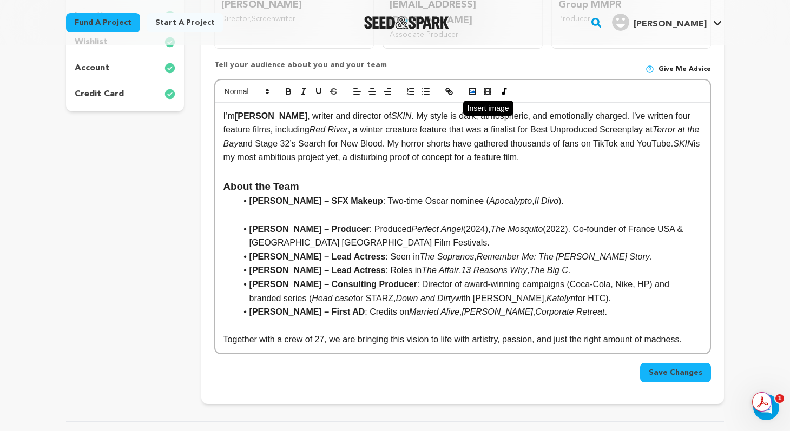
click at [474, 90] on polyline "button" at bounding box center [472, 91] width 4 height 3
click at [471, 87] on icon "button" at bounding box center [473, 92] width 10 height 10
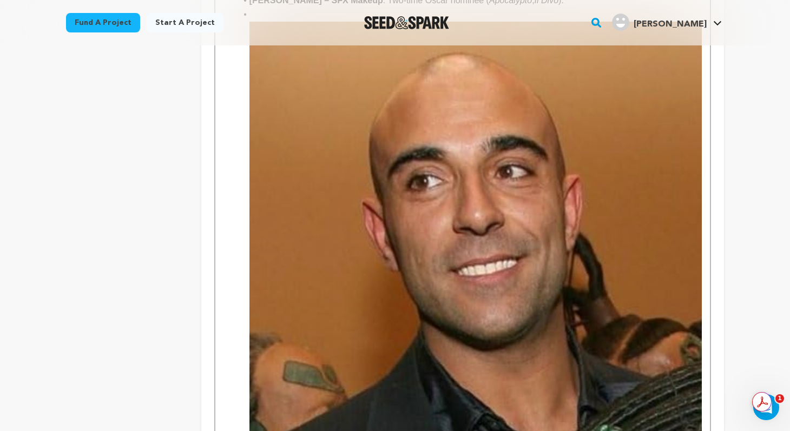
scroll to position [509, 0]
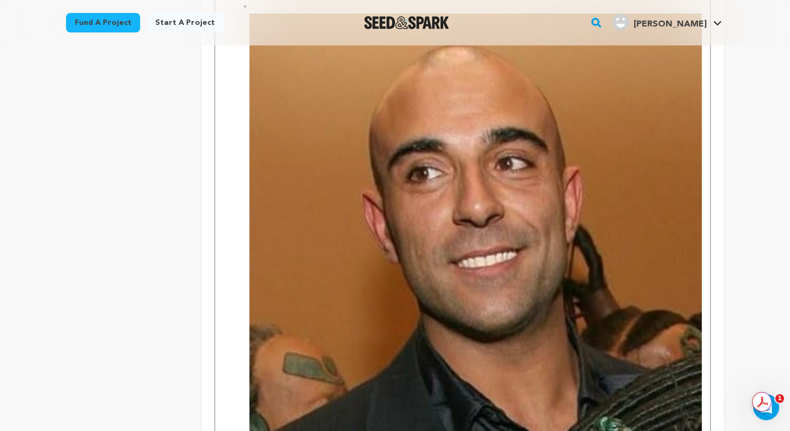
click at [464, 233] on img at bounding box center [475, 226] width 452 height 424
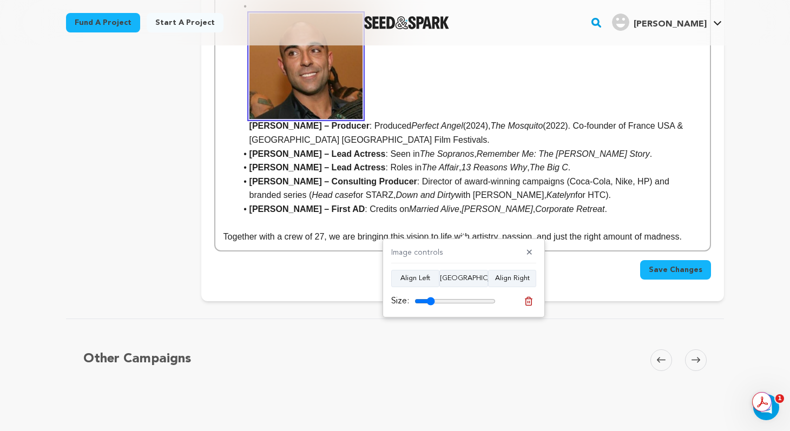
drag, startPoint x: 491, startPoint y: 302, endPoint x: 430, endPoint y: 303, distance: 60.6
type input "25"
click at [430, 303] on input "range" at bounding box center [455, 301] width 81 height 9
click at [450, 149] on em "The Sopranos" at bounding box center [447, 153] width 55 height 9
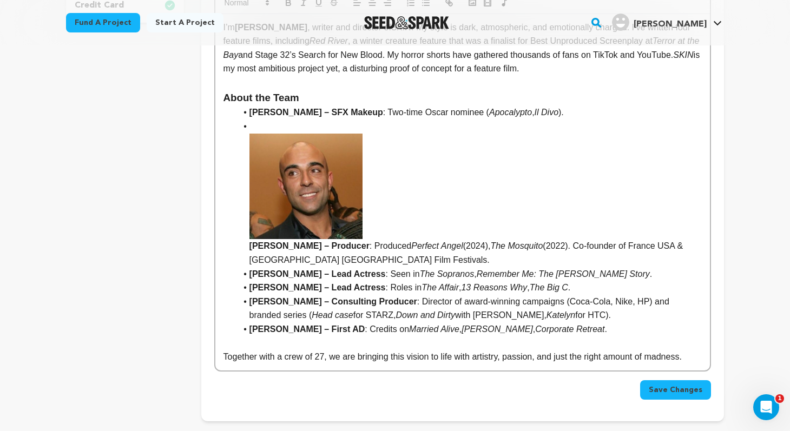
scroll to position [356, 0]
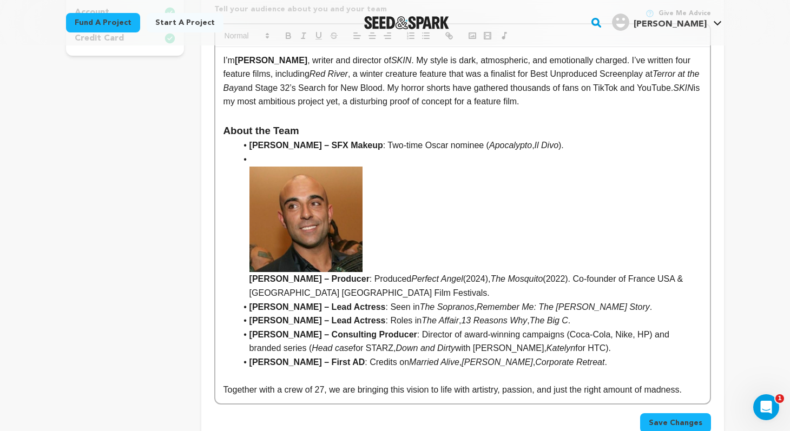
click at [262, 153] on li "ckie Deschamps – Producer : Produced Perfect Angel (2024), The Mosquito (2022).…" at bounding box center [469, 227] width 465 height 148
click at [270, 153] on li "ckie Deschamps – Producer : Produced Perfect Angel (2024), The Mosquito (2022).…" at bounding box center [469, 227] width 465 height 148
drag, startPoint x: 260, startPoint y: 144, endPoint x: 237, endPoint y: 144, distance: 23.8
click at [237, 153] on li "ckie Deschamps – Producer : Produced Perfect Angel (2024), The Mosquito (2022).…" at bounding box center [469, 227] width 465 height 148
click at [246, 163] on li "ckie Deschamps – Producer : Produced Perfect Angel (2024), The Mosquito (2022).…" at bounding box center [469, 227] width 465 height 148
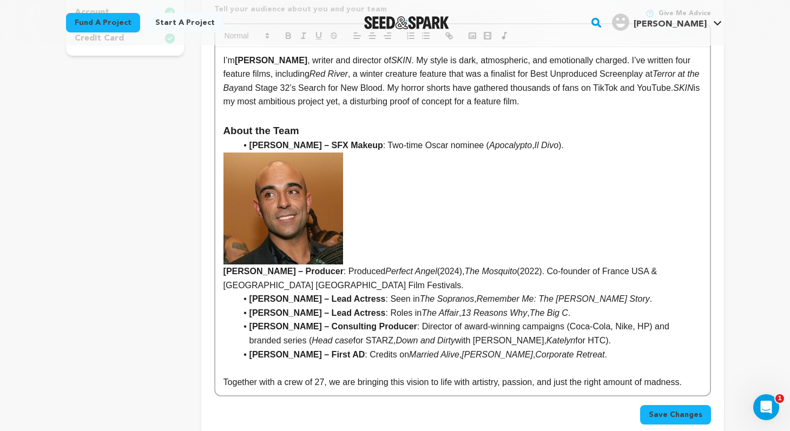
click at [224, 259] on strong "ckie Deschamps – Producer" at bounding box center [463, 214] width 478 height 123
click at [222, 259] on div "I’m Julien Martre , writer and director of SKIN . My style is dark, atmospheric…" at bounding box center [462, 221] width 495 height 349
click at [251, 141] on strong "Vittorio Sodano – SFX Makeup" at bounding box center [316, 145] width 134 height 9
click at [337, 273] on p "Jackie Deschamps – Producer : Produced Perfect Angel (2024), The Mosquito (2022…" at bounding box center [463, 223] width 478 height 140
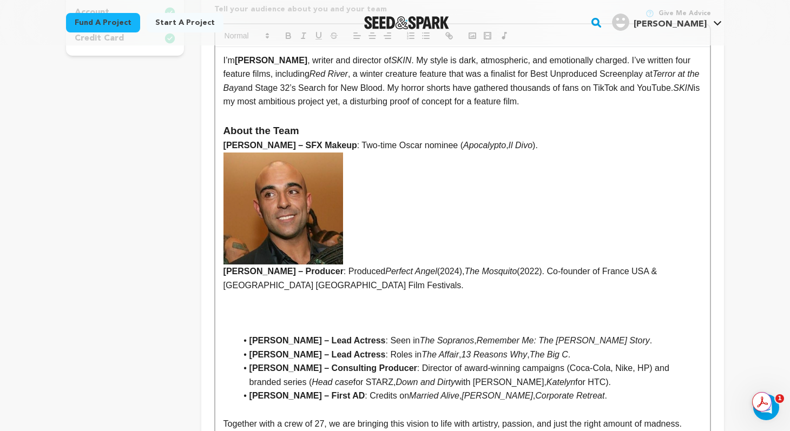
click at [367, 236] on strong "Jackie Deschamps – Producer" at bounding box center [463, 214] width 478 height 123
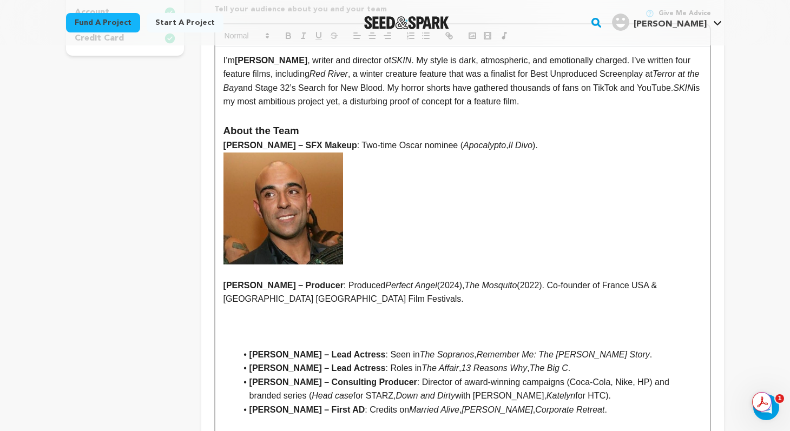
click at [284, 320] on p at bounding box center [463, 327] width 478 height 14
click at [284, 306] on p at bounding box center [463, 313] width 478 height 14
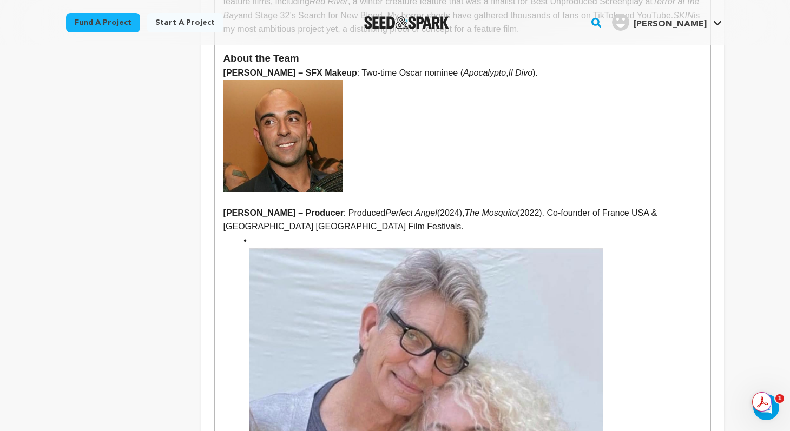
scroll to position [468, 0]
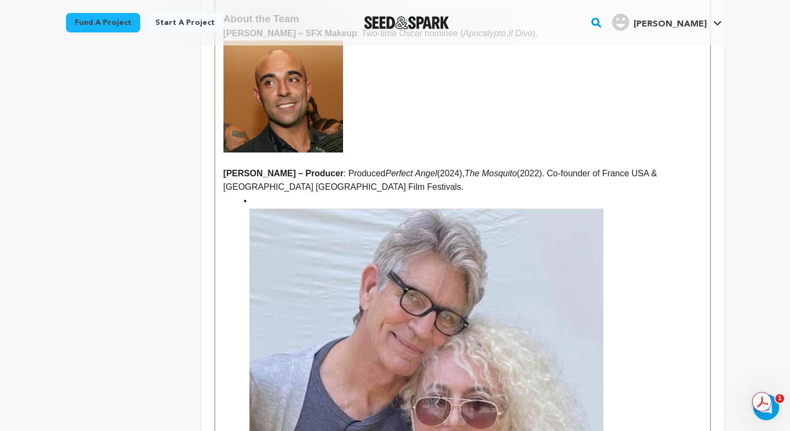
click at [463, 298] on img at bounding box center [426, 383] width 354 height 351
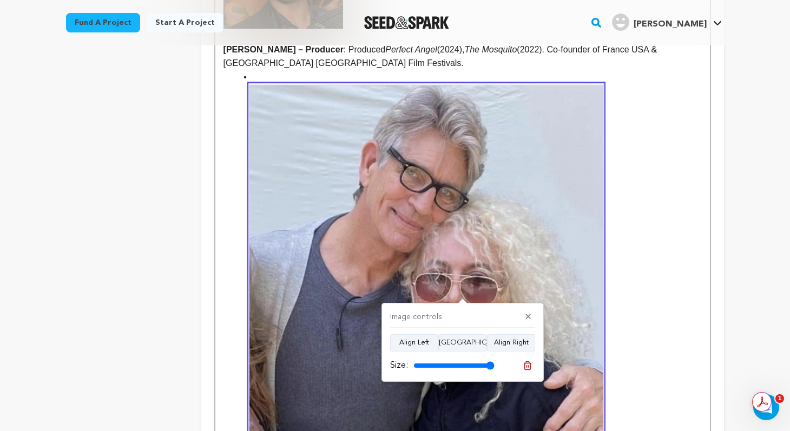
scroll to position [593, 0]
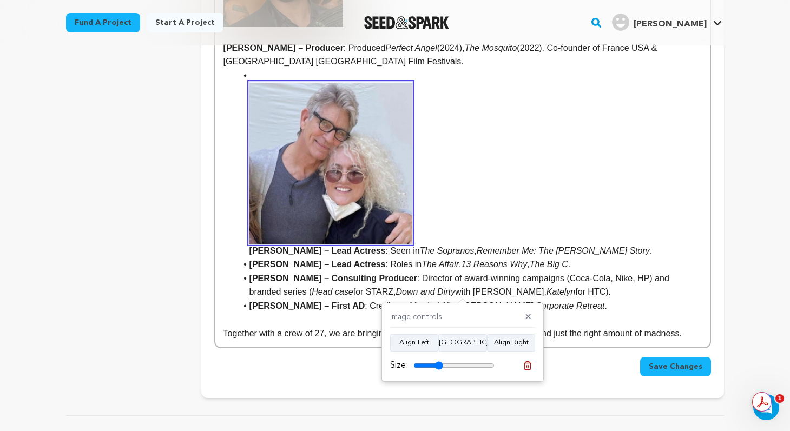
drag, startPoint x: 489, startPoint y: 362, endPoint x: 438, endPoint y: 363, distance: 50.9
type input "36"
click at [438, 363] on input "range" at bounding box center [453, 366] width 81 height 9
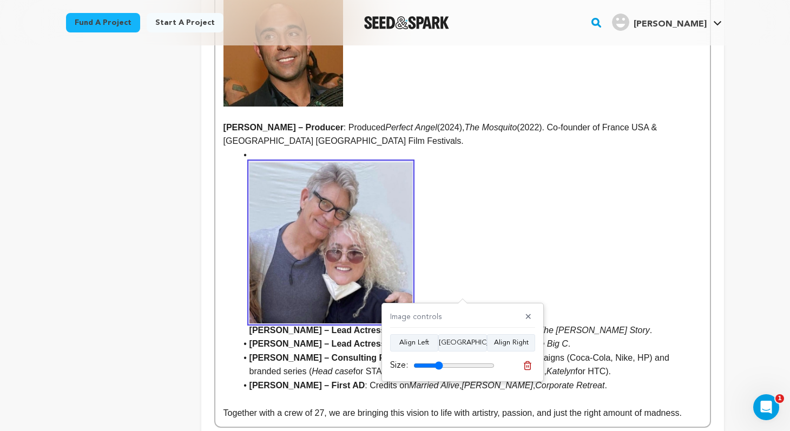
scroll to position [497, 0]
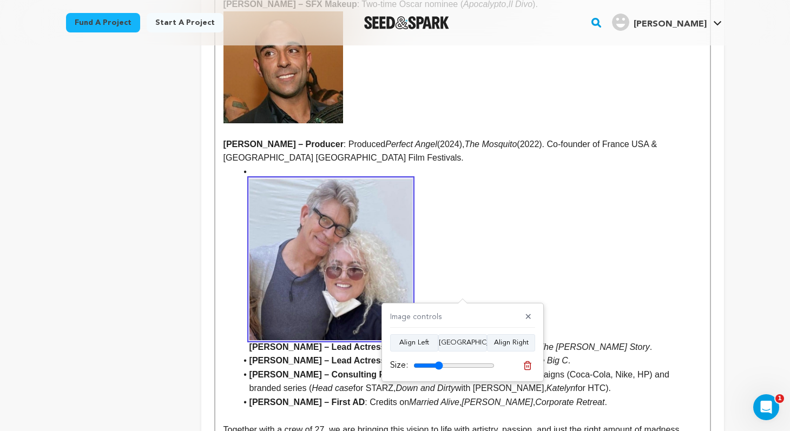
click at [254, 165] on li "Danielle Titus – Lead Actress : Seen in The Sopranos , Remember Me: The Mahalia…" at bounding box center [469, 259] width 465 height 189
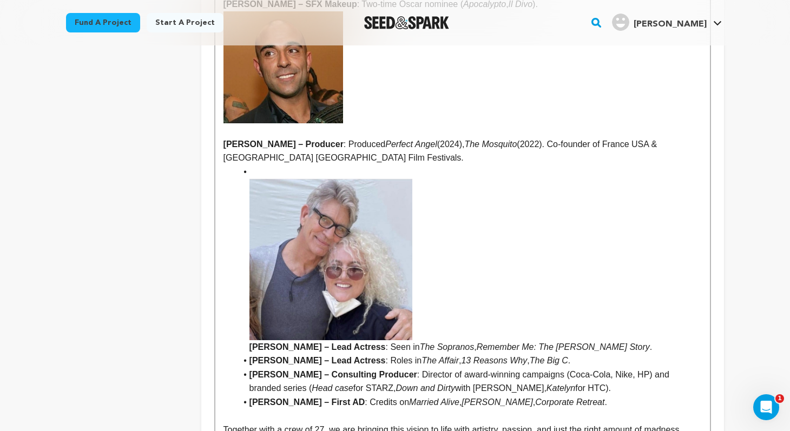
click at [242, 173] on li "Danielle Titus – Lead Actress : Seen in The Sopranos , Remember Me: The Mahalia…" at bounding box center [469, 259] width 465 height 189
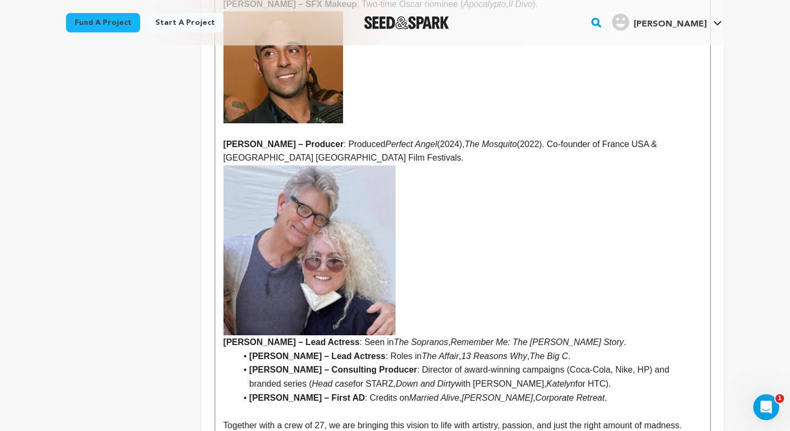
click at [343, 199] on img at bounding box center [310, 250] width 172 height 170
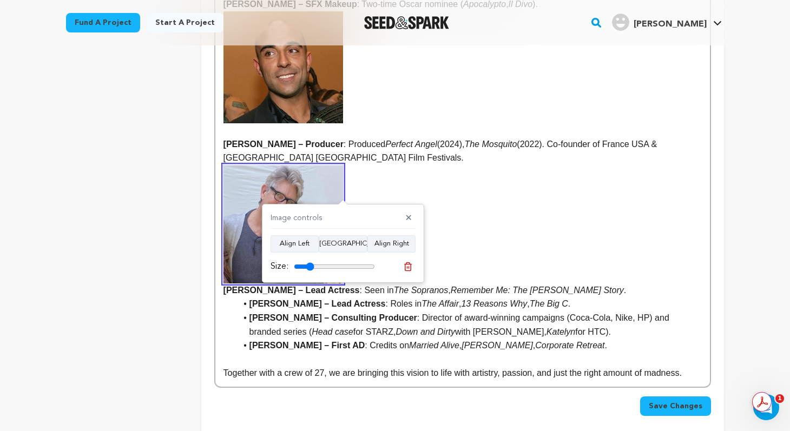
drag, startPoint x: 319, startPoint y: 265, endPoint x: 310, endPoint y: 265, distance: 9.2
type input "25"
click at [310, 265] on input "range" at bounding box center [334, 266] width 81 height 9
click at [515, 233] on strong "Danielle Titus – Lead Actress" at bounding box center [463, 230] width 478 height 130
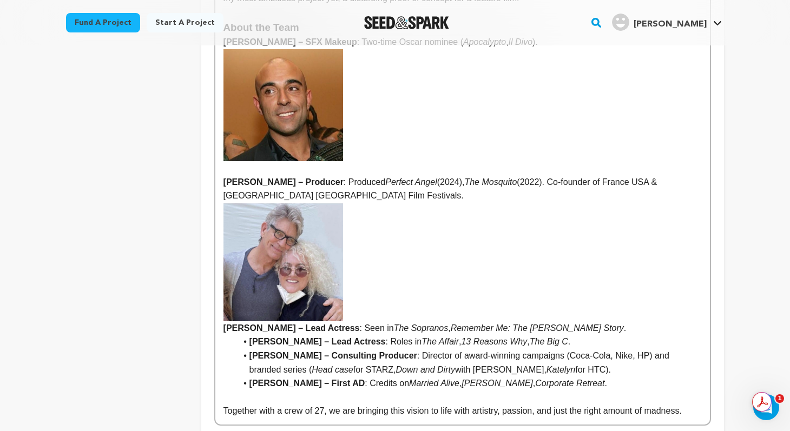
scroll to position [452, 0]
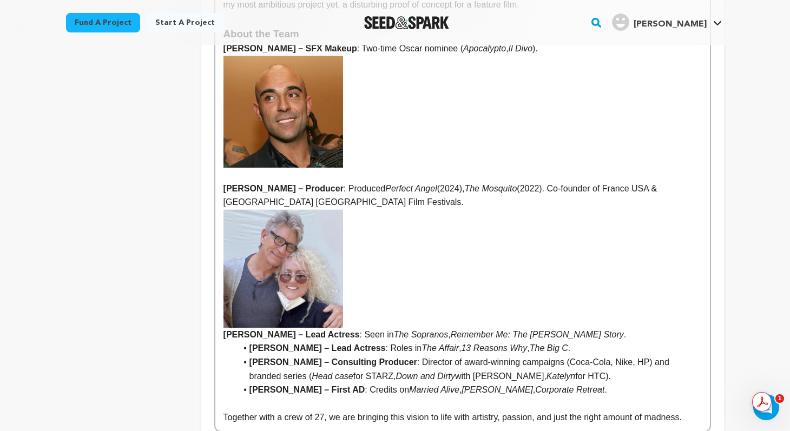
click at [619, 320] on p "Danielle Titus – Lead Actress : Seen in The Sopranos , Remember Me: The Mahalia…" at bounding box center [463, 275] width 478 height 133
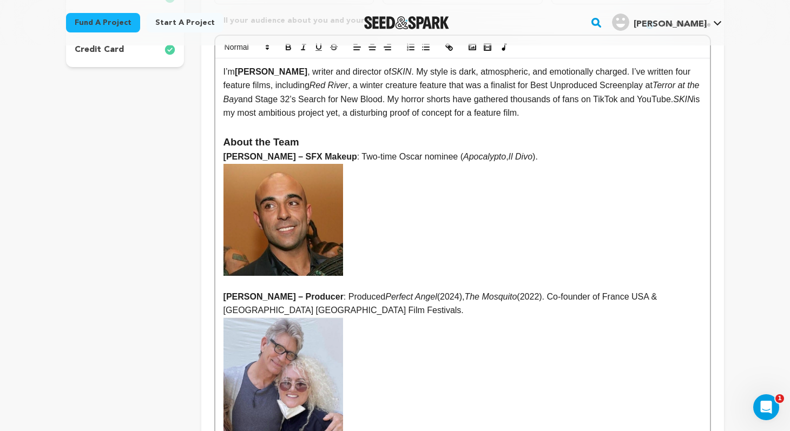
scroll to position [281, 0]
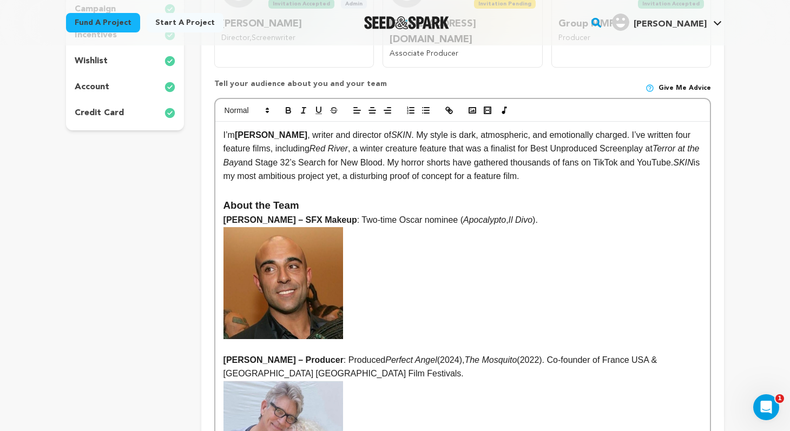
click at [321, 198] on h3 "About the Team" at bounding box center [463, 206] width 478 height 16
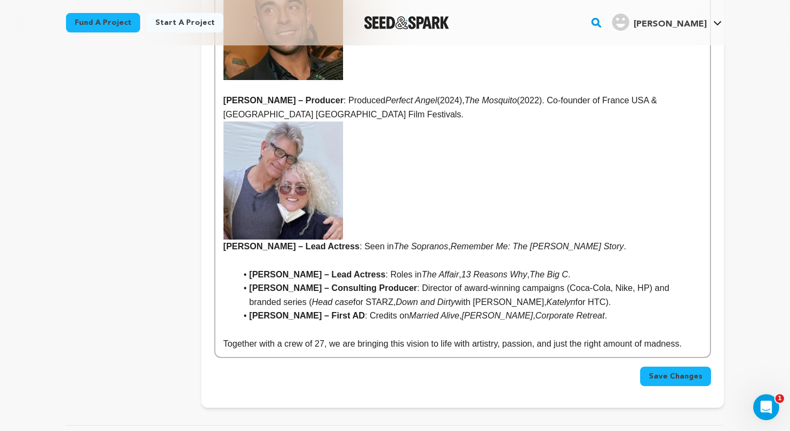
scroll to position [560, 0]
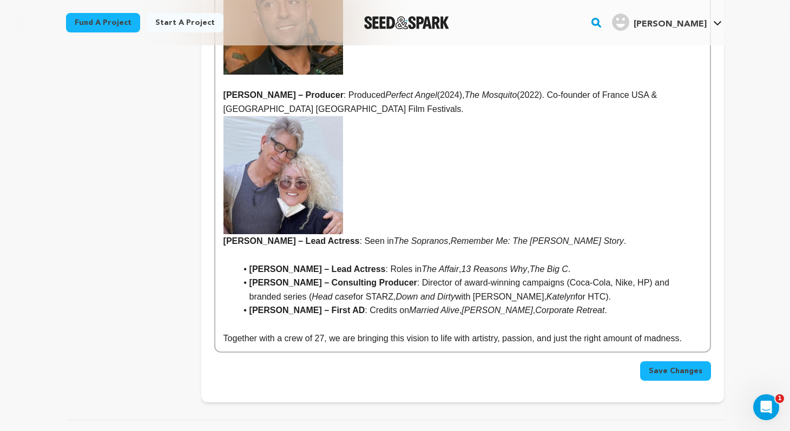
click at [286, 248] on p at bounding box center [463, 255] width 478 height 14
click at [249, 265] on strong "Liz Twining – Lead Actress" at bounding box center [317, 269] width 136 height 9
click at [252, 278] on strong "Jason Farrand – Consulting Producer" at bounding box center [333, 282] width 168 height 9
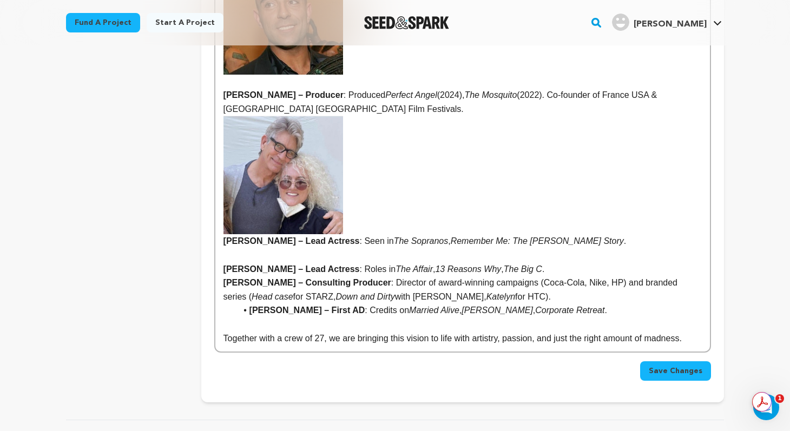
drag, startPoint x: 513, startPoint y: 281, endPoint x: 220, endPoint y: 269, distance: 292.5
click at [220, 269] on div "I’m Julien Martre , writer and director of SKIN . My style is dark, atmospheric…" at bounding box center [462, 97] width 495 height 509
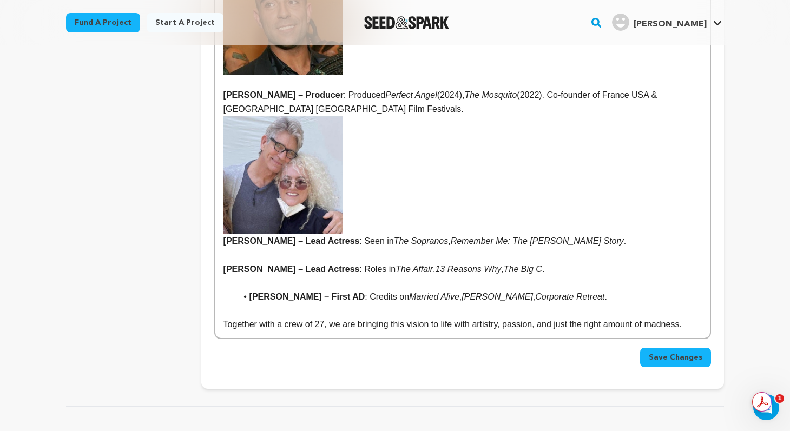
click at [249, 292] on strong "Kevin Prescott – First AD" at bounding box center [307, 296] width 116 height 9
click at [271, 276] on p at bounding box center [463, 283] width 478 height 14
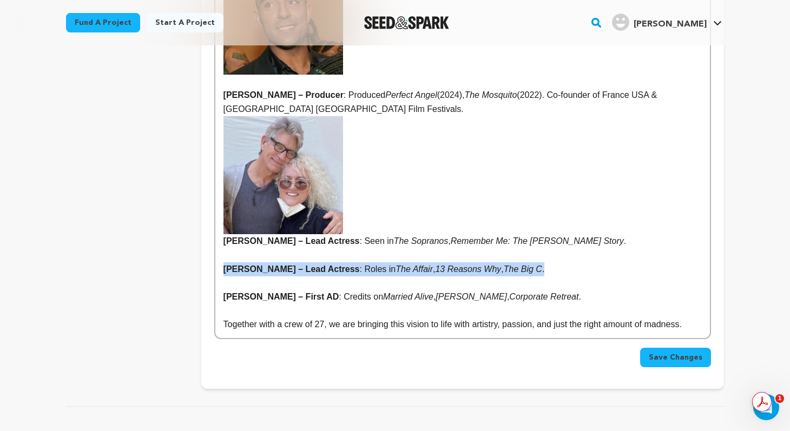
drag, startPoint x: 526, startPoint y: 254, endPoint x: 220, endPoint y: 251, distance: 305.8
click at [220, 251] on div "I’m Julien Martre , writer and director of SKIN . My style is dark, atmospheric…" at bounding box center [462, 90] width 495 height 495
copy p "Liz Twining – Lead Actress : Roles in The Affair , 13 Reasons Why , The Big C ."
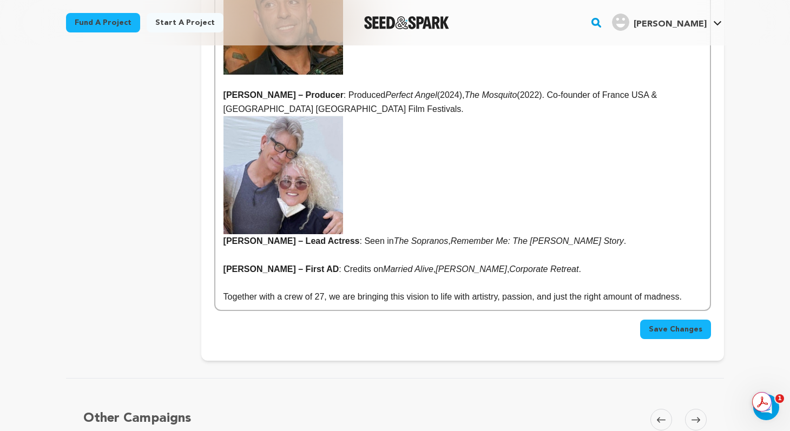
click at [392, 212] on strong "Danielle Titus – Lead Actress" at bounding box center [463, 181] width 478 height 130
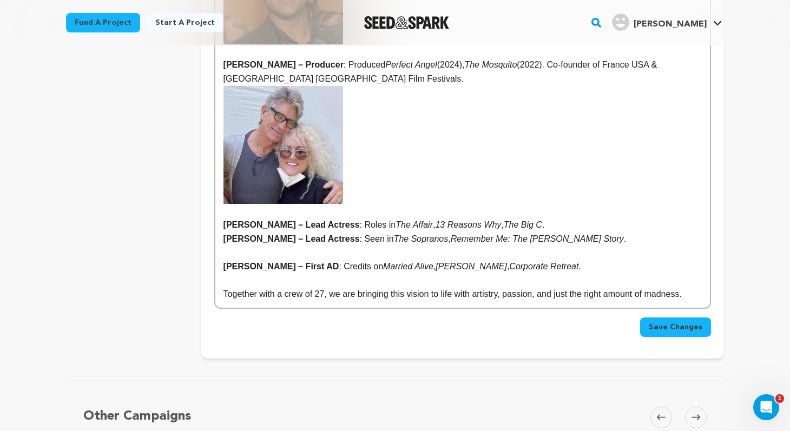
scroll to position [517, 0]
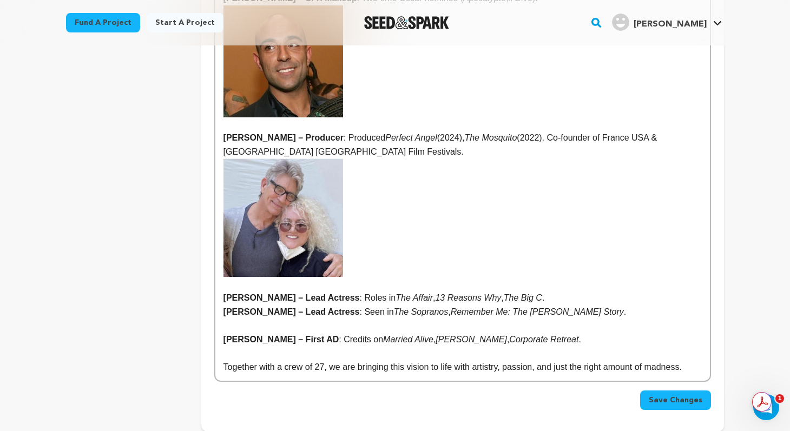
click at [542, 291] on p "Liz Twining – Lead Actress : Roles in The Affair , 13 Reasons Why , The Big C ." at bounding box center [463, 298] width 478 height 14
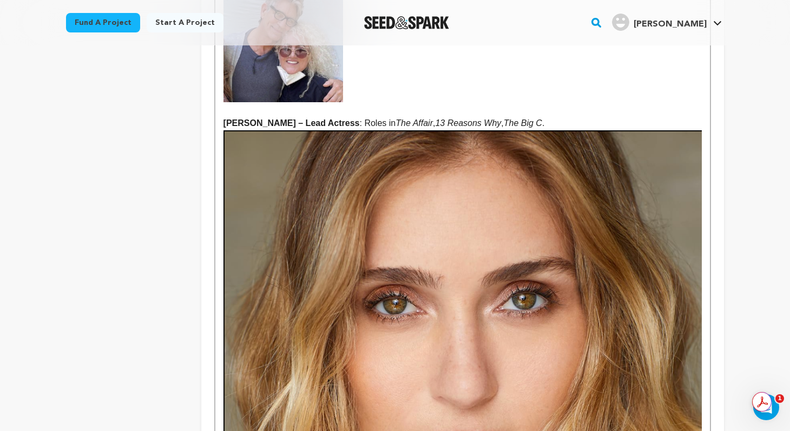
scroll to position [764, 0]
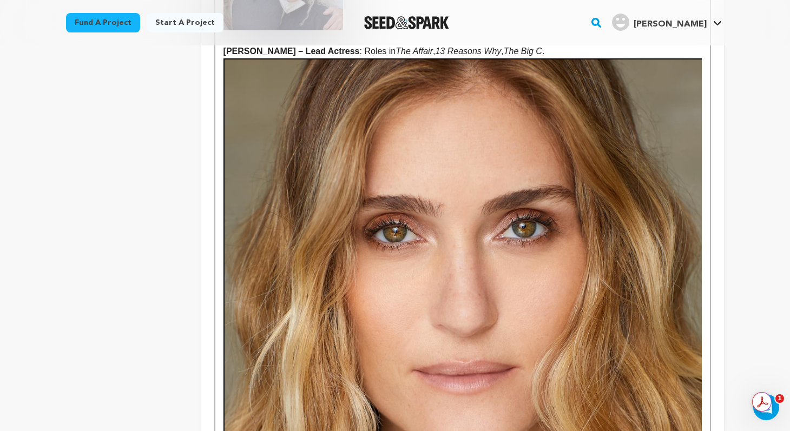
click at [477, 247] on img at bounding box center [463, 303] width 478 height 490
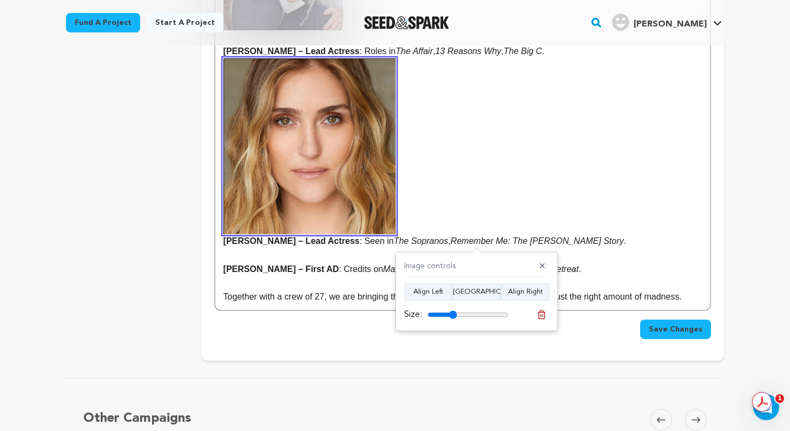
drag, startPoint x: 503, startPoint y: 315, endPoint x: 452, endPoint y: 314, distance: 51.4
click at [452, 314] on input "range" at bounding box center [468, 315] width 81 height 9
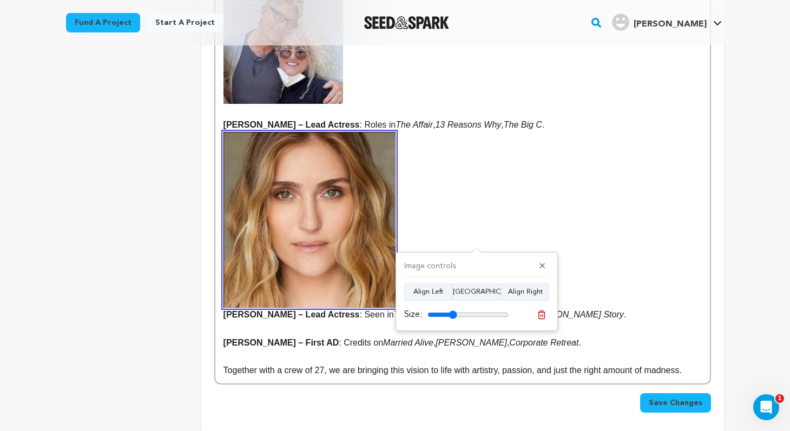
scroll to position [683, 0]
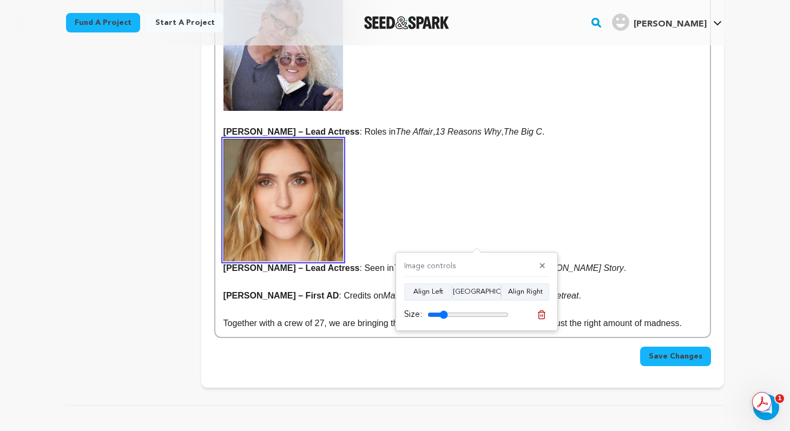
drag, startPoint x: 452, startPoint y: 314, endPoint x: 443, endPoint y: 314, distance: 9.2
type input "25"
click at [443, 314] on input "range" at bounding box center [468, 315] width 81 height 9
click at [484, 222] on strong "nielle Titus – Lead Actress" at bounding box center [463, 206] width 478 height 134
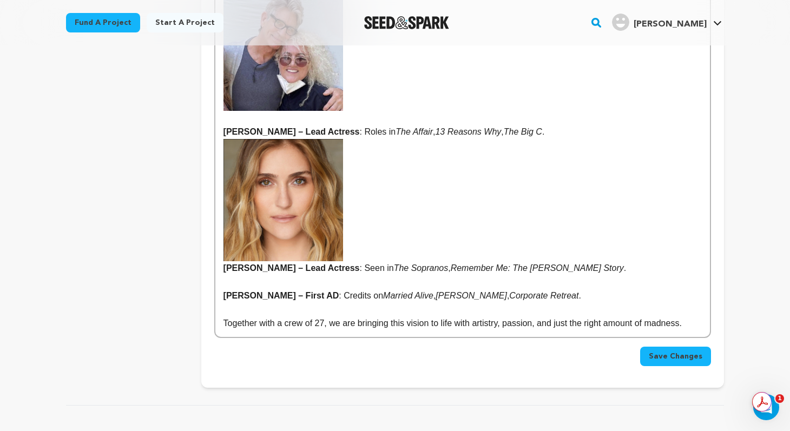
click at [444, 215] on strong "Danielle Titus – Lead Actress" at bounding box center [463, 206] width 478 height 134
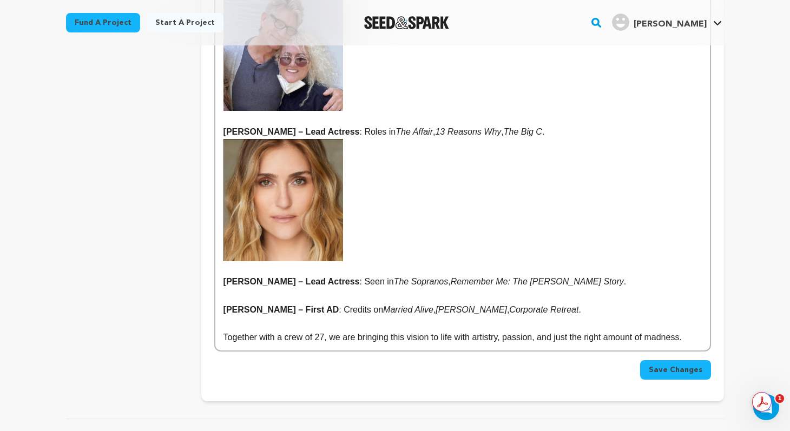
click at [622, 275] on p "﻿ Danielle Titus – Lead Actress : Seen in The Sopranos , Remember Me: The Mahal…" at bounding box center [463, 282] width 478 height 14
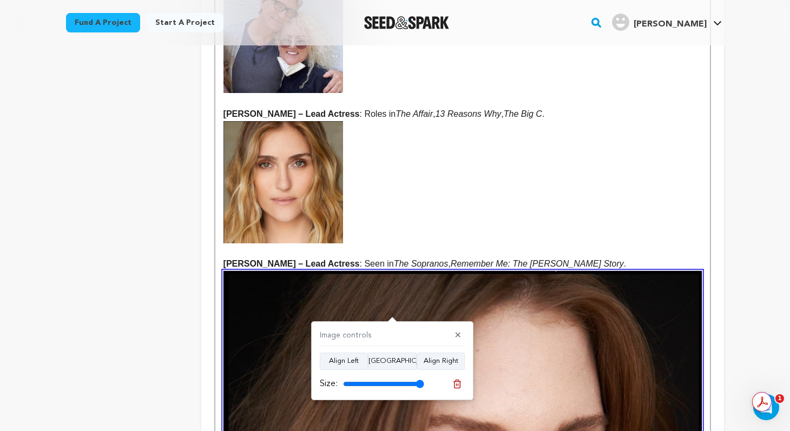
scroll to position [728, 0]
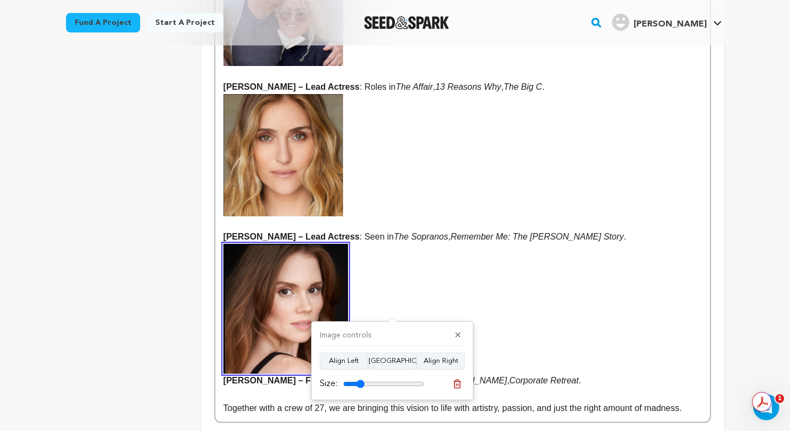
drag, startPoint x: 419, startPoint y: 384, endPoint x: 360, endPoint y: 383, distance: 59.0
type input "26"
click at [360, 383] on input "range" at bounding box center [383, 384] width 81 height 9
click at [518, 232] on em "Remember Me: The [PERSON_NAME] Story" at bounding box center [537, 236] width 173 height 9
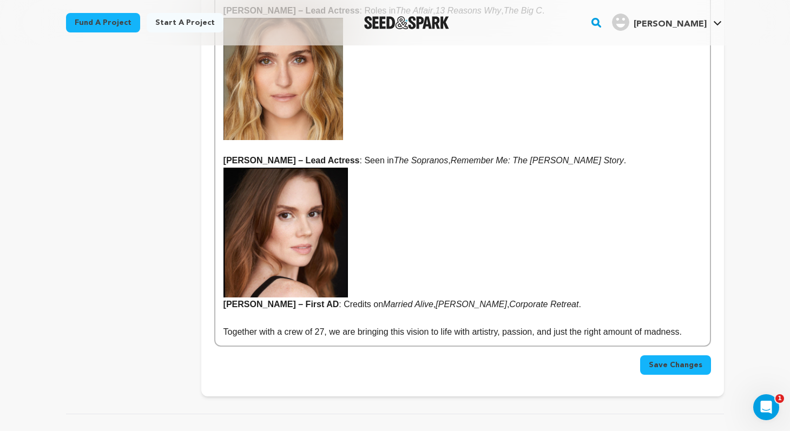
scroll to position [824, 0]
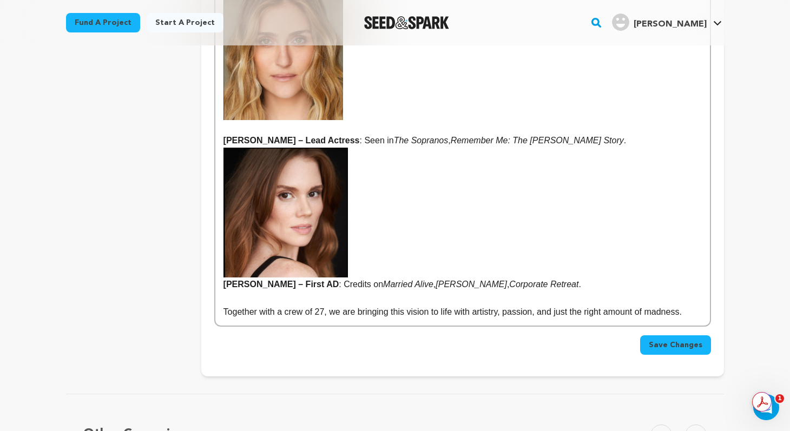
click at [543, 271] on p "evin Prescott – First AD : Credits on Married Alive , Isaac , Corporate Retreat…" at bounding box center [463, 219] width 478 height 143
click at [225, 268] on strong "evin Prescott – First AD" at bounding box center [463, 218] width 478 height 141
click at [538, 270] on p "Kevin Prescott – First AD : Credits on Married Alive , Isaac , Corporate Retrea…" at bounding box center [463, 219] width 478 height 143
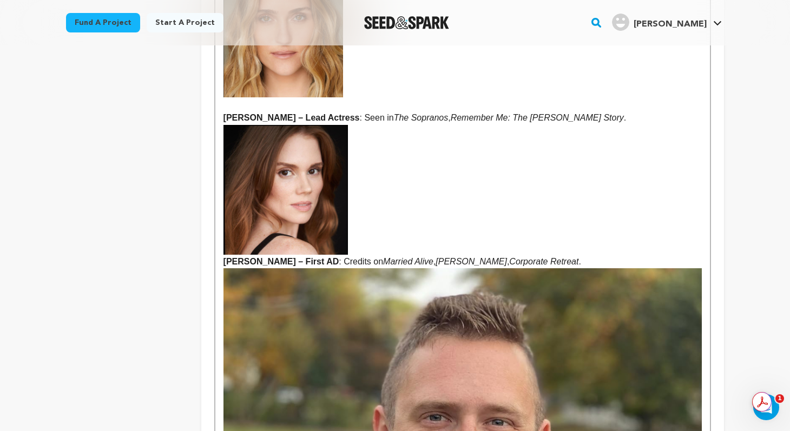
scroll to position [862, 0]
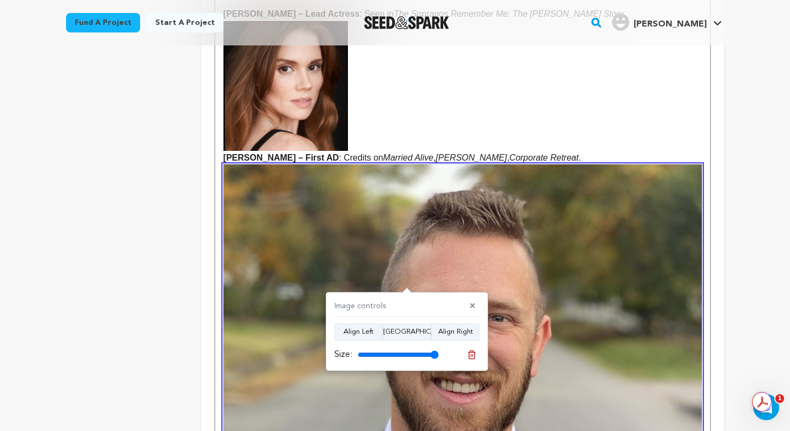
scroll to position [973, 0]
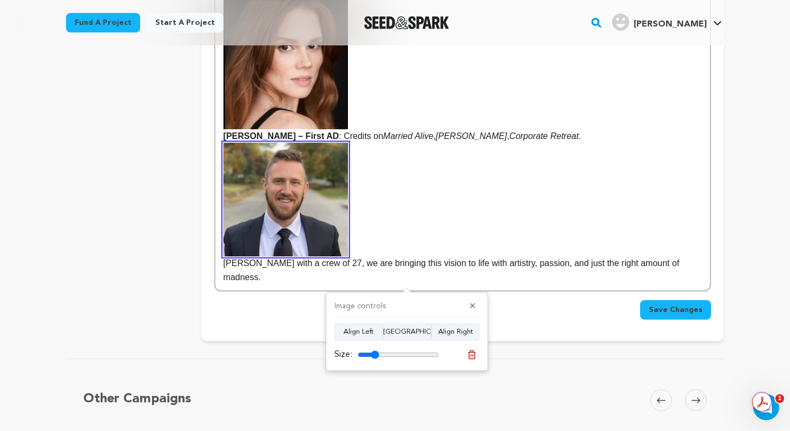
drag, startPoint x: 434, startPoint y: 352, endPoint x: 375, endPoint y: 349, distance: 59.7
type input "26"
click at [375, 351] on input "range" at bounding box center [398, 355] width 81 height 9
click at [493, 222] on p "ogether with a crew of 27, we are bringing this vision to life with artistry, p…" at bounding box center [463, 213] width 478 height 141
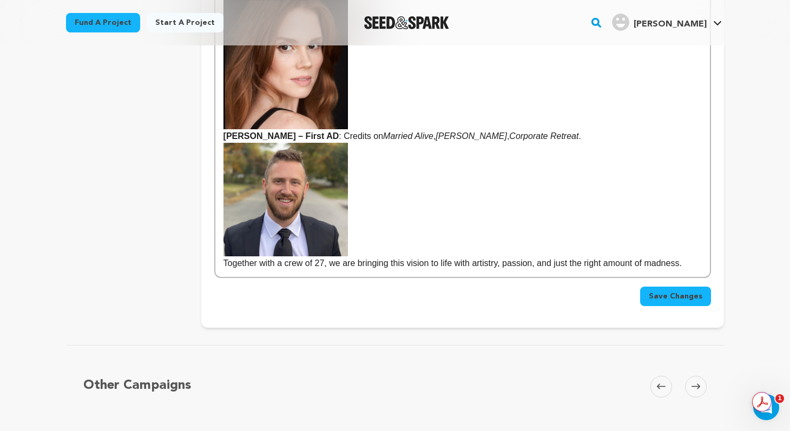
click at [475, 230] on p "Together with a crew of 27, we are bringing this vision to life with artistry, …" at bounding box center [463, 206] width 478 height 127
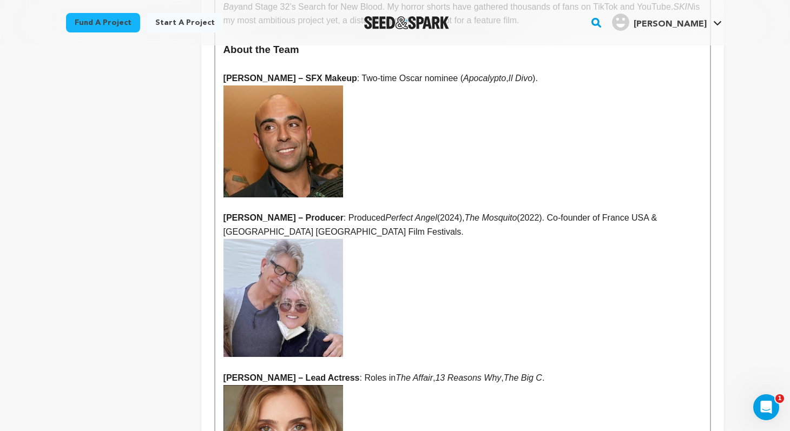
scroll to position [449, 0]
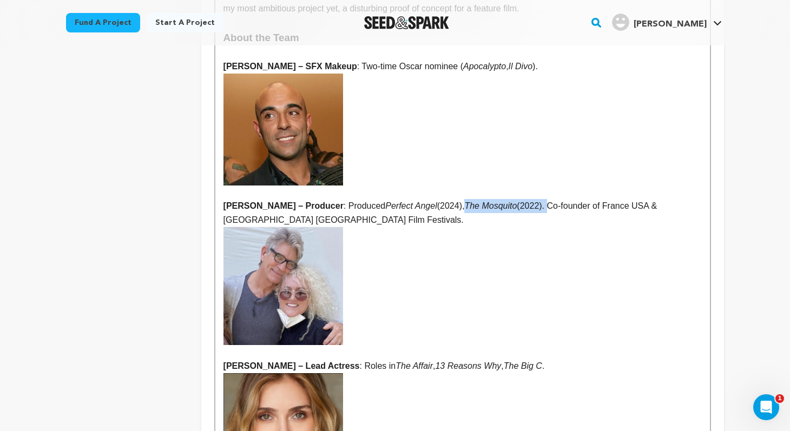
drag, startPoint x: 567, startPoint y: 189, endPoint x: 483, endPoint y: 191, distance: 83.9
click at [483, 199] on p "Jackie Deschamps – Producer : Produced Perfect Angel (2024), The Mosquito (2022…" at bounding box center [463, 213] width 478 height 28
drag, startPoint x: 501, startPoint y: 190, endPoint x: 483, endPoint y: 190, distance: 17.9
click at [483, 199] on p "Jackie Deschamps – Producer : Produced Perfect Angel (2024), Co-founder of Fran…" at bounding box center [463, 213] width 478 height 28
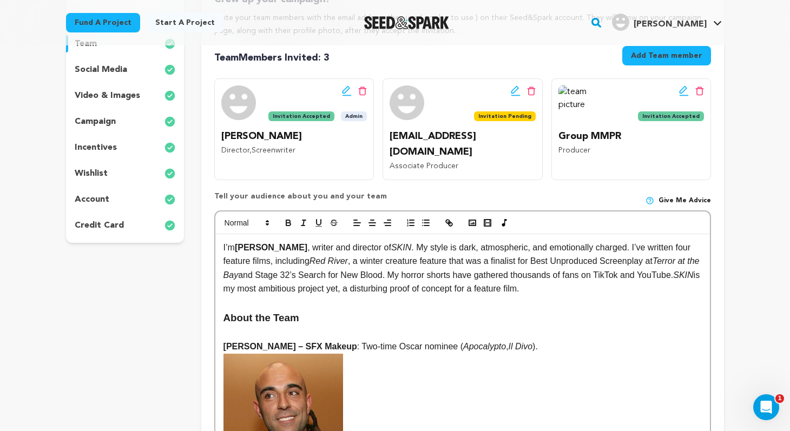
scroll to position [172, 0]
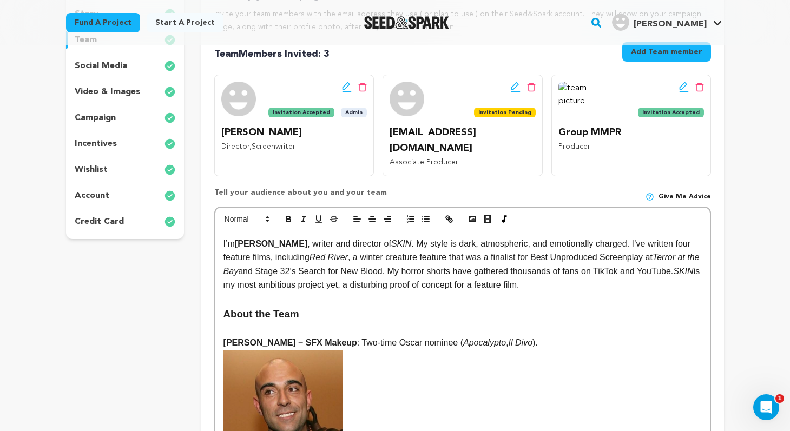
click at [419, 246] on p "I’m Julien Martre , writer and director of SKIN . My style is dark, atmospheric…" at bounding box center [463, 264] width 478 height 55
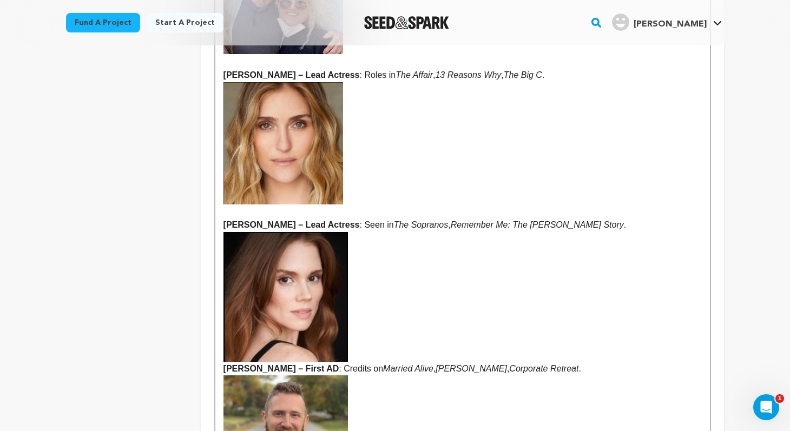
scroll to position [727, 0]
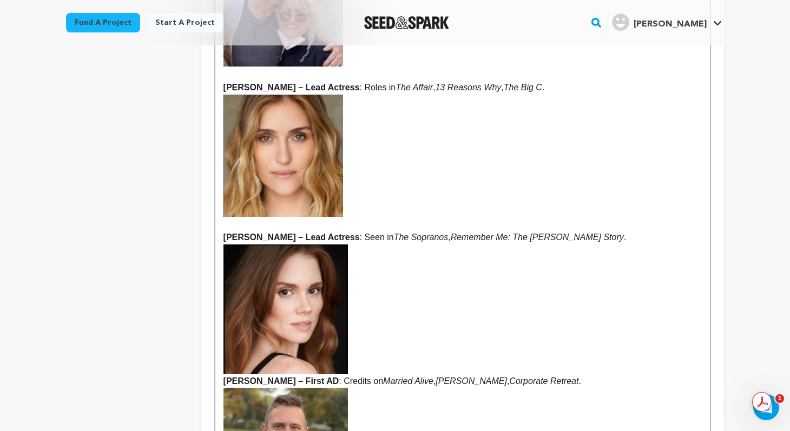
click at [323, 273] on img at bounding box center [286, 310] width 124 height 130
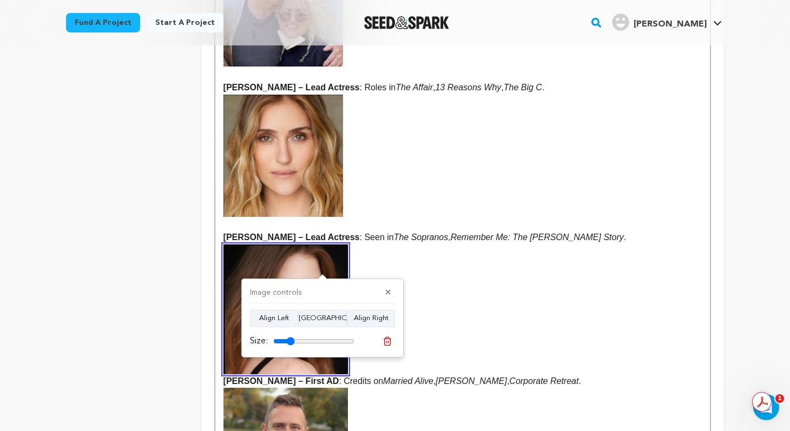
click at [469, 299] on strong "Kevin Prescott – First AD" at bounding box center [463, 315] width 478 height 141
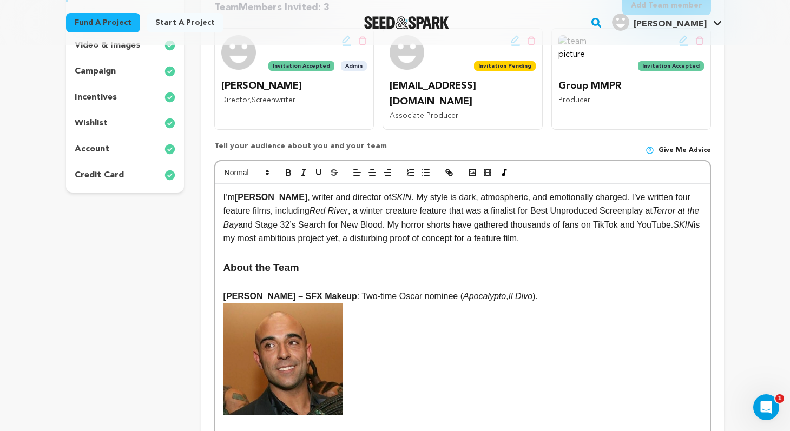
scroll to position [216, 0]
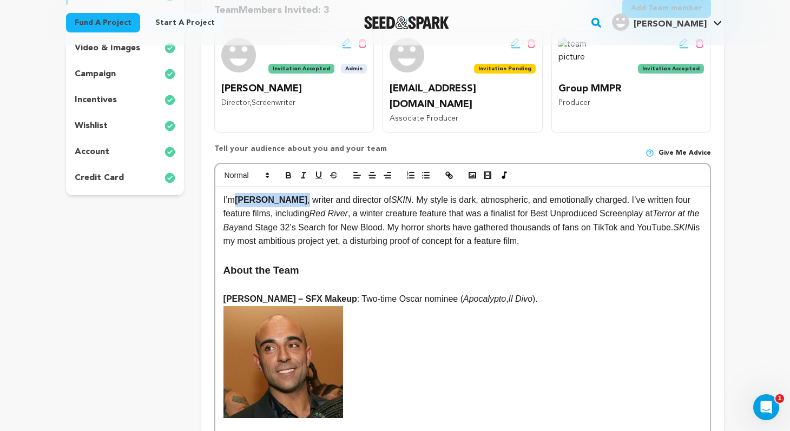
drag, startPoint x: 294, startPoint y: 181, endPoint x: 238, endPoint y: 181, distance: 56.8
click at [238, 193] on p "I’m Julien Martre , writer and director of SKIN . My style is dark, atmospheric…" at bounding box center [463, 220] width 478 height 55
copy p "Julien Martre ,"
click at [313, 262] on h3 "About the Team" at bounding box center [463, 270] width 478 height 16
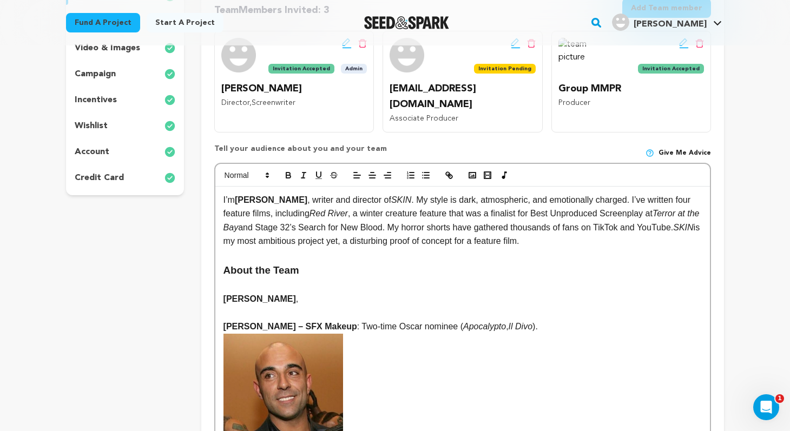
scroll to position [0, 0]
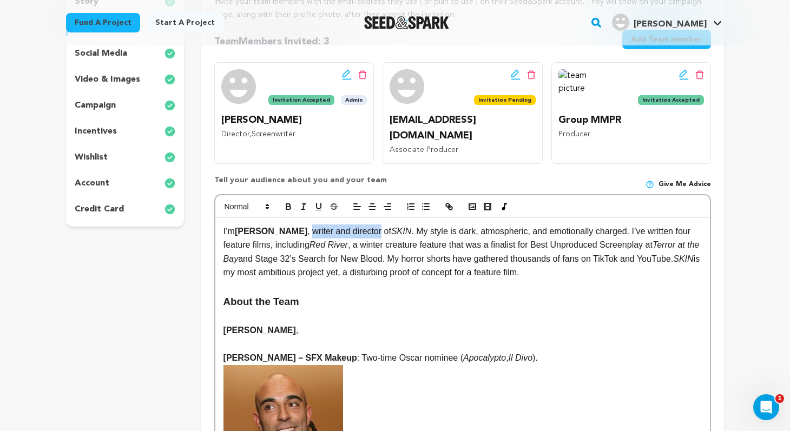
drag, startPoint x: 370, startPoint y: 214, endPoint x: 299, endPoint y: 215, distance: 71.4
click at [299, 225] on p "I’m Julien Martre , writer and director of SKIN . My style is dark, atmospheric…" at bounding box center [463, 252] width 478 height 55
copy p "writer and director"
click at [311, 324] on p "Julien Martre ," at bounding box center [463, 331] width 478 height 14
click at [294, 353] on strong "Vittorio Sodano – SFX Makeup" at bounding box center [291, 357] width 134 height 9
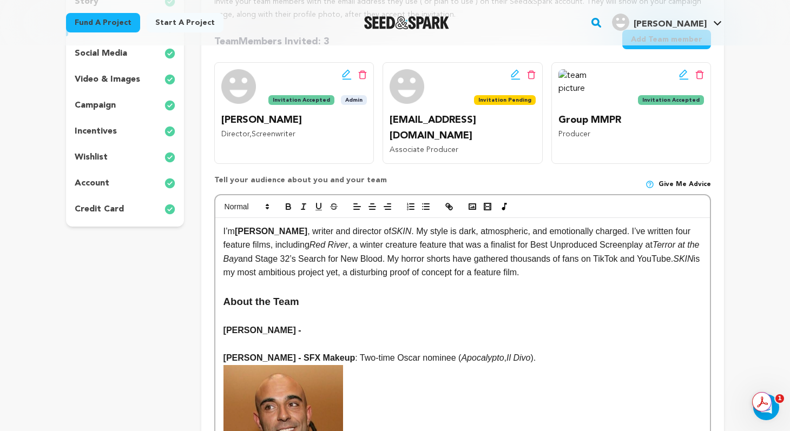
click at [310, 324] on p "Julien Martre -" at bounding box center [463, 331] width 478 height 14
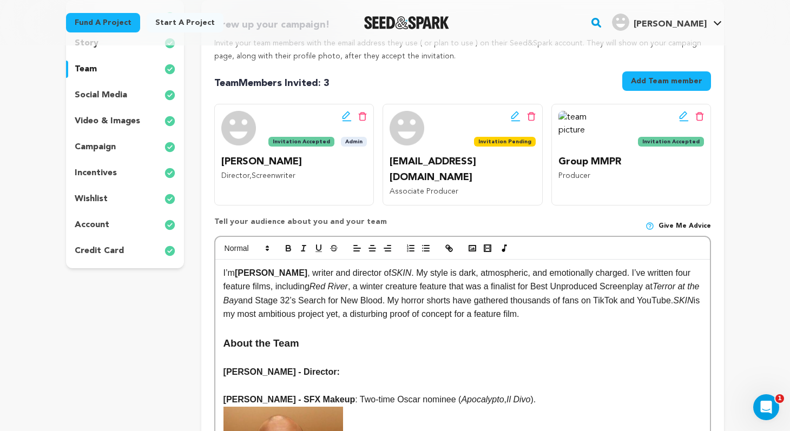
scroll to position [146, 0]
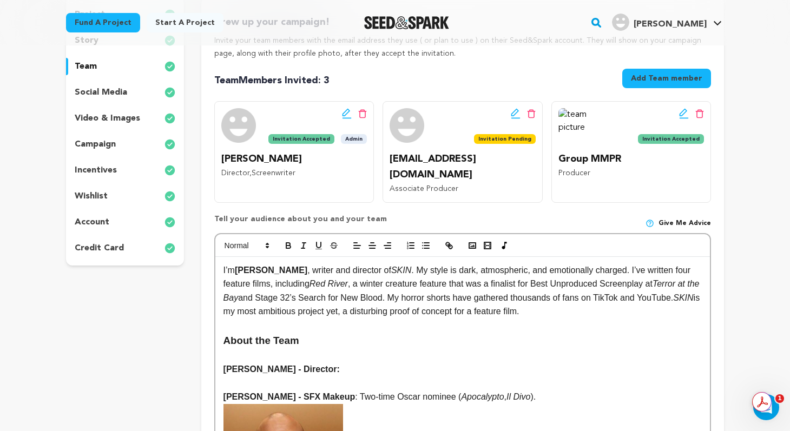
drag, startPoint x: 563, startPoint y: 298, endPoint x: 379, endPoint y: 274, distance: 185.0
click at [379, 274] on p "I’m Julien Martre , writer and director of SKIN . My style is dark, atmospheric…" at bounding box center [463, 291] width 478 height 55
click at [279, 268] on p "I’m Julien Martre , writer and director of SKIN . My style is dark, atmospheric…" at bounding box center [463, 291] width 478 height 55
drag, startPoint x: 315, startPoint y: 268, endPoint x: 299, endPoint y: 257, distance: 19.5
click at [299, 264] on p "I’m Julien Martre , writer and director of SKIN . My style is dark, atmospheric…" at bounding box center [463, 291] width 478 height 55
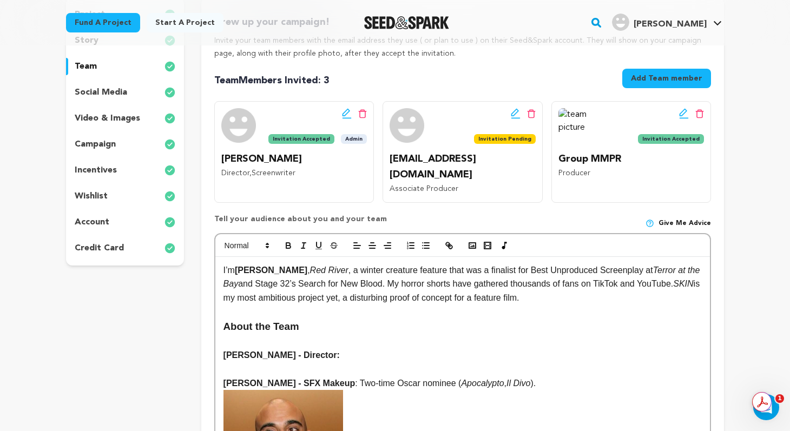
click at [310, 266] on em "Red River" at bounding box center [329, 270] width 38 height 9
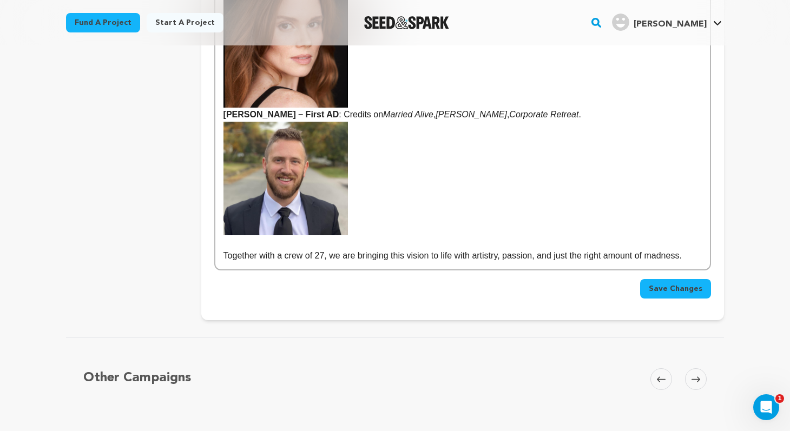
scroll to position [1009, 0]
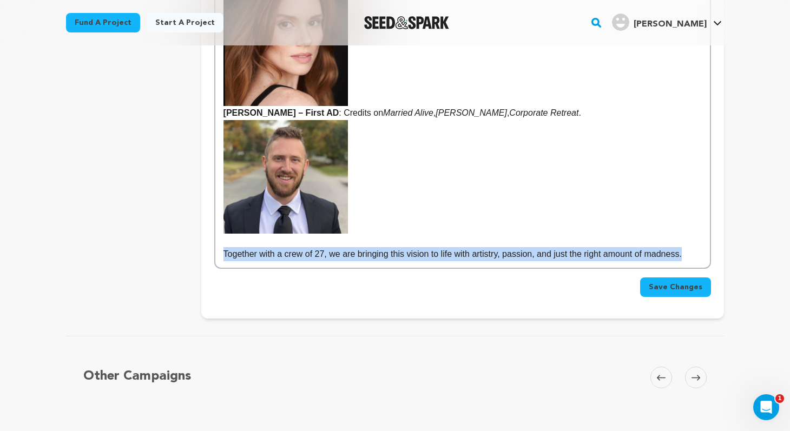
drag, startPoint x: 697, startPoint y: 227, endPoint x: 215, endPoint y: 222, distance: 481.7
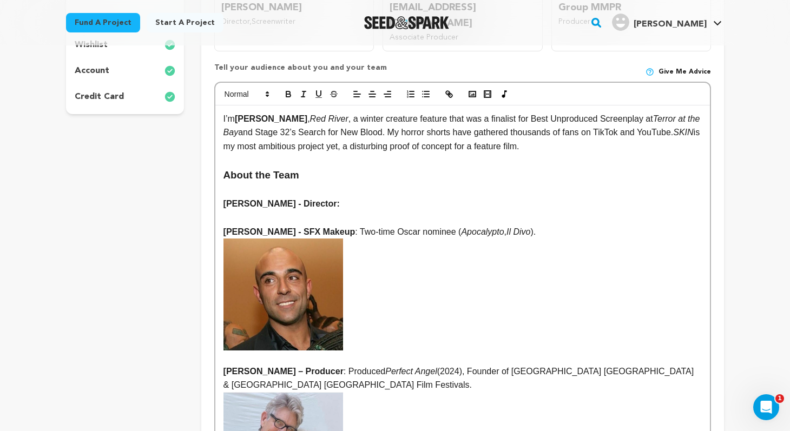
scroll to position [289, 0]
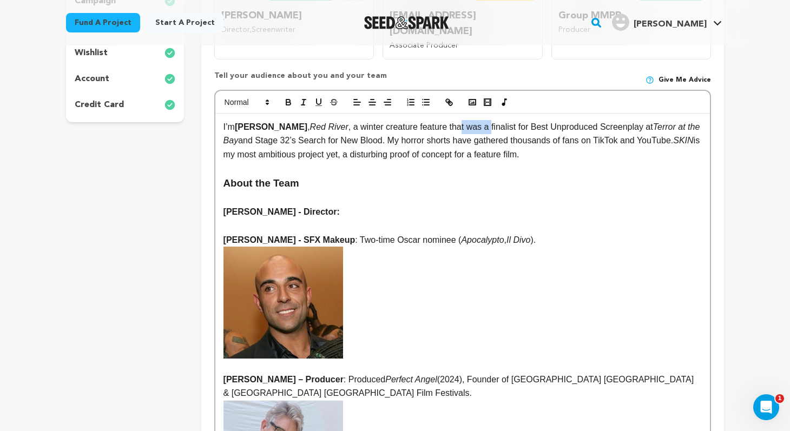
drag, startPoint x: 480, startPoint y: 110, endPoint x: 449, endPoint y: 110, distance: 30.9
click at [449, 120] on p "I’m Julien Martre , Red River , a winter creature feature that was a finalist f…" at bounding box center [463, 141] width 478 height 42
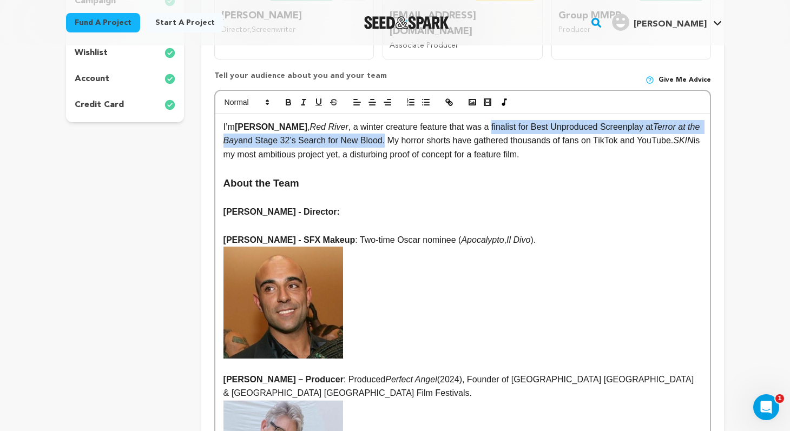
drag, startPoint x: 386, startPoint y: 125, endPoint x: 481, endPoint y: 107, distance: 96.5
click at [481, 120] on p "I’m Julien Martre , Red River , a winter creature feature that was a finalist f…" at bounding box center [463, 141] width 478 height 42
copy p "finalist for Best Unproduced Screenplay at Terror at the Bay and Stage 32’s Sea…"
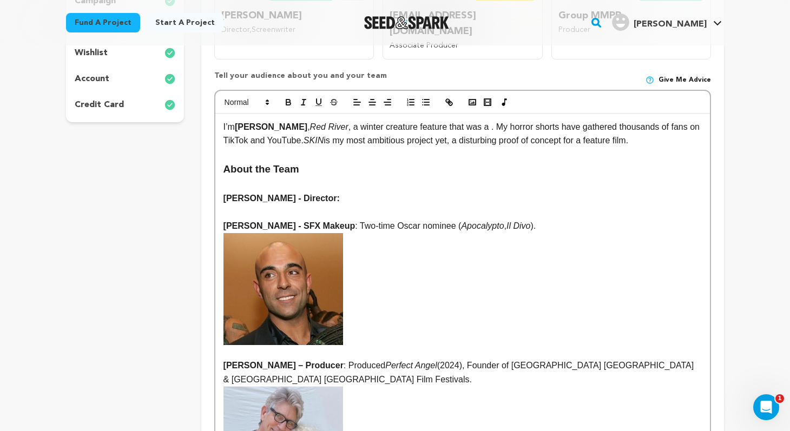
click at [359, 192] on p "Julien Martre - Director:" at bounding box center [463, 199] width 478 height 14
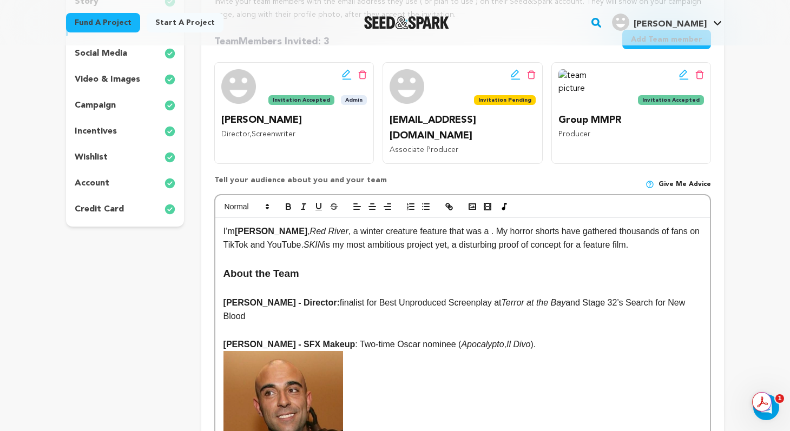
click at [328, 296] on p "Julien Martre - Director: finalist for Best Unproduced Screenplay at Terror at …" at bounding box center [463, 310] width 478 height 28
click at [326, 298] on strong "Julien Martre - Director: F" at bounding box center [286, 302] width 124 height 9
click at [290, 200] on button "button" at bounding box center [288, 206] width 15 height 13
click at [394, 296] on p "Julien Martre - Director: Finalist for Best Unproduced Screenplay at Terror at …" at bounding box center [463, 310] width 478 height 28
click at [423, 296] on p "Julien Martre - Director: Finalist for Best Unproduced Screenplay at Terror at …" at bounding box center [463, 310] width 478 height 28
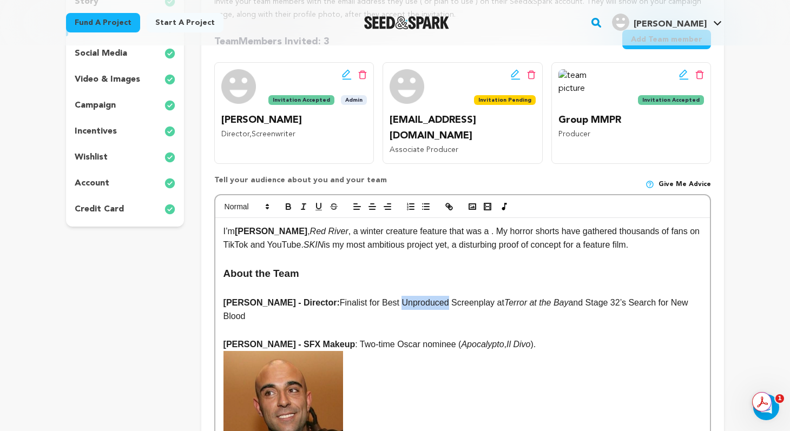
click at [423, 296] on p "Julien Martre - Director: Finalist for Best Unproduced Screenplay at Terror at …" at bounding box center [463, 310] width 478 height 28
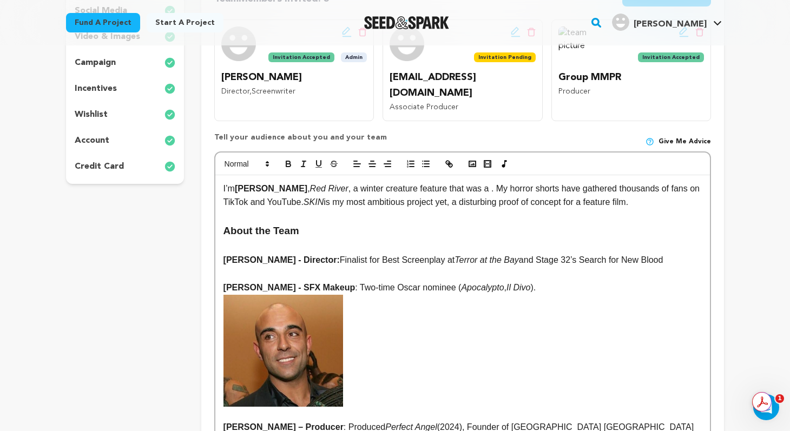
scroll to position [230, 0]
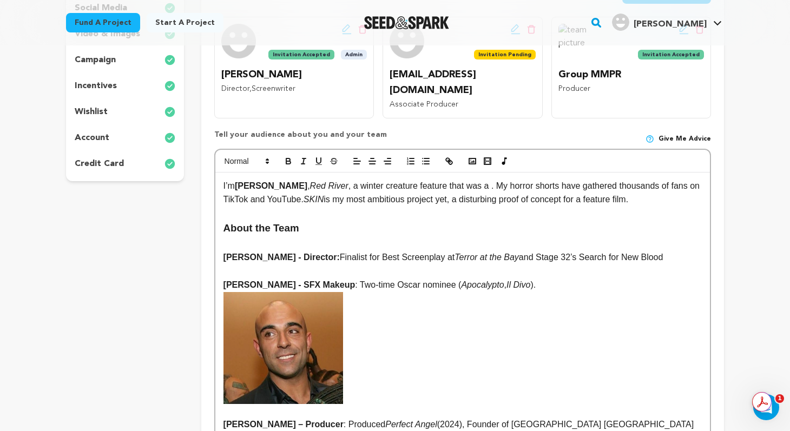
click at [288, 253] on strong "Julien Martre - Director:" at bounding box center [282, 257] width 116 height 9
click at [694, 251] on p "Julien Martre - Writer, Director: Finalist for Best Screenplay at Terror at the…" at bounding box center [463, 258] width 478 height 14
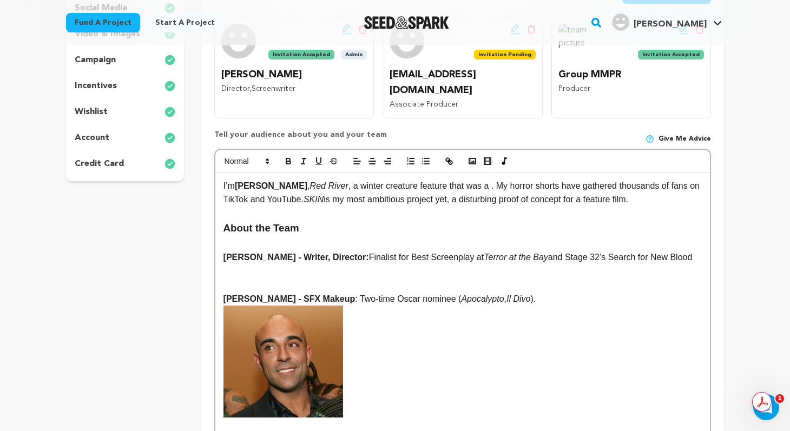
click at [463, 278] on p at bounding box center [463, 285] width 478 height 14
click at [261, 264] on p at bounding box center [463, 271] width 478 height 14
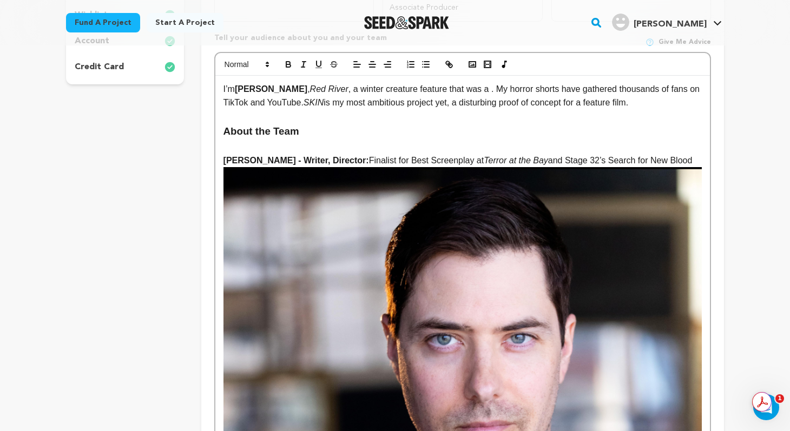
scroll to position [382, 0]
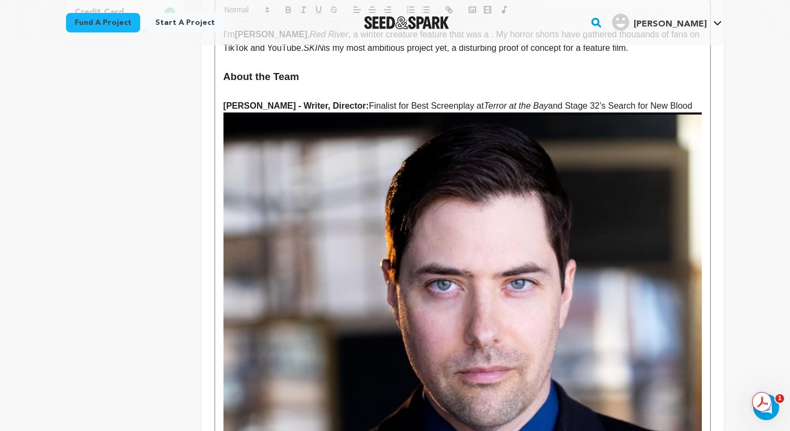
click at [464, 282] on img at bounding box center [463, 339] width 478 height 452
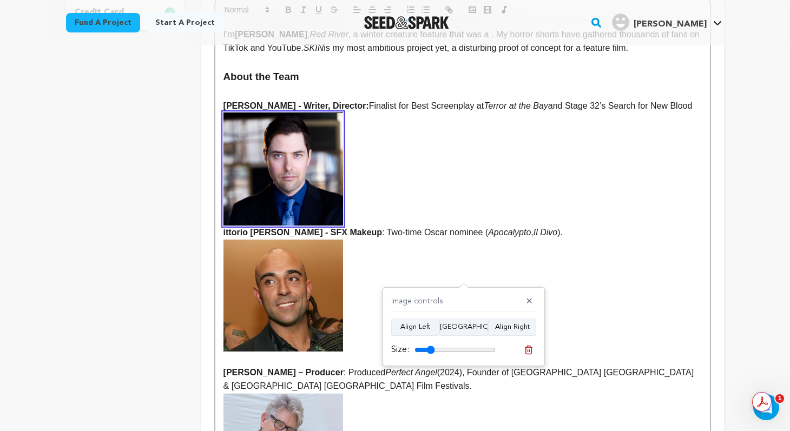
drag, startPoint x: 492, startPoint y: 351, endPoint x: 431, endPoint y: 352, distance: 61.2
type input "25"
click at [431, 352] on input "range" at bounding box center [455, 350] width 81 height 9
click at [595, 240] on strong at bounding box center [463, 296] width 478 height 112
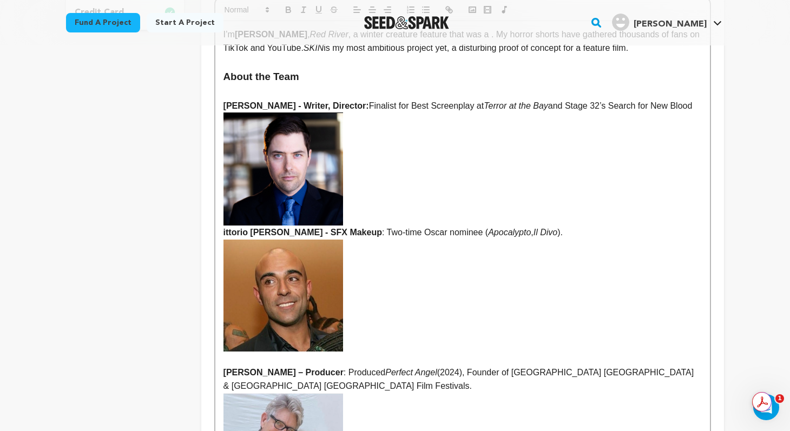
click at [377, 194] on strong "[PERSON_NAME] - SFX Makeup" at bounding box center [463, 175] width 478 height 124
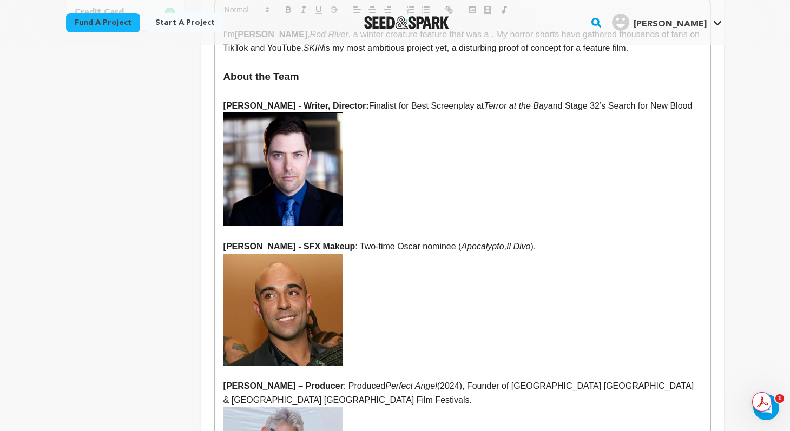
click at [602, 240] on p "﻿ Vittorio Sodano - SFX Makeup : Two-time Oscar nominee ( Apocalypto , Il Divo …" at bounding box center [463, 247] width 478 height 14
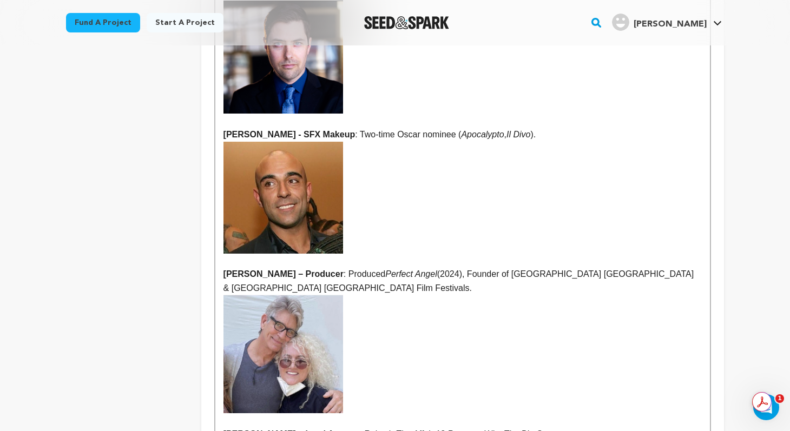
scroll to position [497, 0]
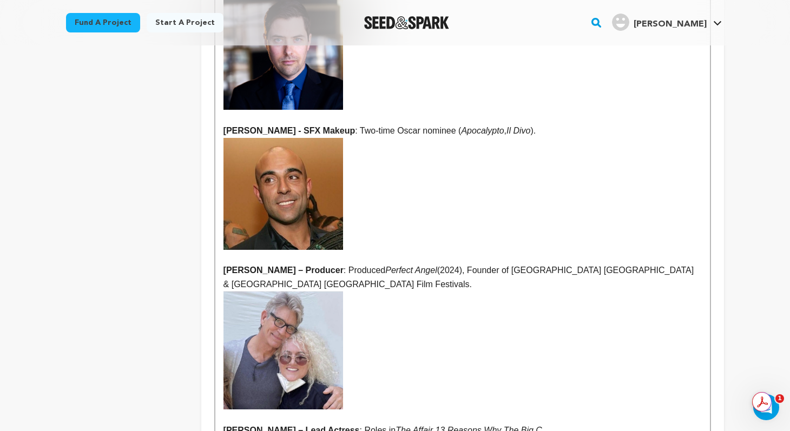
click at [309, 266] on strong "Jackie Deschamps – Producer" at bounding box center [284, 270] width 120 height 9
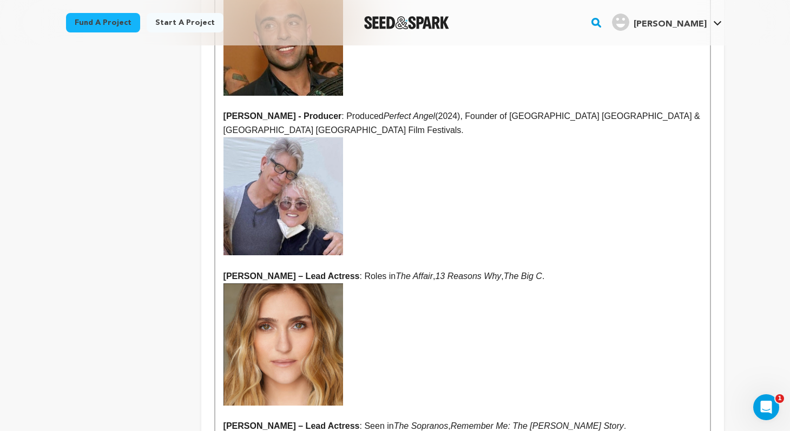
scroll to position [659, 0]
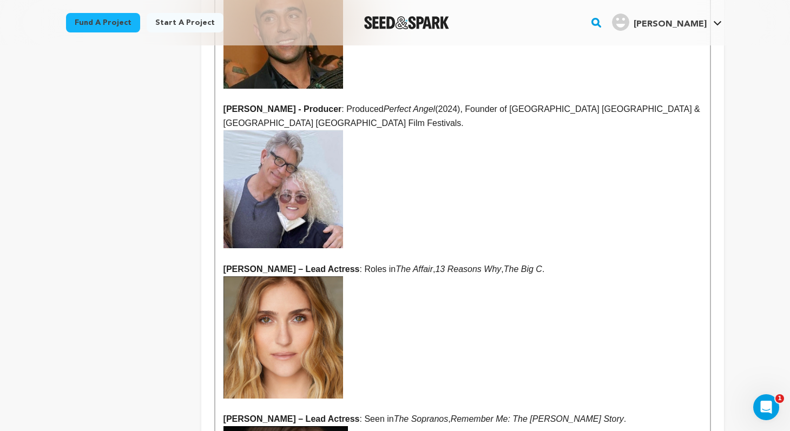
click at [277, 265] on strong "Liz Twining – Lead Actress" at bounding box center [292, 269] width 136 height 9
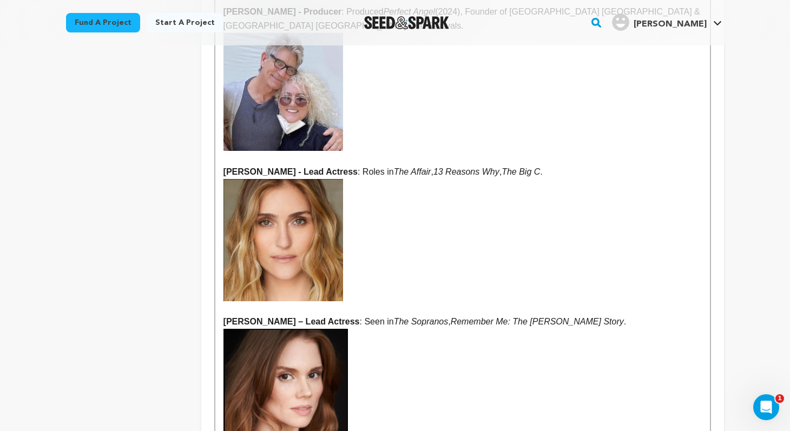
scroll to position [831, 0]
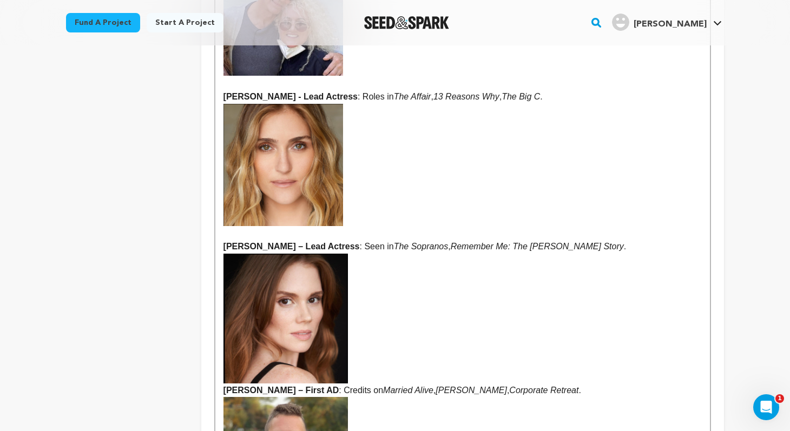
click at [287, 242] on strong "Danielle Titus – Lead Actress" at bounding box center [292, 246] width 136 height 9
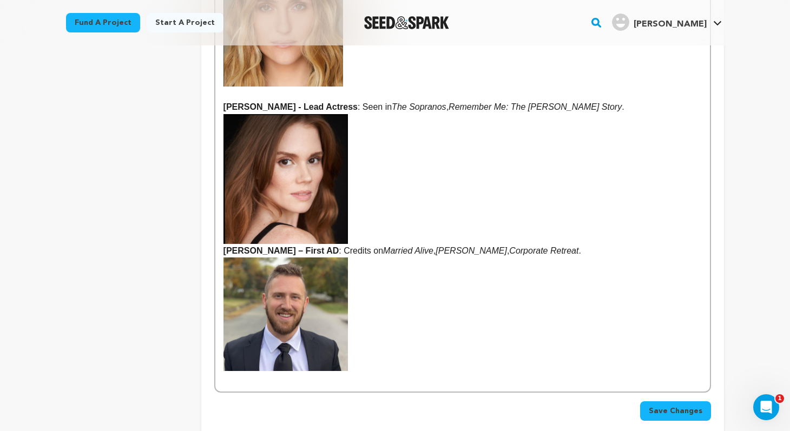
scroll to position [974, 0]
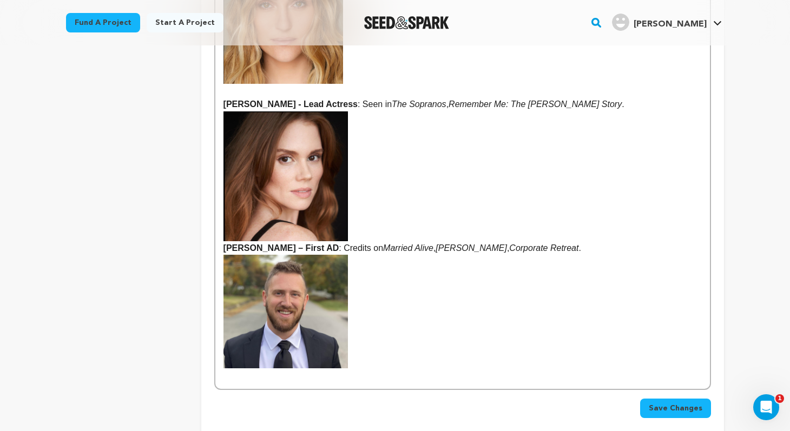
click at [291, 218] on strong "Kevin Prescott – First AD" at bounding box center [463, 181] width 478 height 141
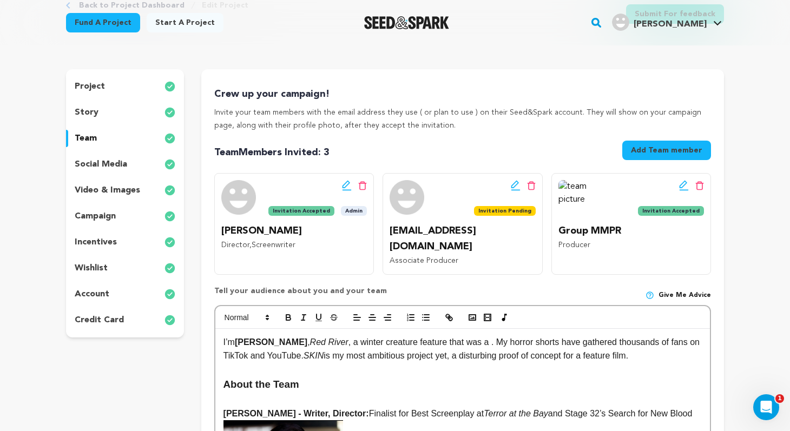
scroll to position [73, 0]
click at [516, 187] on icon at bounding box center [516, 186] width 10 height 11
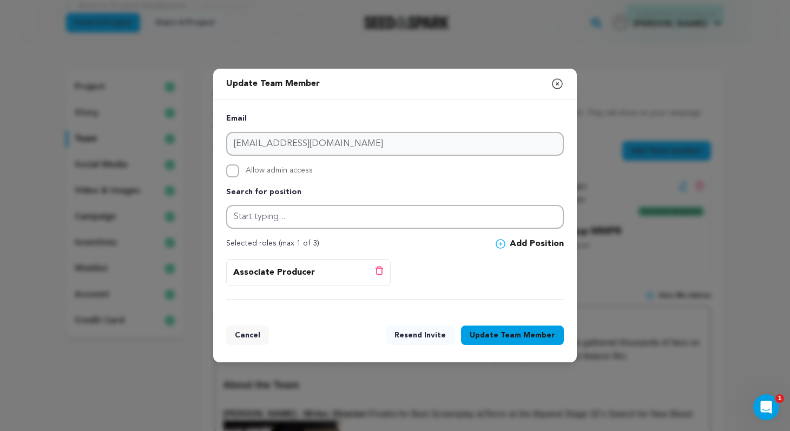
click at [558, 87] on icon "button" at bounding box center [557, 83] width 13 height 13
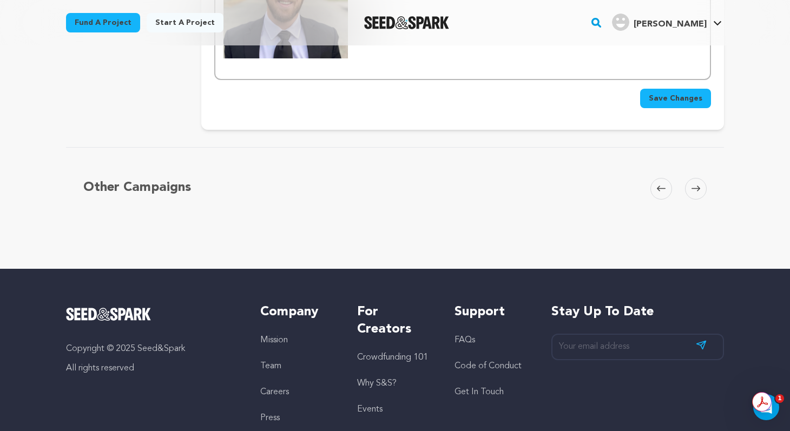
scroll to position [1286, 0]
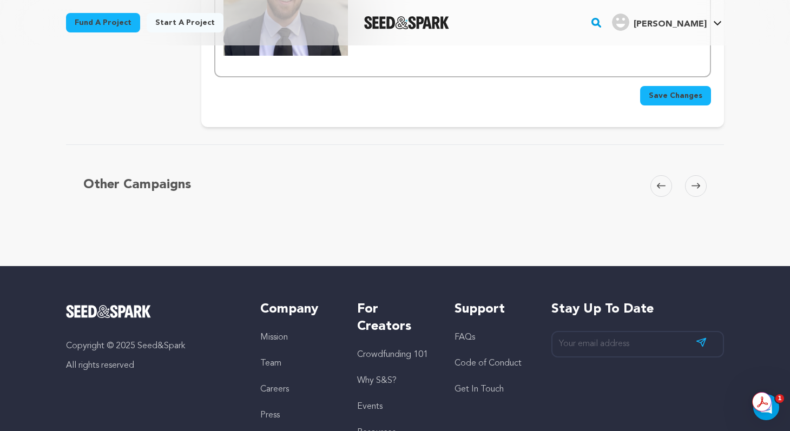
click at [681, 86] on button "Save Changes" at bounding box center [675, 95] width 71 height 19
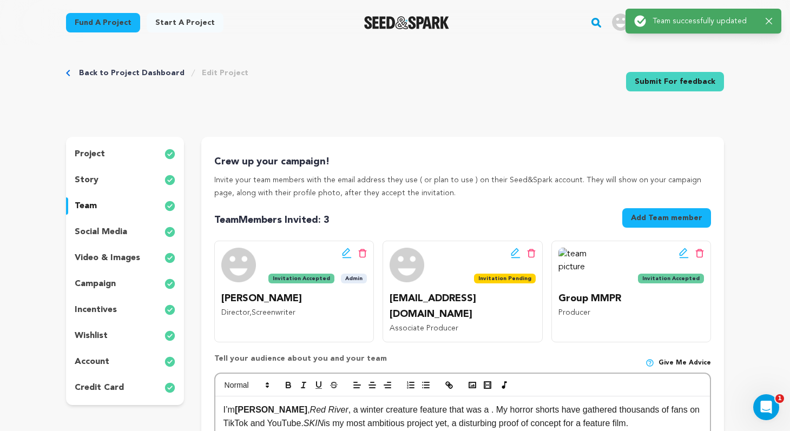
scroll to position [0, 0]
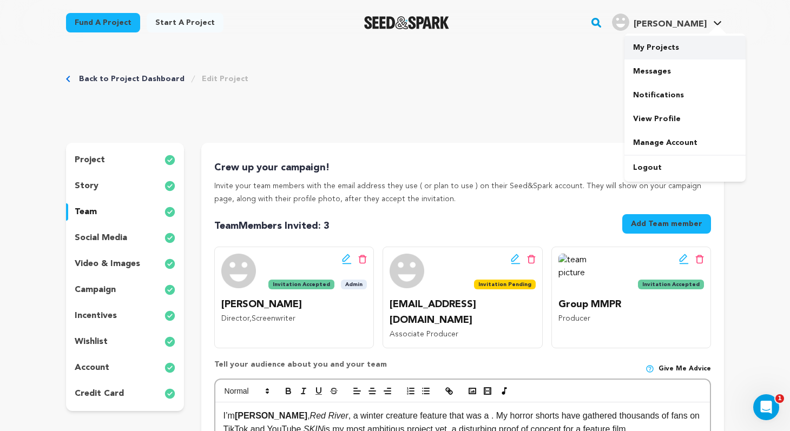
click at [664, 51] on link "My Projects" at bounding box center [685, 48] width 121 height 24
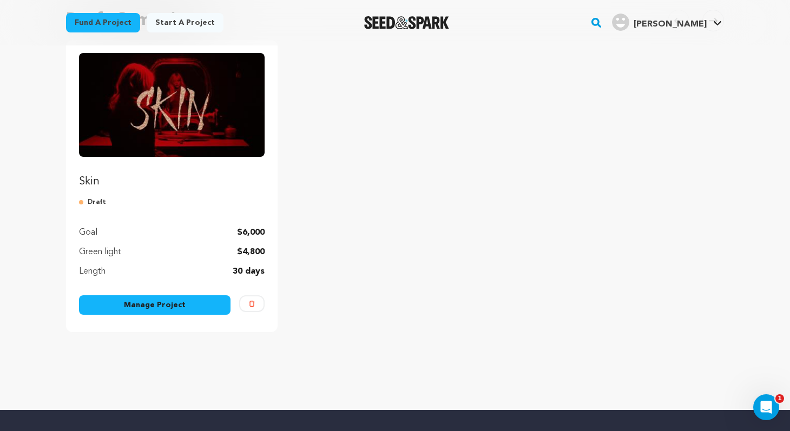
scroll to position [119, 0]
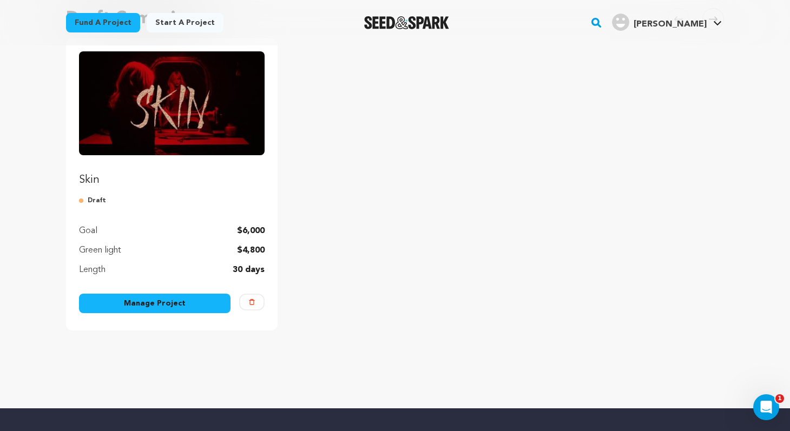
click at [191, 109] on img "Fund Skin" at bounding box center [172, 103] width 186 height 104
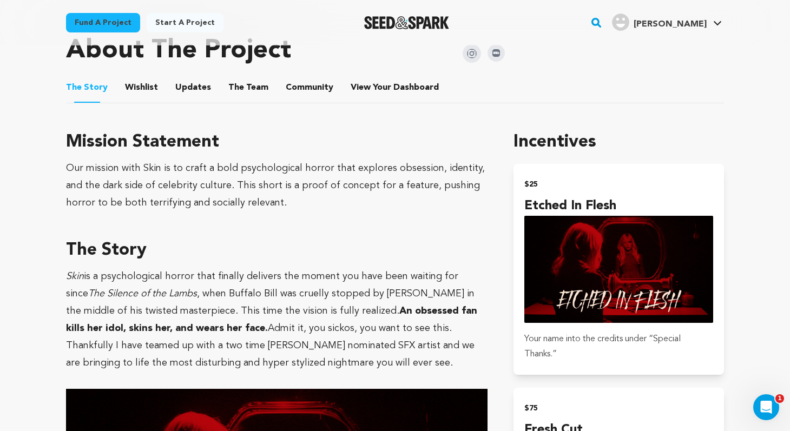
scroll to position [440, 0]
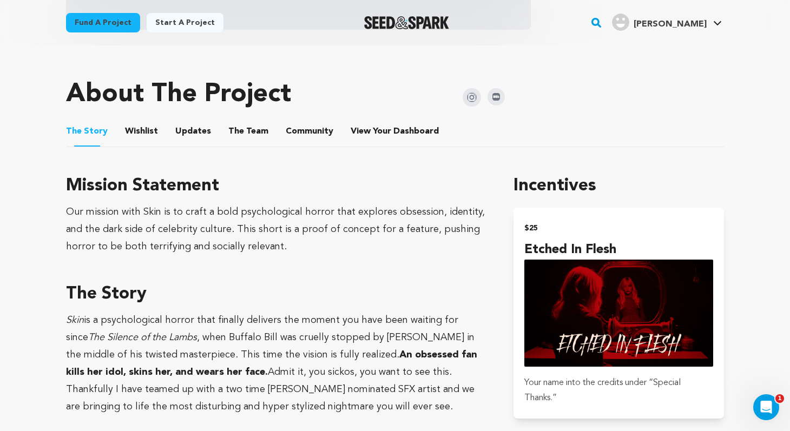
click at [143, 129] on button "Wishlist" at bounding box center [142, 134] width 26 height 26
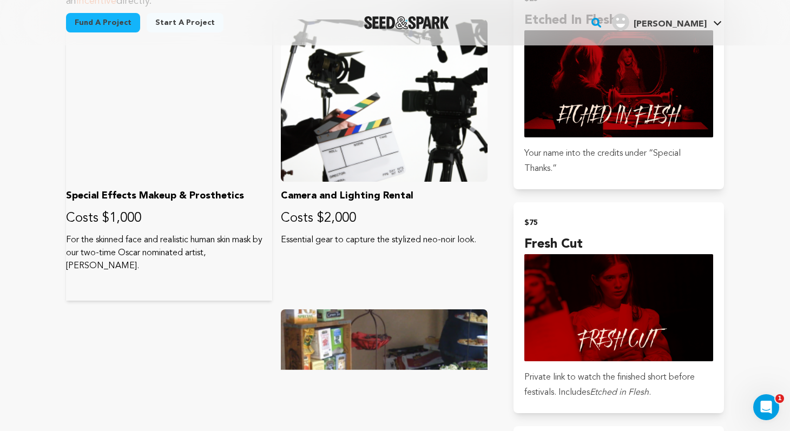
scroll to position [665, 0]
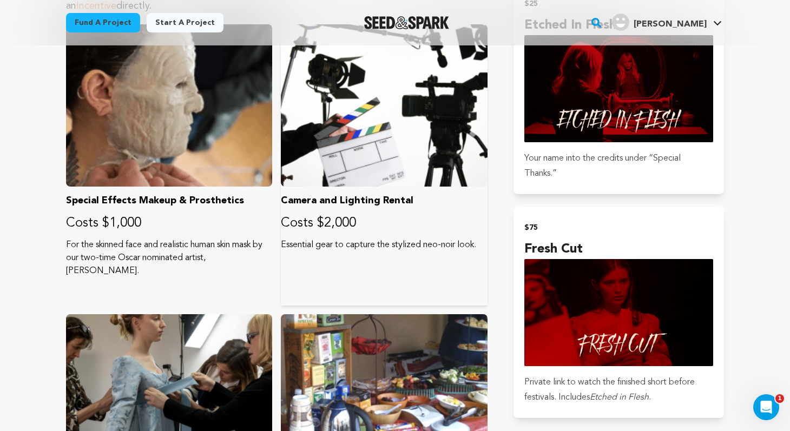
click at [345, 228] on p "Costs $2,000" at bounding box center [384, 223] width 206 height 17
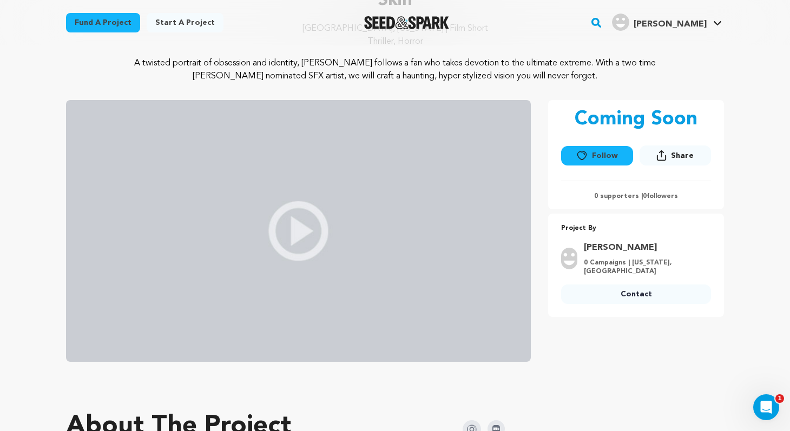
scroll to position [0, 0]
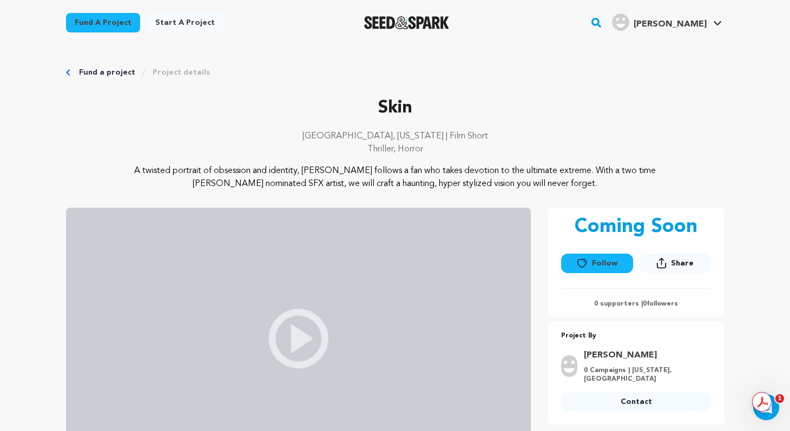
click at [113, 72] on link "Fund a project" at bounding box center [107, 72] width 56 height 11
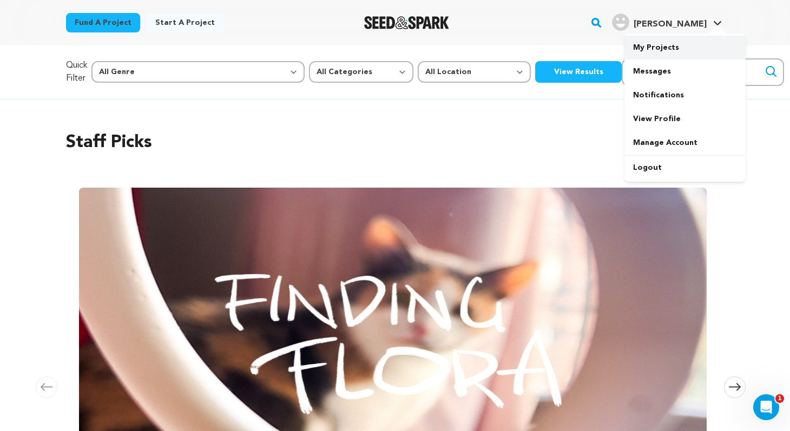
click at [668, 47] on link "My Projects" at bounding box center [685, 48] width 121 height 24
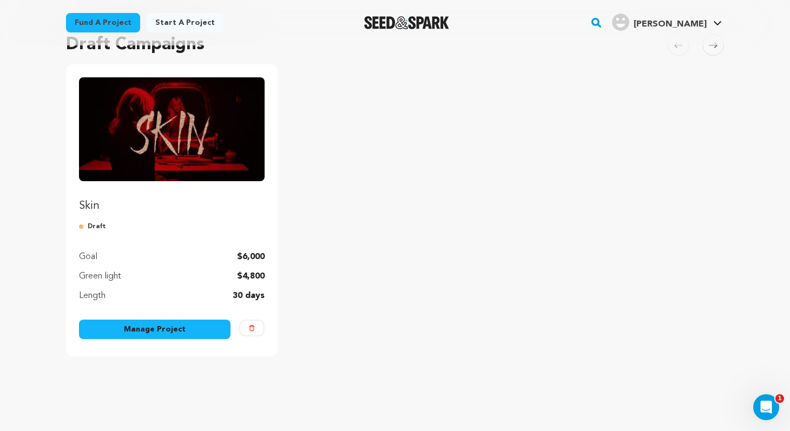
scroll to position [113, 0]
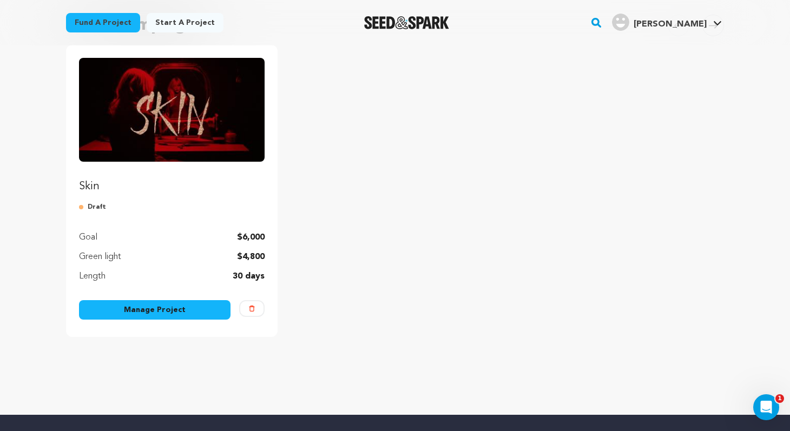
click at [200, 310] on link "Manage Project" at bounding box center [155, 309] width 152 height 19
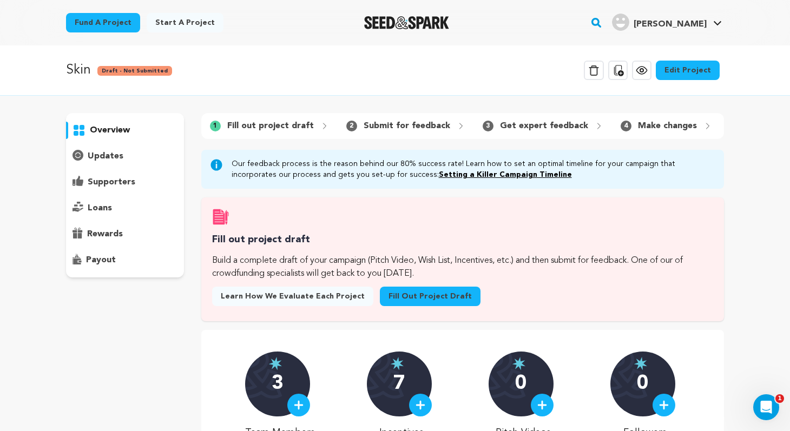
click at [691, 65] on link "Edit Project" at bounding box center [688, 70] width 64 height 19
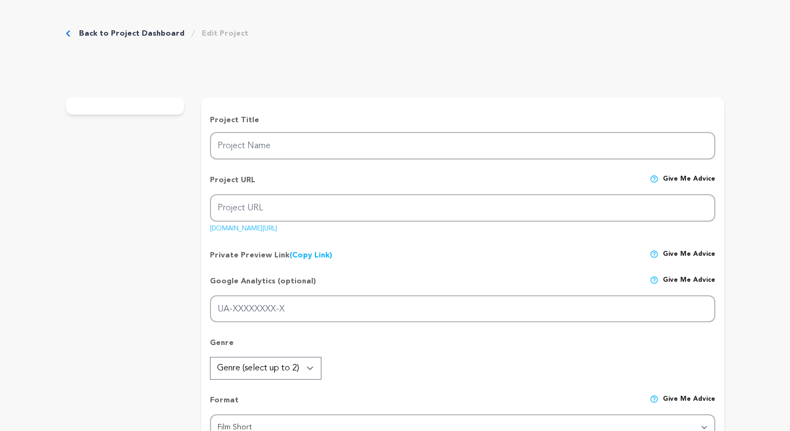
type input "Skin"
type input "skinfilm"
type input "An obsessed fan infiltrates the life of an actress, as admiration curdles into …"
type textarea "A twisted portrait of obsession and identity, [PERSON_NAME] follows a fan who t…"
type textarea "Our mission with Skin is to craft a bold psychological horror that explores obs…"
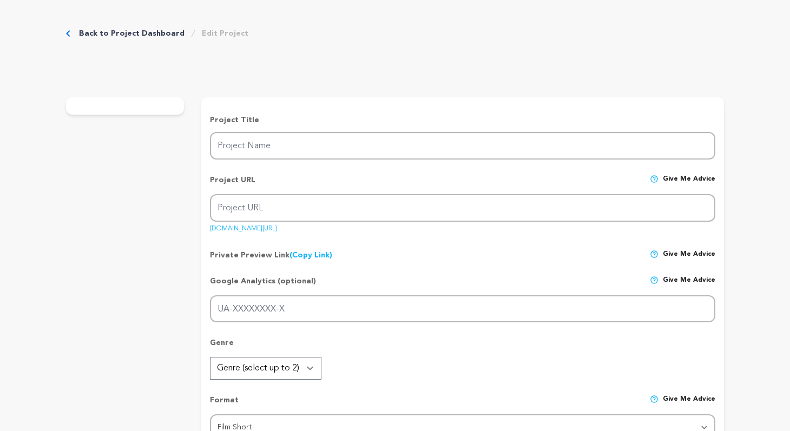
radio input "true"
type textarea "chat gpt"
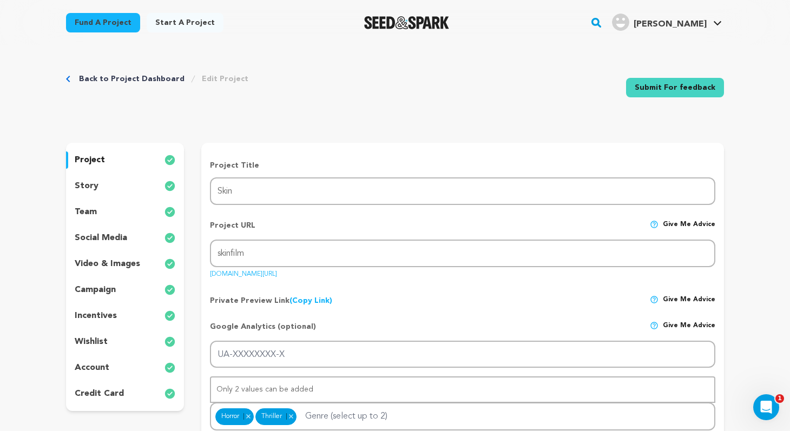
click at [98, 340] on p "wishlist" at bounding box center [91, 342] width 33 height 13
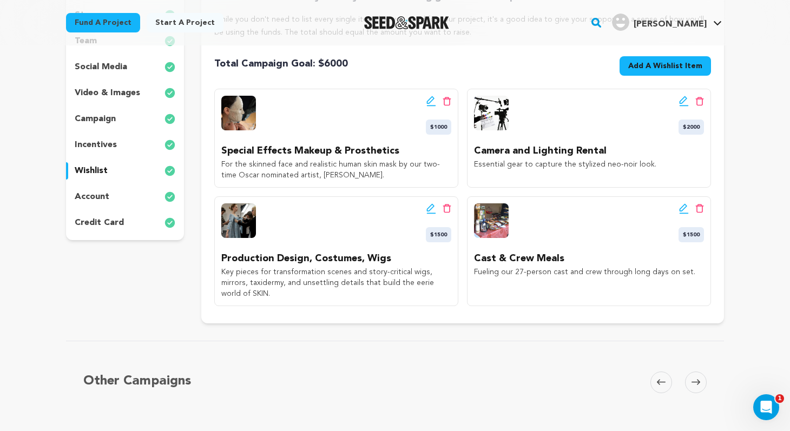
scroll to position [174, 0]
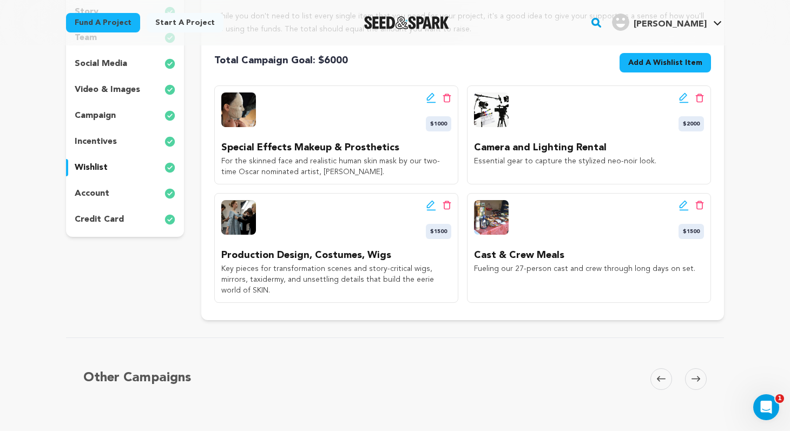
click at [432, 206] on icon at bounding box center [431, 205] width 10 height 11
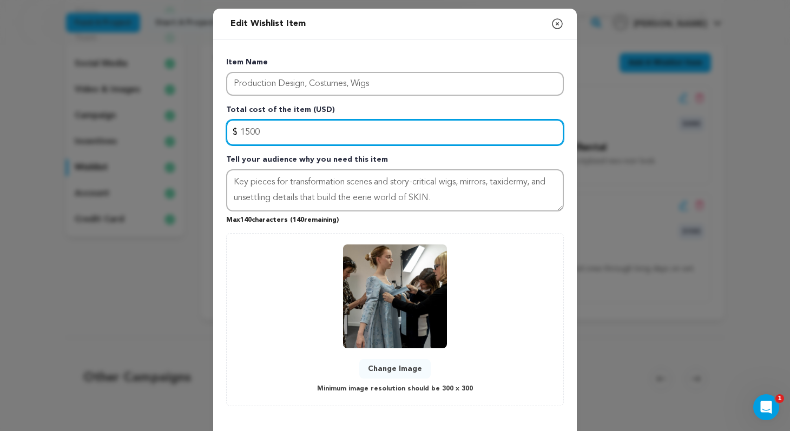
drag, startPoint x: 266, startPoint y: 129, endPoint x: 246, endPoint y: 132, distance: 20.2
click at [246, 132] on input "1500" at bounding box center [395, 133] width 338 height 26
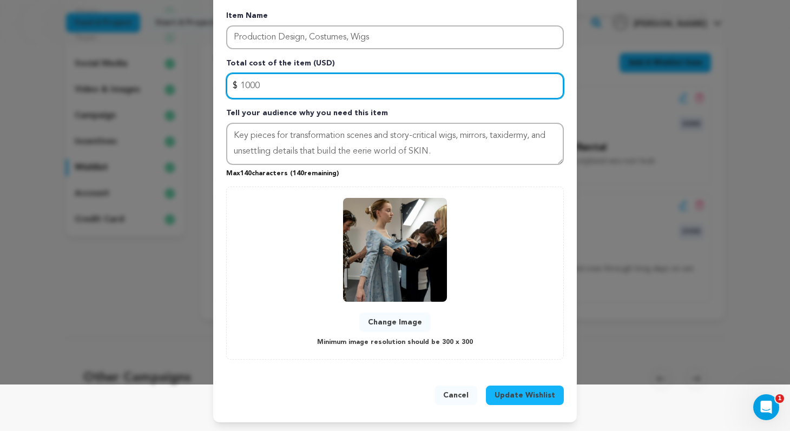
type input "1000"
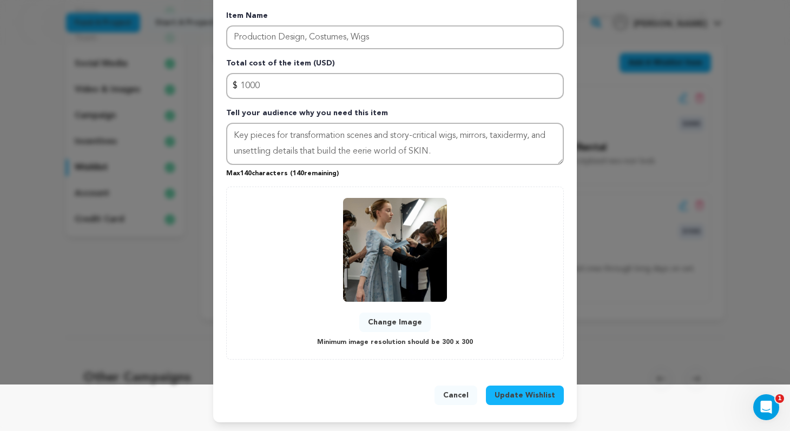
click at [524, 398] on span "Update Wishlist" at bounding box center [525, 395] width 61 height 11
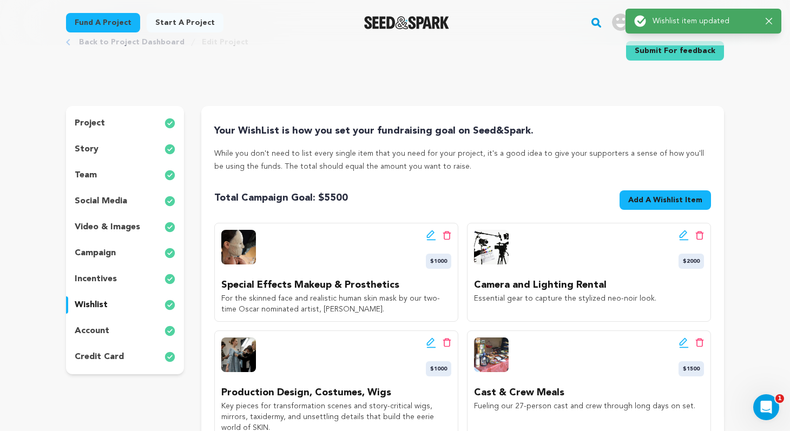
scroll to position [55, 0]
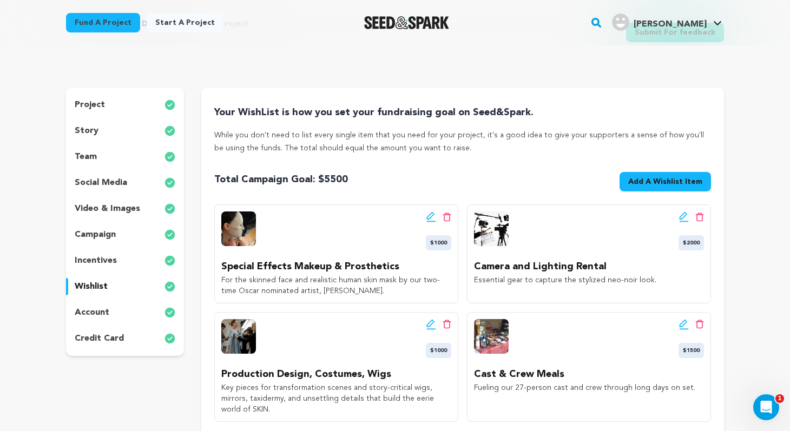
click at [684, 216] on icon at bounding box center [684, 217] width 10 height 11
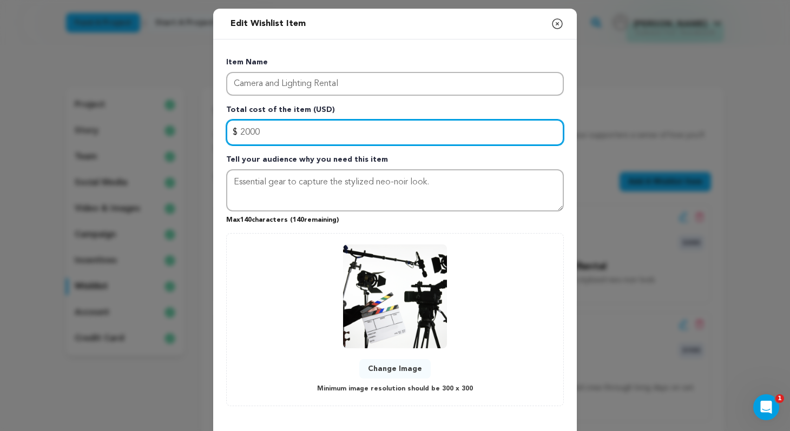
drag, startPoint x: 270, startPoint y: 130, endPoint x: 241, endPoint y: 131, distance: 28.7
click at [241, 131] on input "2000" at bounding box center [395, 133] width 338 height 26
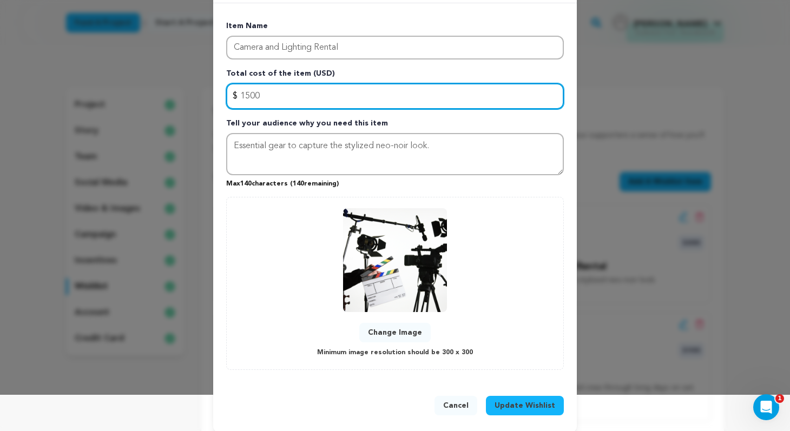
scroll to position [47, 0]
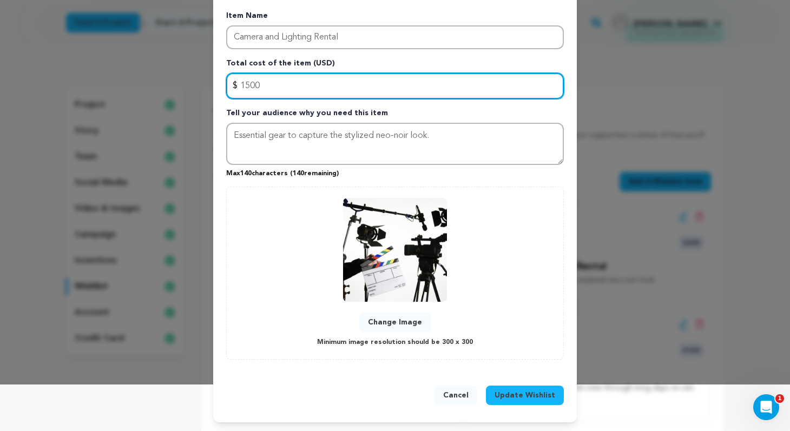
type input "1500"
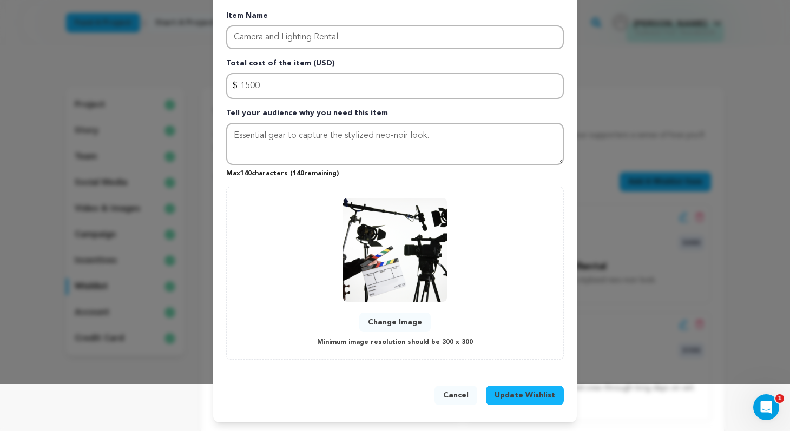
click at [527, 393] on span "Update Wishlist" at bounding box center [525, 395] width 61 height 11
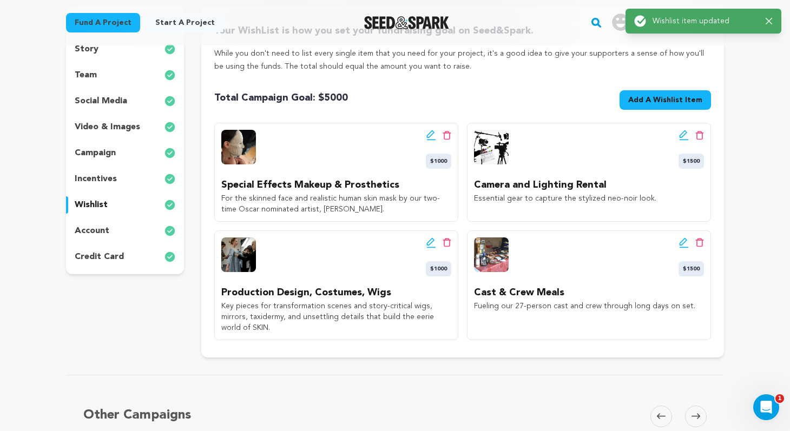
scroll to position [139, 0]
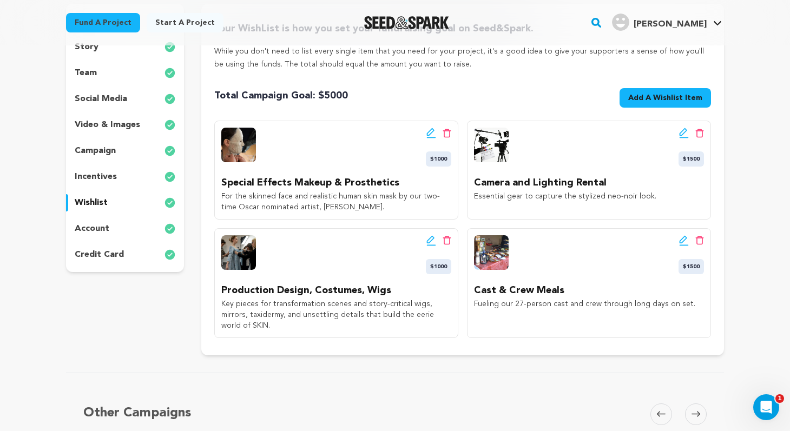
click at [685, 240] on icon at bounding box center [684, 240] width 8 height 8
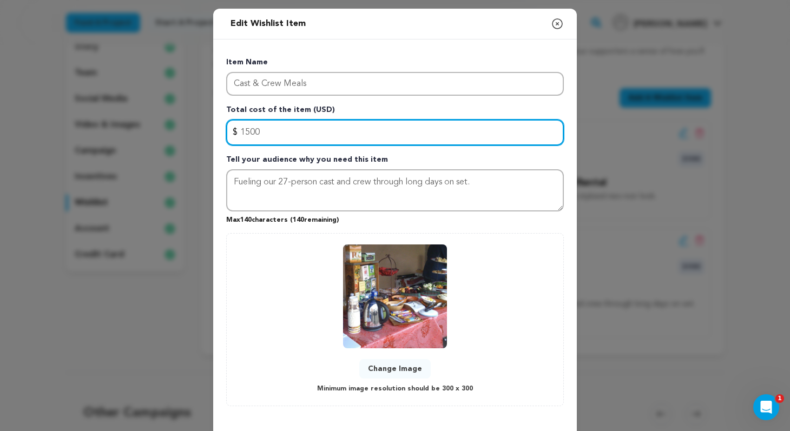
drag, startPoint x: 265, startPoint y: 132, endPoint x: 246, endPoint y: 132, distance: 18.9
click at [246, 132] on input "1500" at bounding box center [395, 133] width 338 height 26
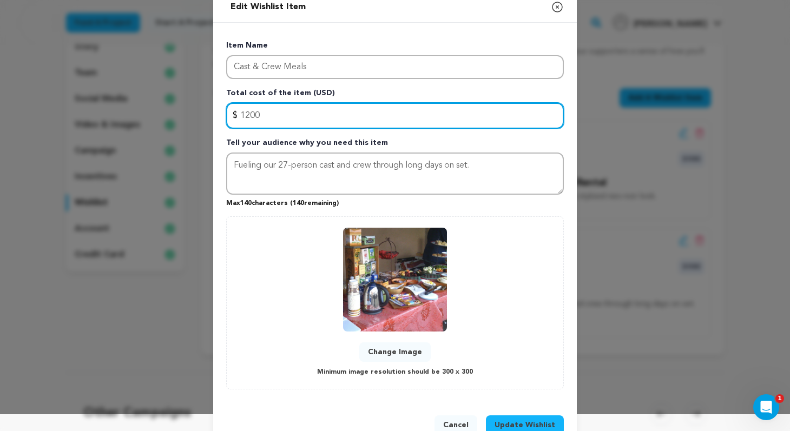
scroll to position [47, 0]
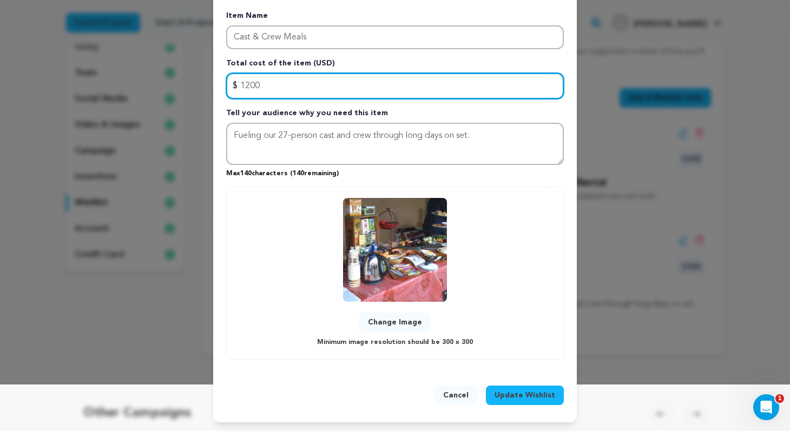
type input "1200"
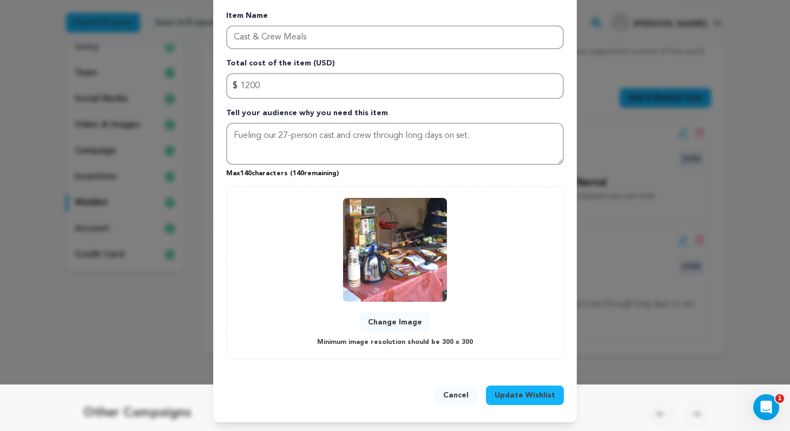
click at [522, 390] on span "Update Wishlist" at bounding box center [525, 395] width 61 height 11
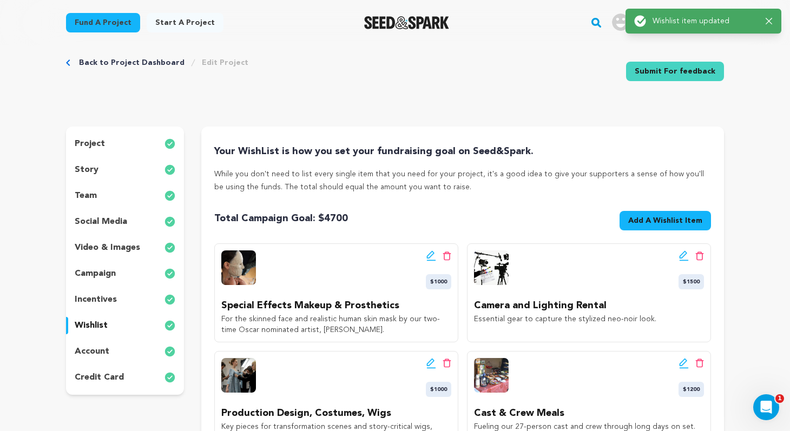
scroll to position [0, 0]
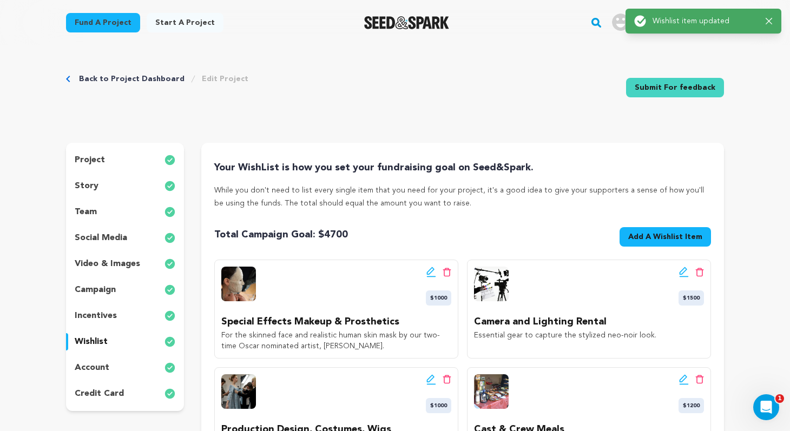
click at [111, 159] on div "project" at bounding box center [125, 160] width 118 height 17
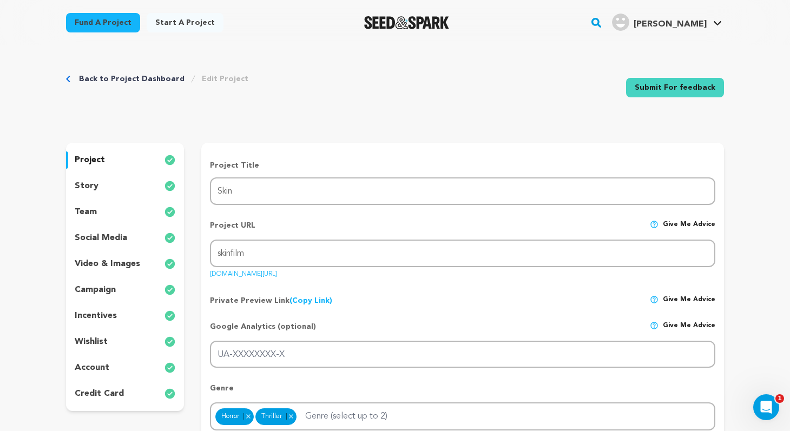
click at [127, 183] on div "story" at bounding box center [125, 186] width 118 height 17
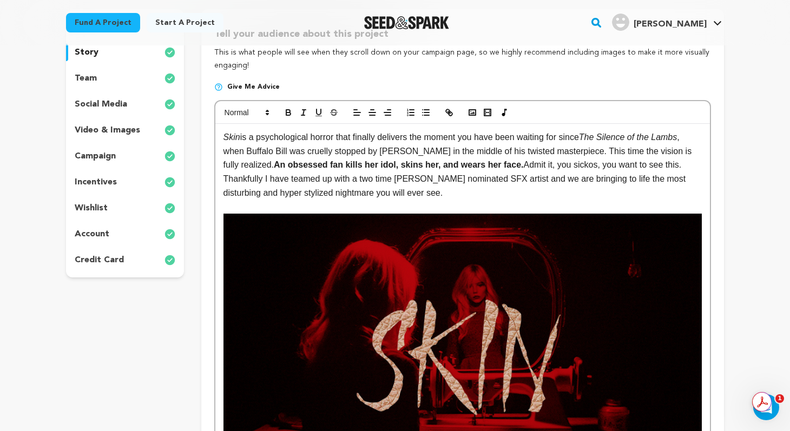
scroll to position [133, 0]
click at [411, 192] on p "Skin is a psychological horror that finally delivers the moment you have been w…" at bounding box center [463, 165] width 478 height 69
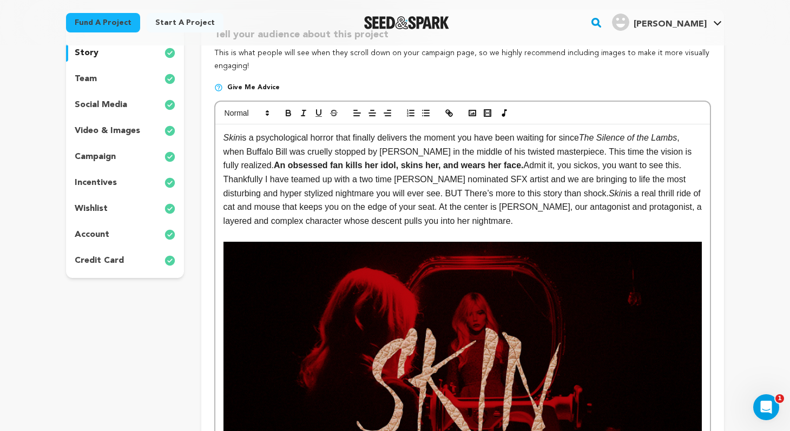
scroll to position [0, 0]
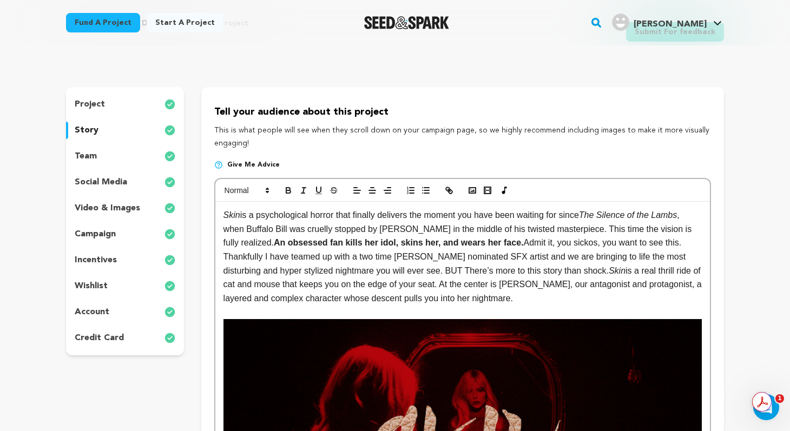
click at [409, 271] on p "Skin is a psychological horror that finally delivers the moment you have been w…" at bounding box center [463, 256] width 478 height 97
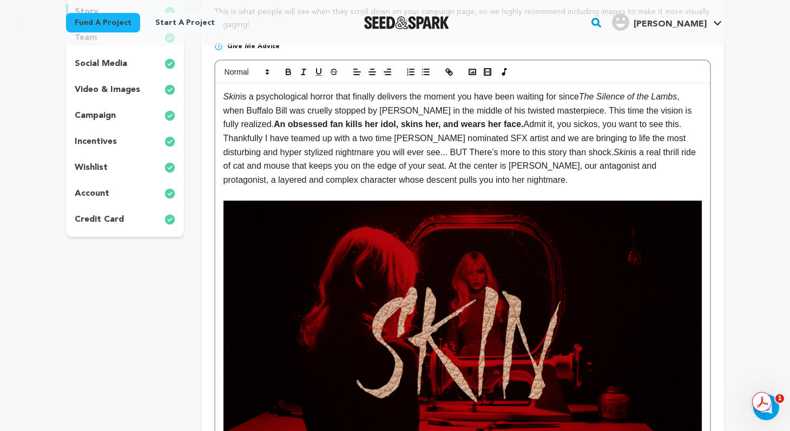
scroll to position [81, 0]
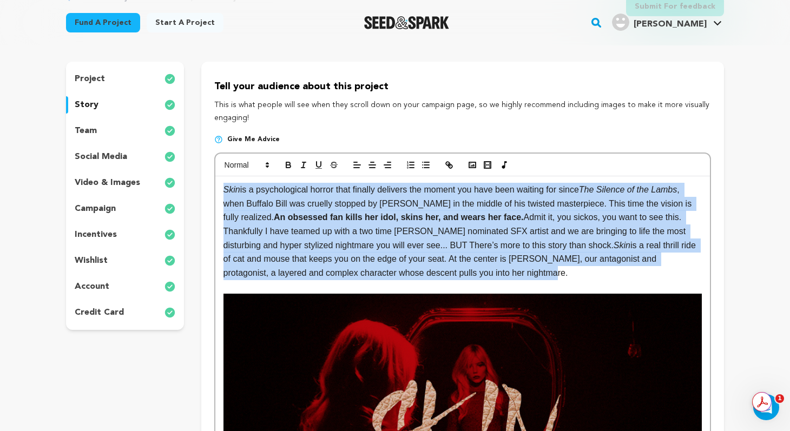
drag, startPoint x: 493, startPoint y: 278, endPoint x: 212, endPoint y: 191, distance: 294.6
copy p "Skin is a psychological horror that finally delivers the moment you have been w…"
click at [503, 275] on p "Skin is a psychological horror that finally delivers the moment you have been w…" at bounding box center [463, 231] width 478 height 97
drag, startPoint x: 506, startPoint y: 275, endPoint x: 233, endPoint y: 183, distance: 288.2
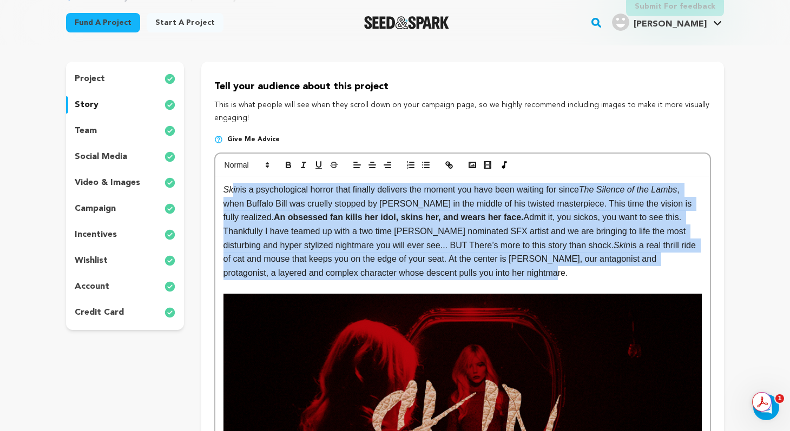
click at [233, 183] on p "Skin is a psychological horror that finally delivers the moment you have been w…" at bounding box center [463, 231] width 478 height 97
click at [280, 204] on p "Skin is a psychological horror that finally delivers the moment you have been w…" at bounding box center [463, 231] width 478 height 97
drag, startPoint x: 221, startPoint y: 191, endPoint x: 551, endPoint y: 272, distance: 340.1
copy p "Skin is a psychological horror that finally delivers the moment you have been w…"
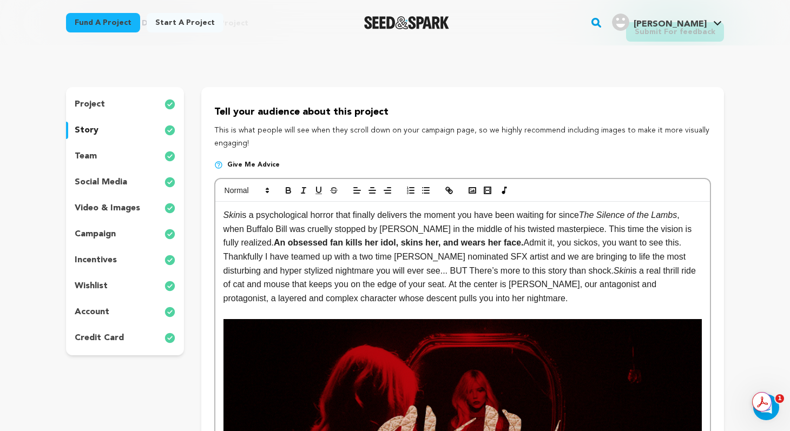
scroll to position [0, 0]
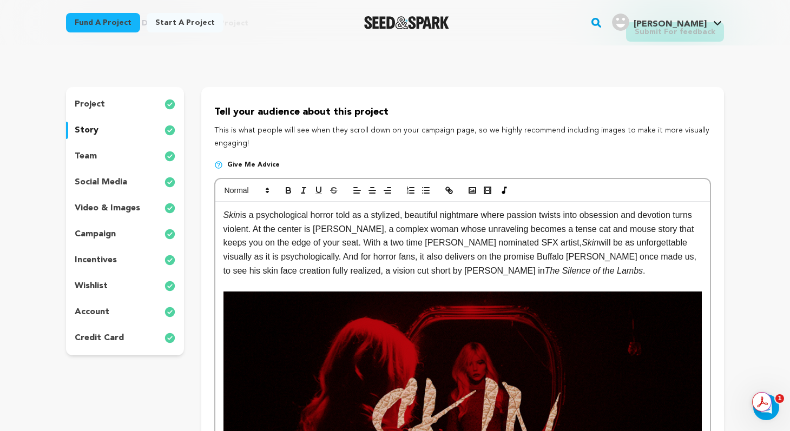
click at [426, 257] on p "Skin is a psychological horror told as a stylized, beautiful nightmare where pa…" at bounding box center [463, 242] width 478 height 69
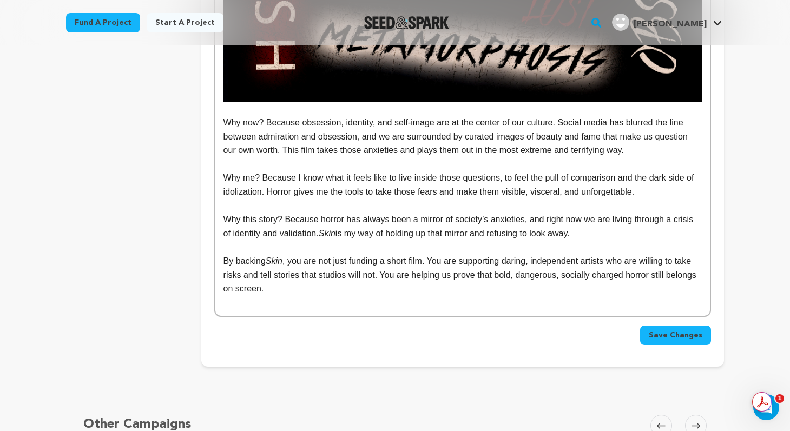
scroll to position [1377, 0]
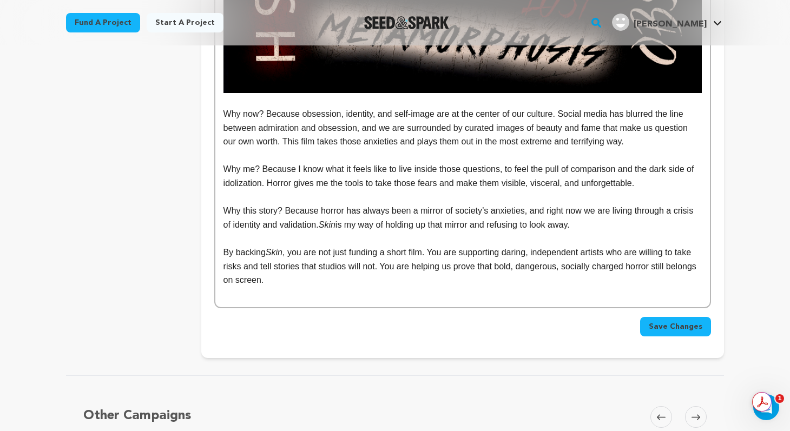
click at [676, 325] on span "Save Changes" at bounding box center [676, 326] width 54 height 11
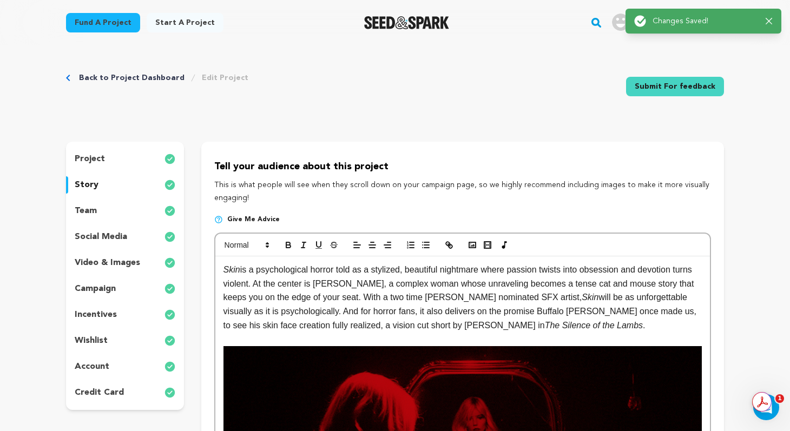
scroll to position [0, 0]
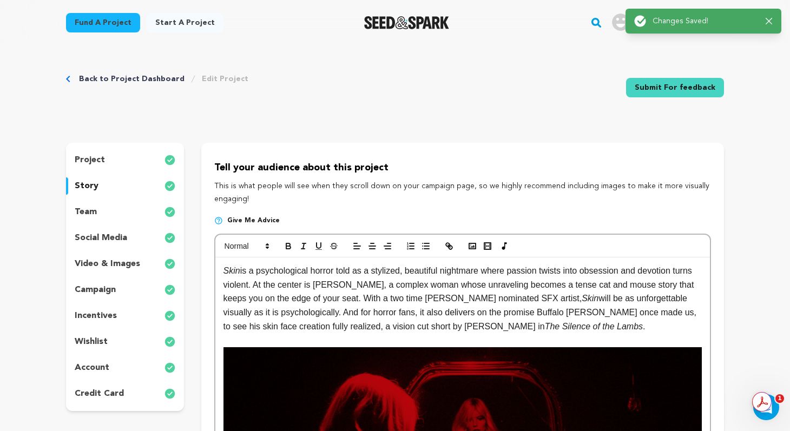
click at [141, 209] on div "team" at bounding box center [125, 211] width 118 height 17
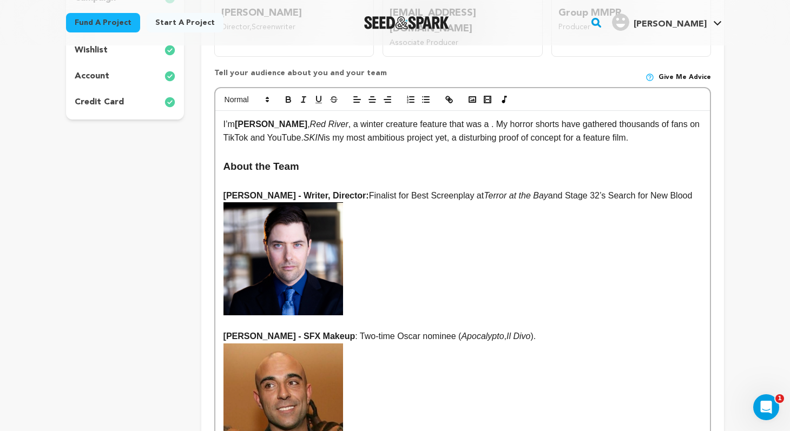
scroll to position [291, 0]
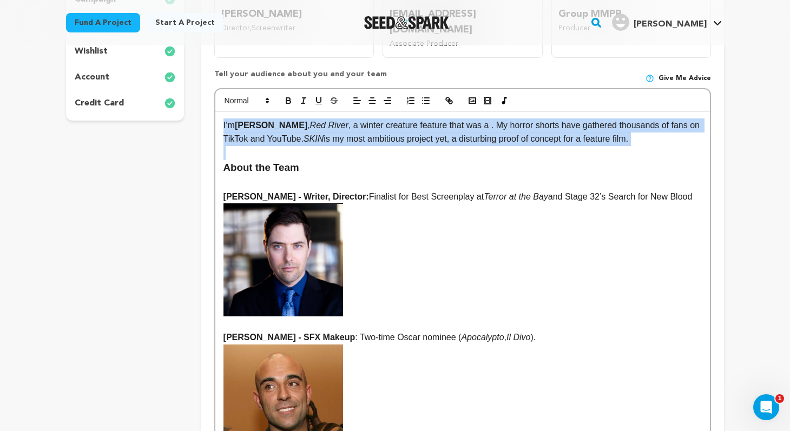
drag, startPoint x: 224, startPoint y: 153, endPoint x: 219, endPoint y: 102, distance: 51.2
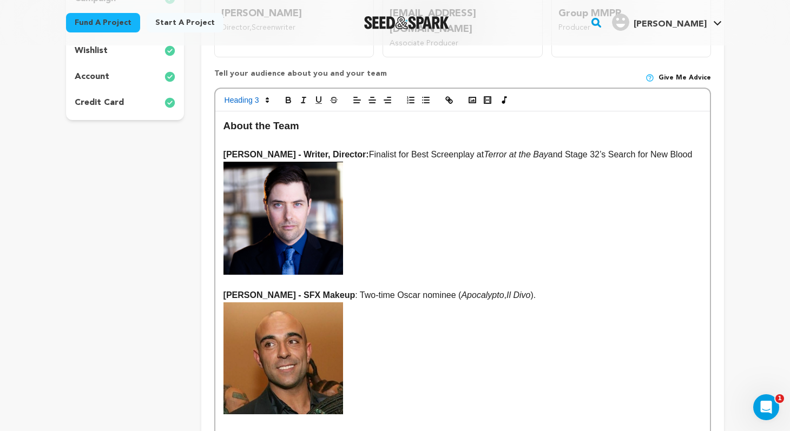
scroll to position [290, 0]
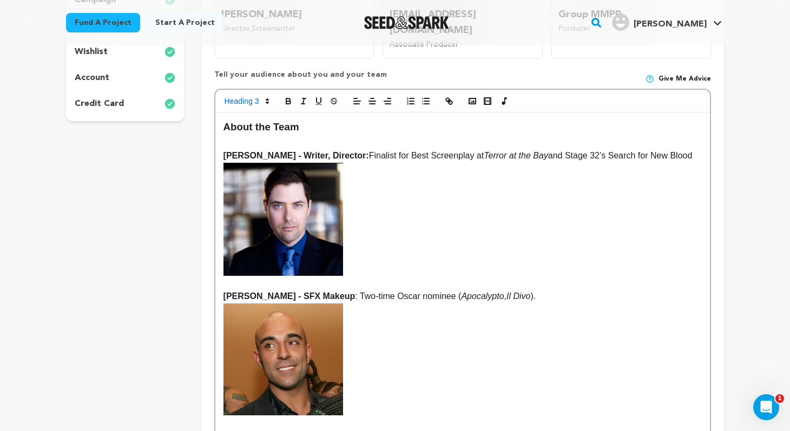
click at [693, 149] on p "Julien Martre - Writer, Director: Finalist for Best Screenplay at Terror at the…" at bounding box center [463, 156] width 478 height 14
click at [421, 149] on p "Julien Martre - Writer, Director: Finalist for Best Screenplay at Terror at the…" at bounding box center [463, 156] width 478 height 14
click at [417, 149] on p "Julien Martre - Writer, Director: Finalist for Best Screenplay at Terror at the…" at bounding box center [463, 156] width 478 height 14
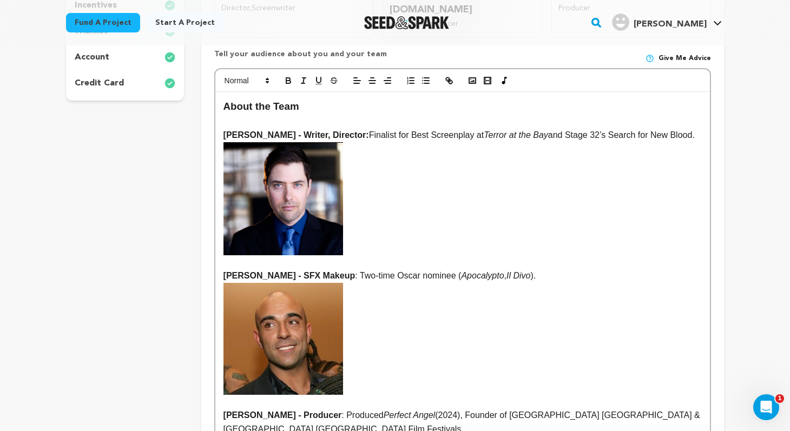
scroll to position [310, 0]
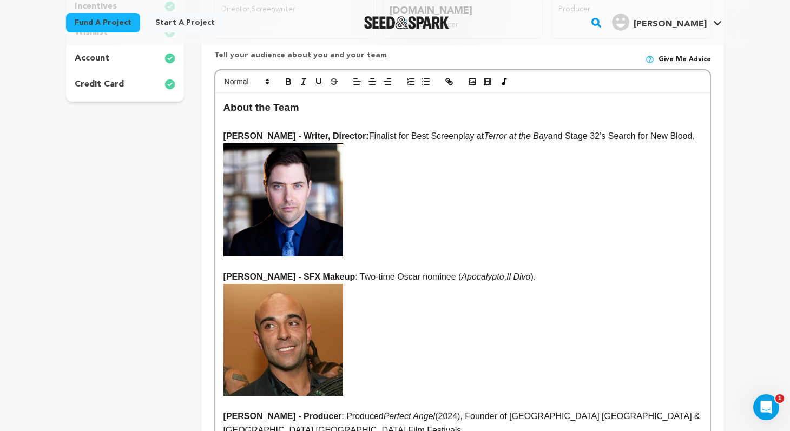
click at [689, 129] on p "Julien Martre - Writer, Director: Finalist for Best Screenplay at Terror at the…" at bounding box center [463, 136] width 478 height 14
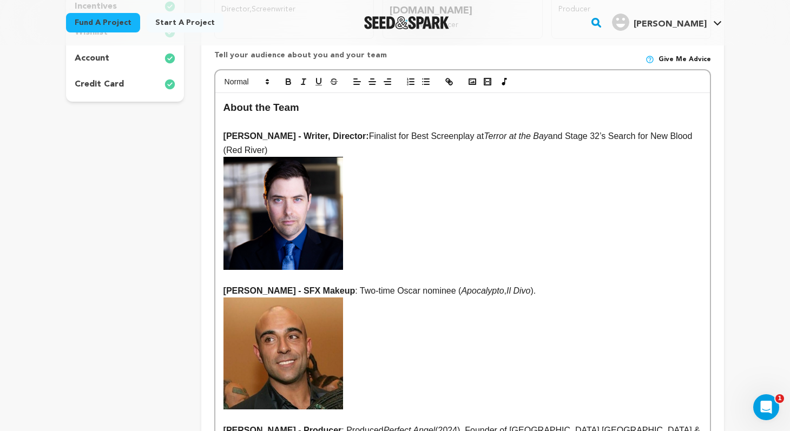
click at [352, 132] on strong "Julien Martre - Writer, Director:" at bounding box center [297, 136] width 146 height 9
click at [480, 182] on strong at bounding box center [463, 213] width 478 height 113
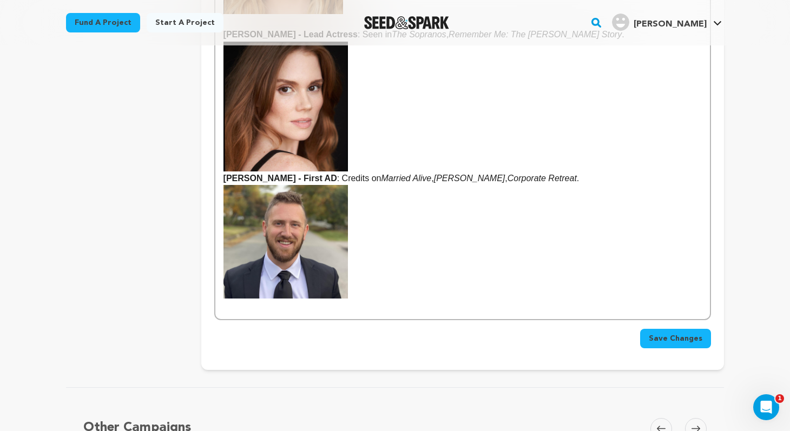
scroll to position [1102, 0]
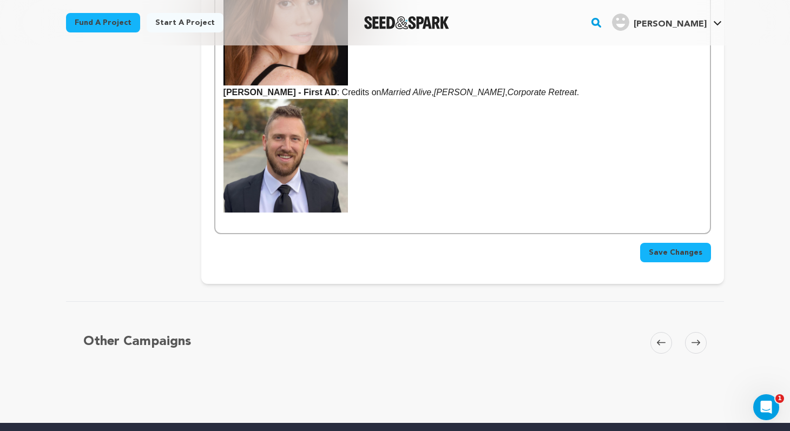
click at [669, 247] on span "Save Changes" at bounding box center [676, 252] width 54 height 11
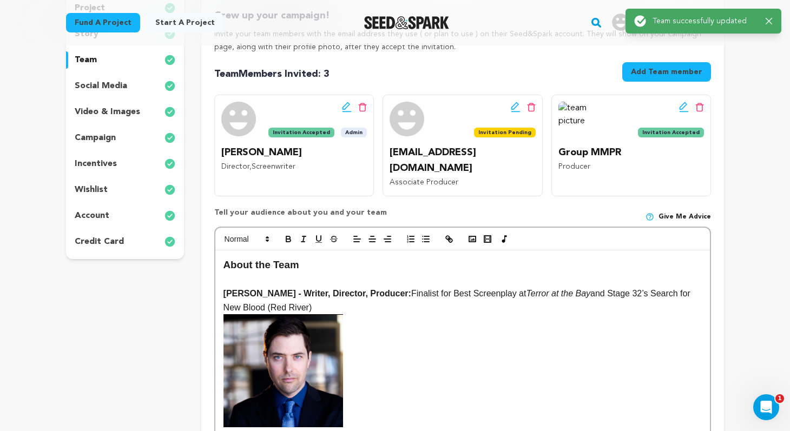
scroll to position [154, 0]
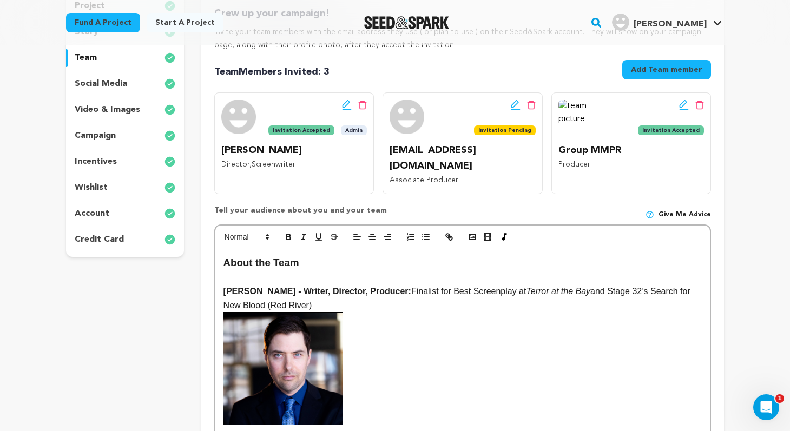
click at [127, 163] on div "incentives" at bounding box center [125, 161] width 118 height 17
